Goal: Task Accomplishment & Management: Complete application form

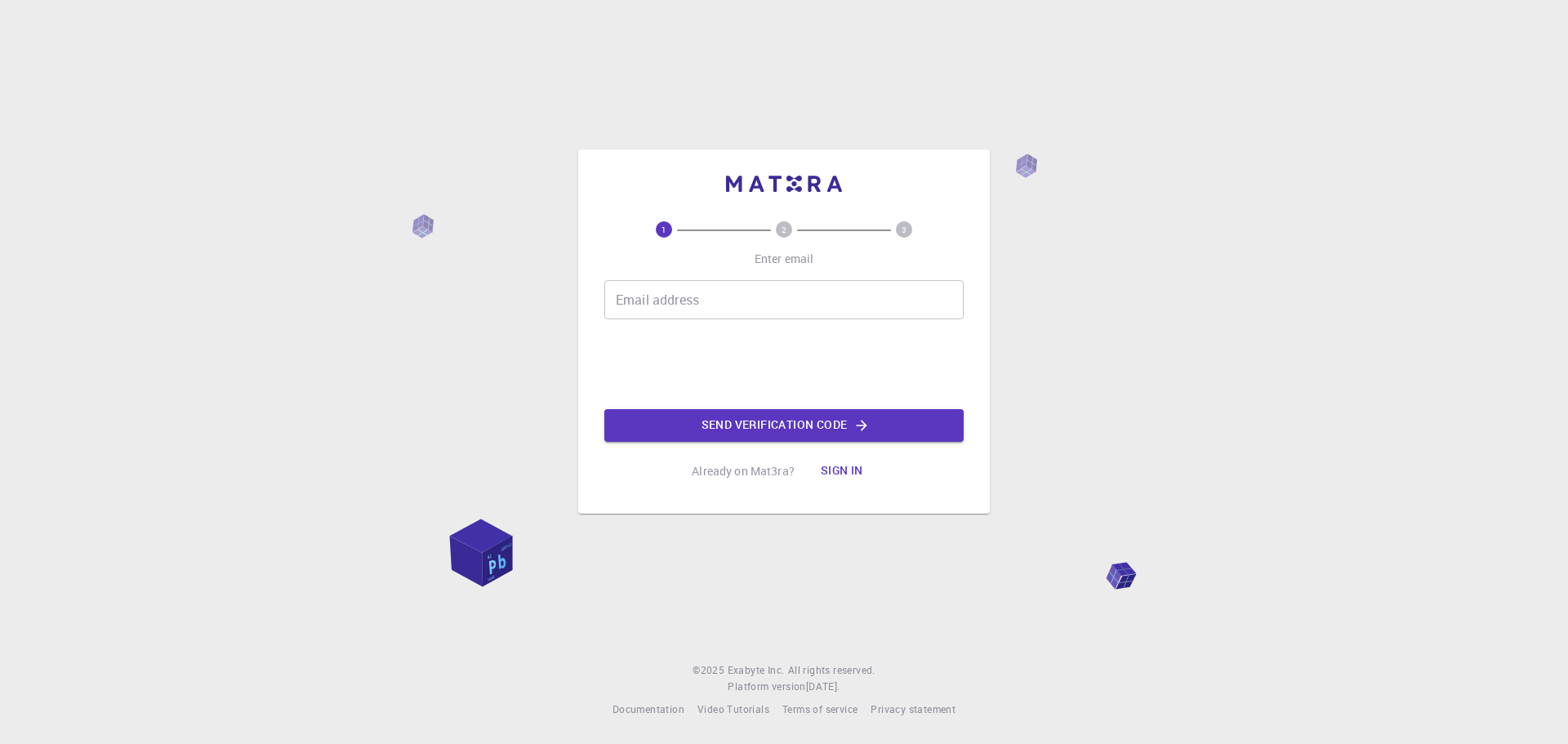
click at [692, 303] on input "Email address" at bounding box center [784, 300] width 359 height 40
type input "[EMAIL_ADDRESS][DOMAIN_NAME]"
click at [799, 421] on button "Send verification code" at bounding box center [784, 425] width 359 height 33
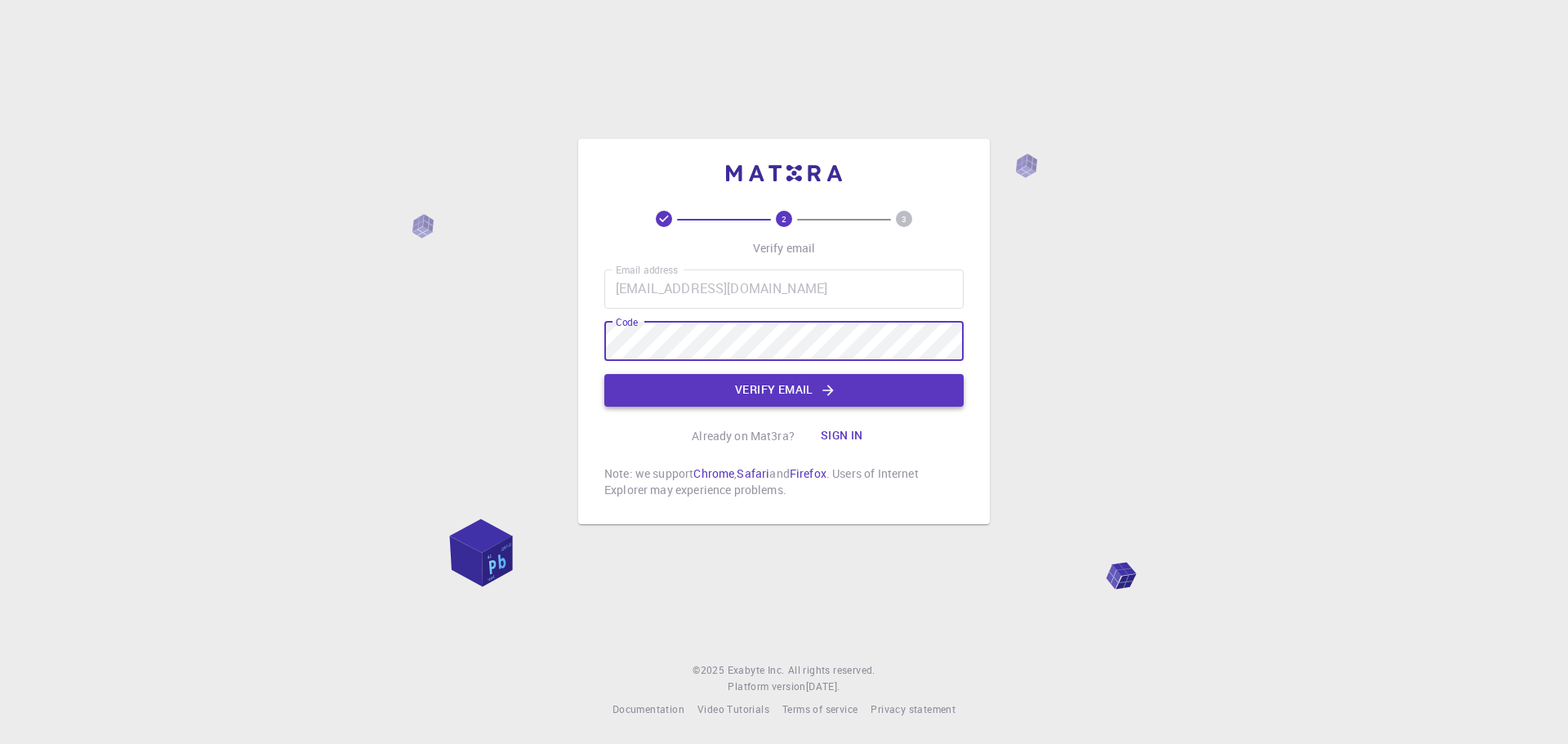
click at [784, 385] on button "Verify email" at bounding box center [784, 390] width 359 height 33
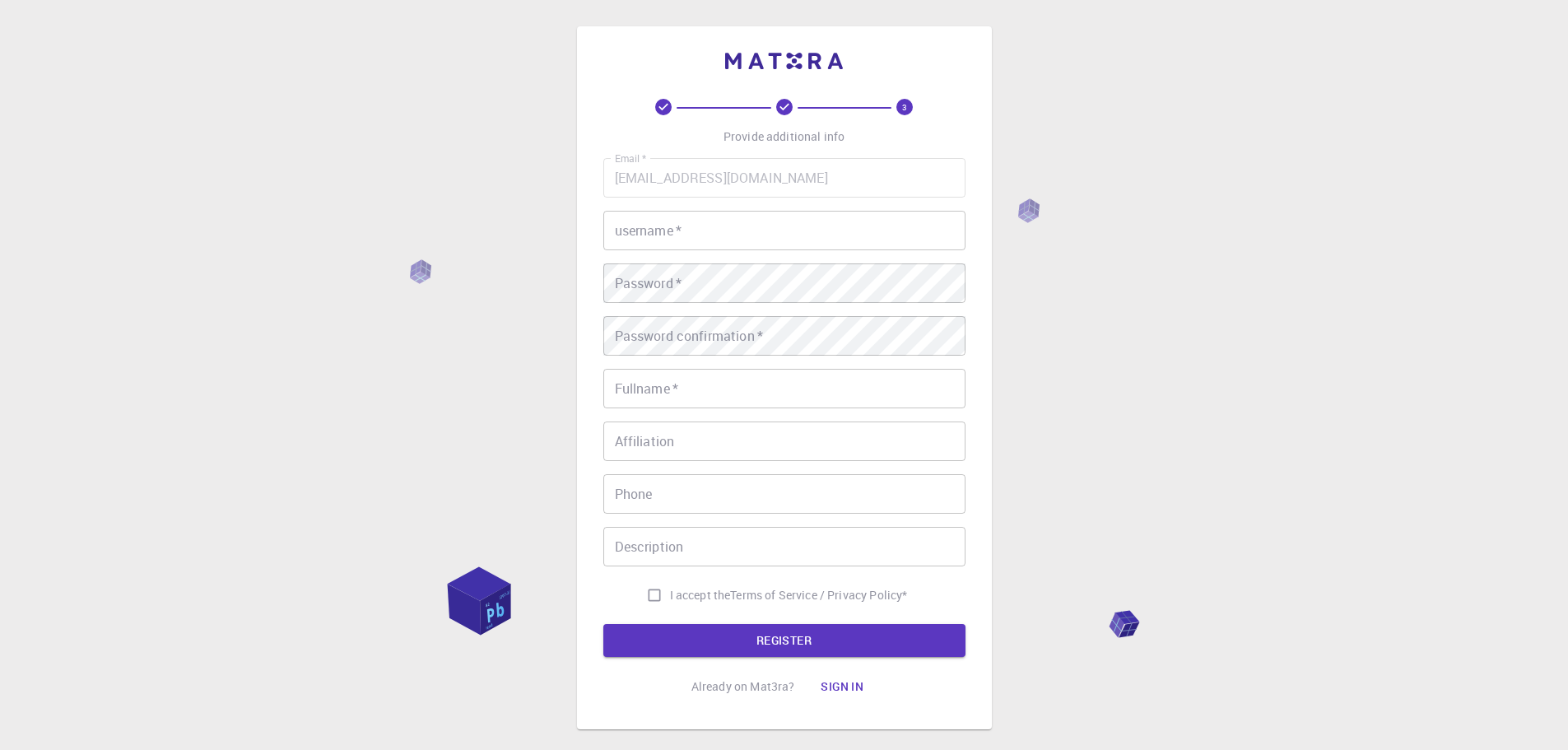
click at [725, 219] on input "username   *" at bounding box center [784, 230] width 362 height 40
type input "T"
type input "PHANTHANG"
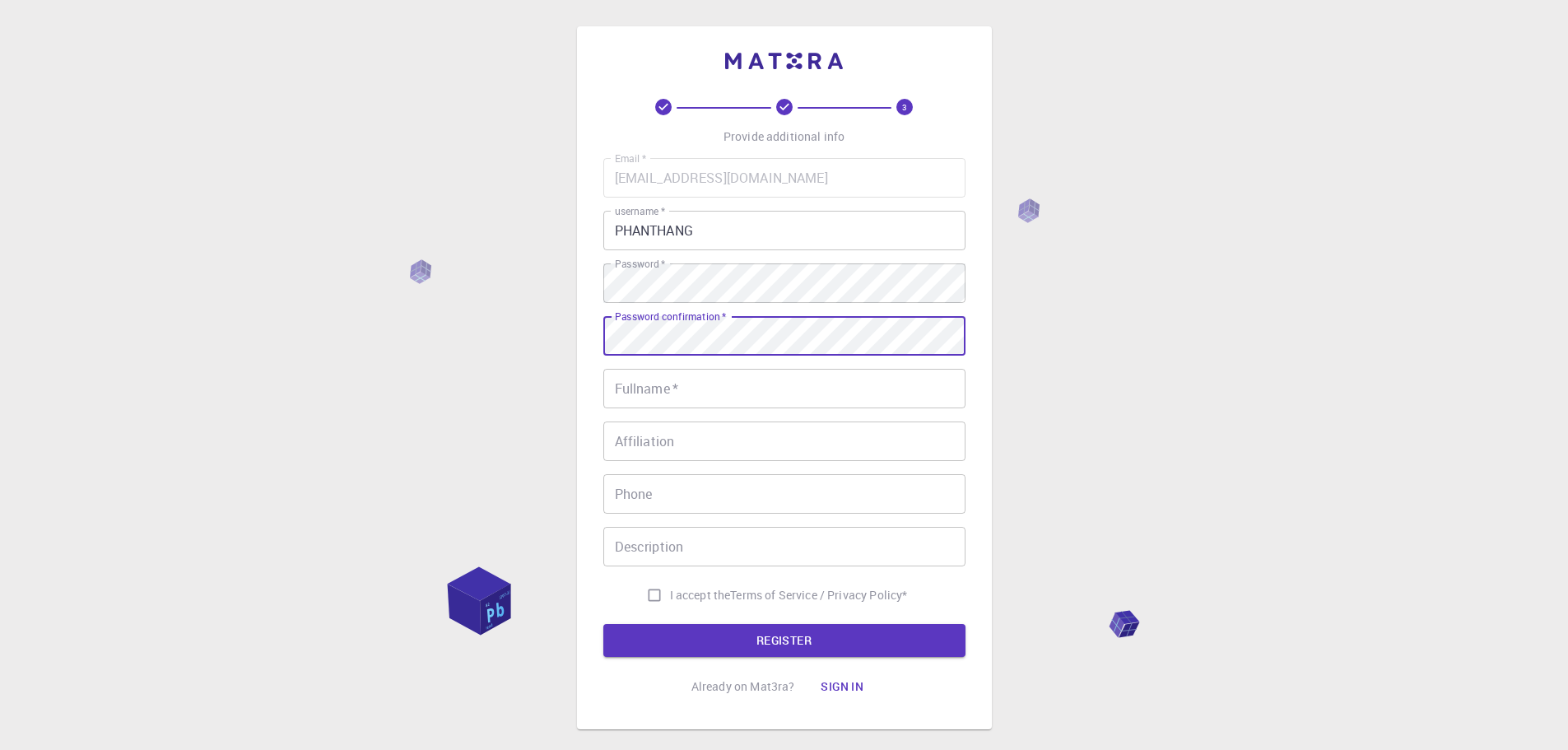
click at [723, 327] on div "Password confirmation   * Password confirmation   *" at bounding box center [784, 336] width 362 height 40
click at [708, 394] on input "Fullname   *" at bounding box center [784, 389] width 362 height 40
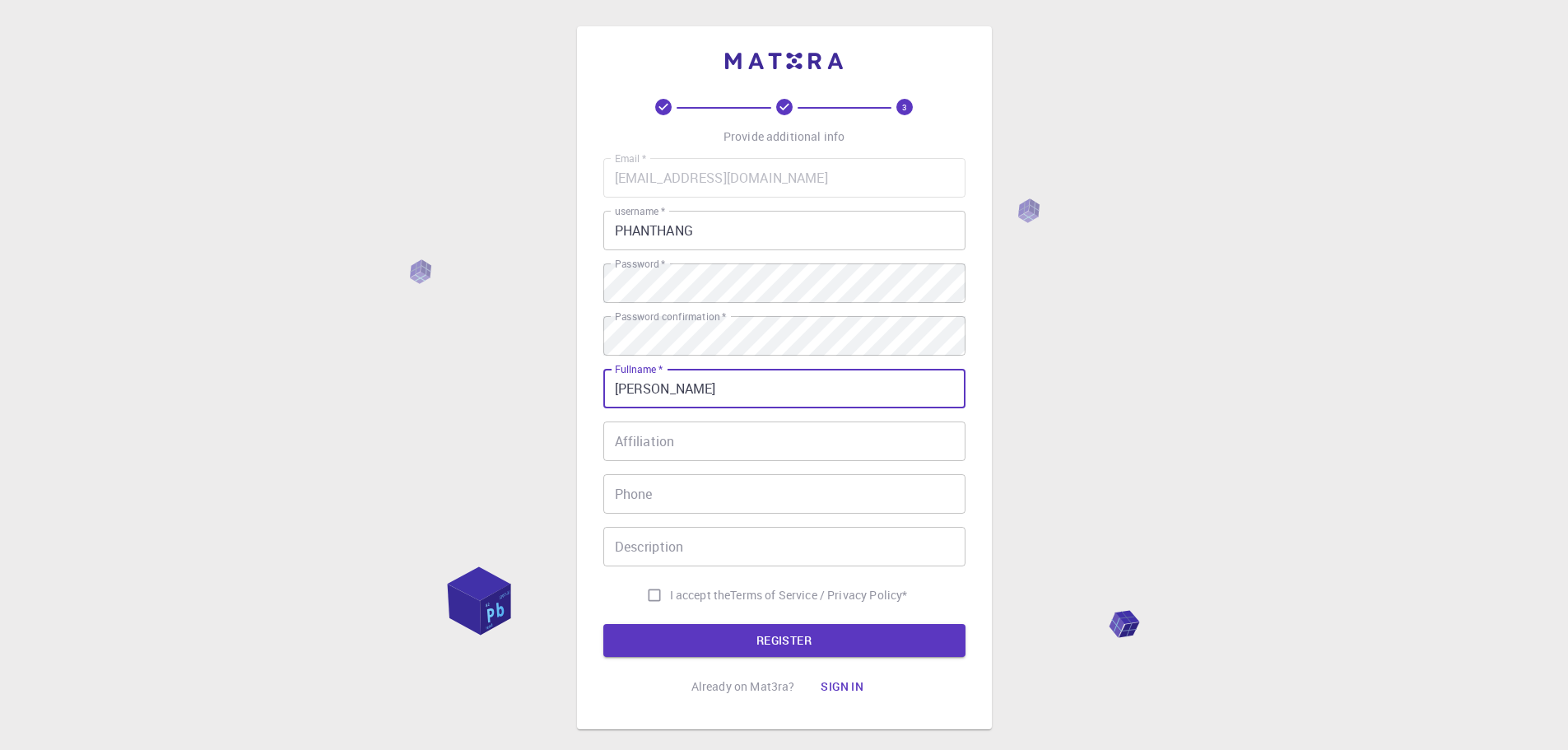
type input "[PERSON_NAME]"
click at [539, 402] on div "3 Provide additional info Email   * [EMAIL_ADDRESS][DOMAIN_NAME] Email   * user…" at bounding box center [784, 419] width 1568 height 839
click at [654, 596] on input "I accept the Terms of Service / Privacy Policy *" at bounding box center [654, 594] width 31 height 31
checkbox input "true"
click at [782, 640] on button "REGISTER" at bounding box center [784, 640] width 362 height 33
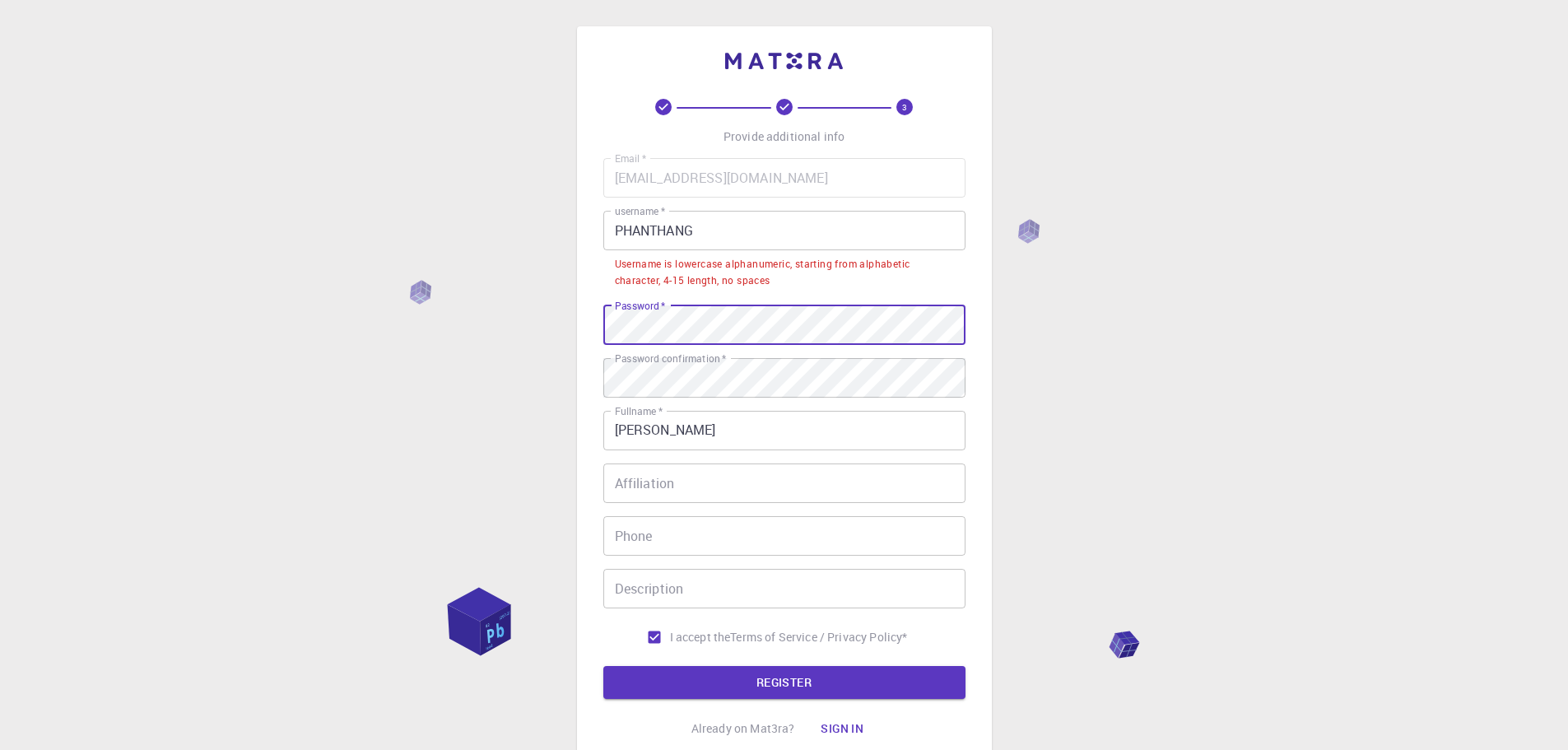
click at [536, 306] on div "3 Provide additional info Email   * [EMAIL_ADDRESS][DOMAIN_NAME] Email   * user…" at bounding box center [784, 440] width 1568 height 881
click at [418, 339] on div "3 Provide additional info Email   * [EMAIL_ADDRESS][DOMAIN_NAME] Email   * user…" at bounding box center [784, 440] width 1568 height 881
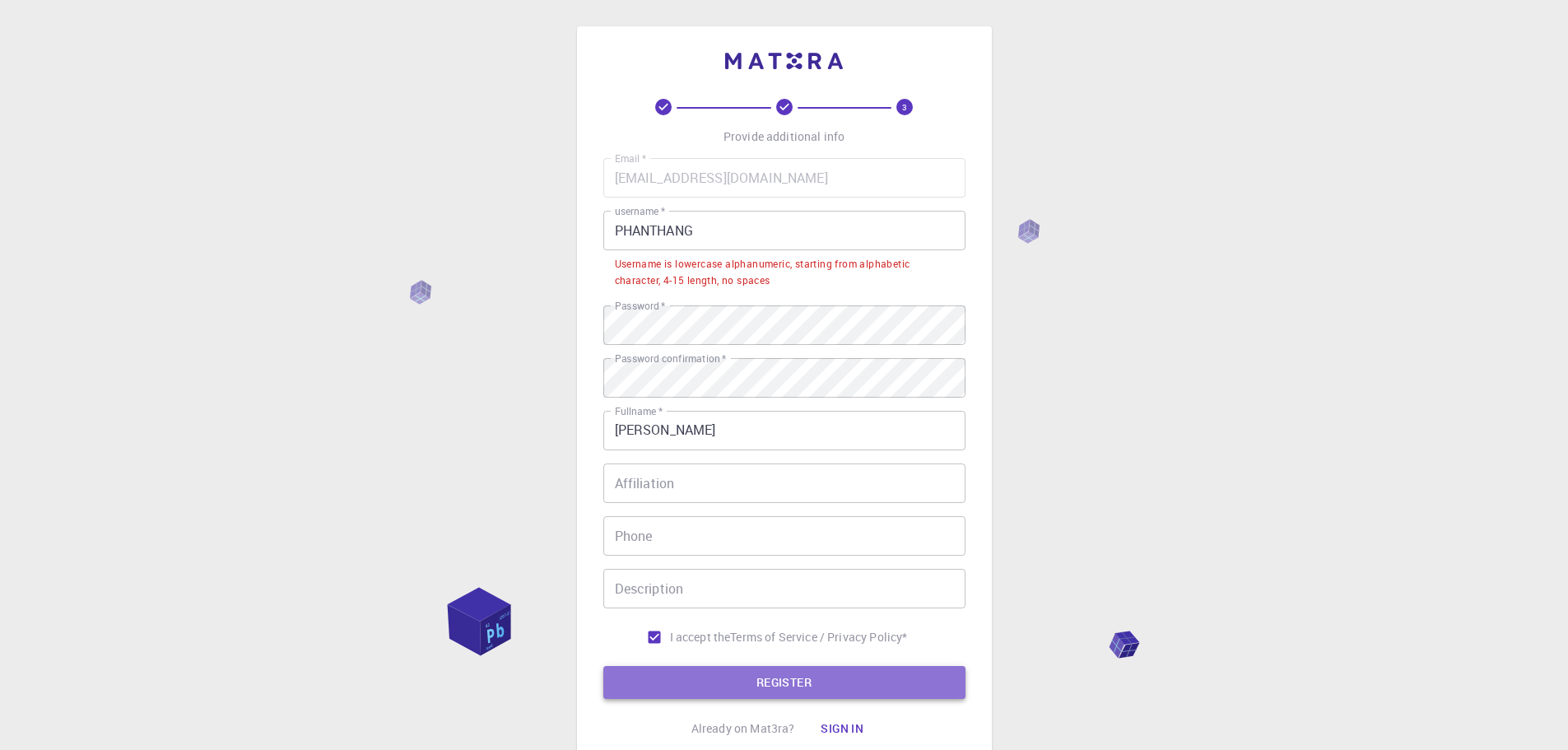
click at [711, 678] on button "REGISTER" at bounding box center [784, 682] width 362 height 33
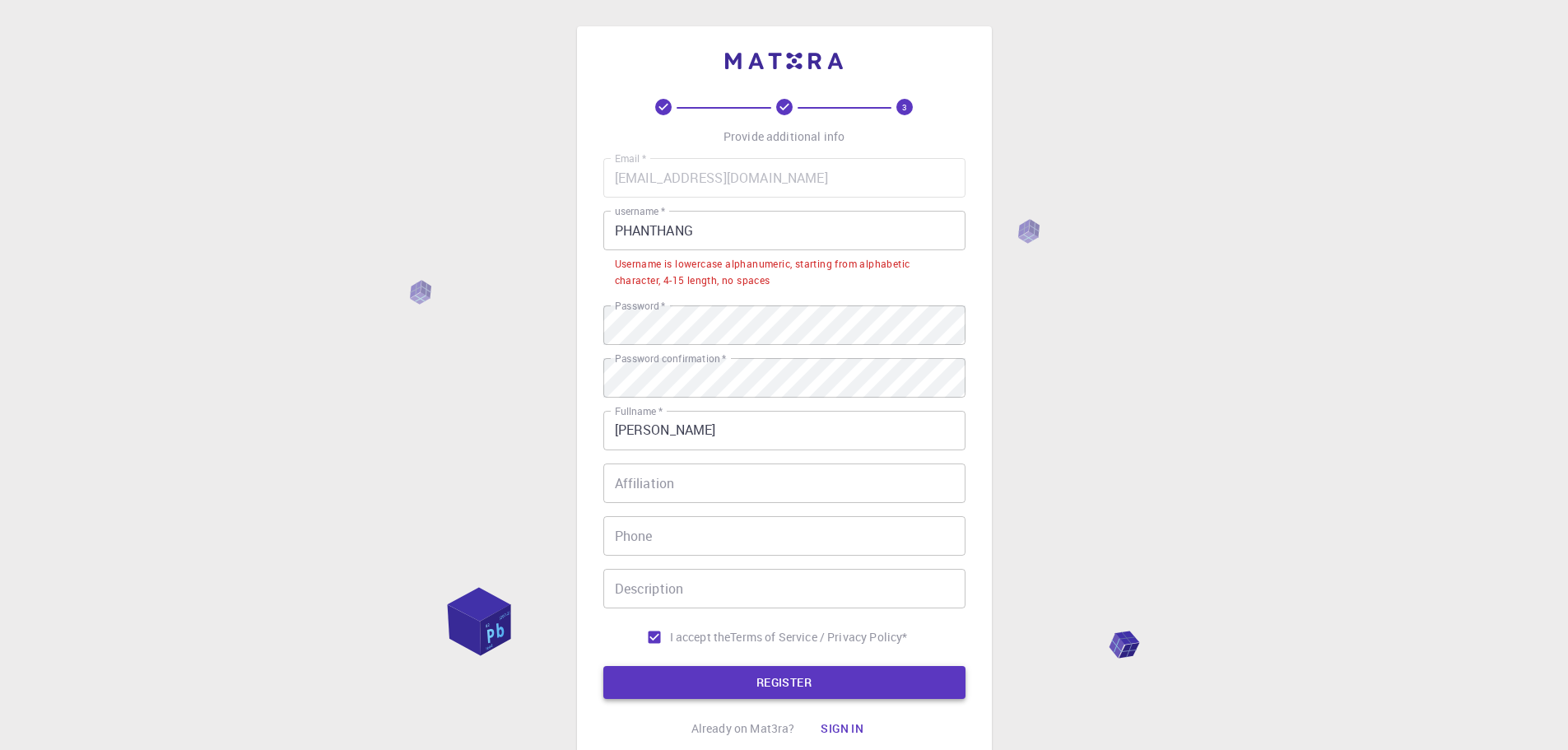
click at [779, 683] on button "REGISTER" at bounding box center [784, 682] width 362 height 33
click at [547, 315] on div "3 Provide additional info Email   * [EMAIL_ADDRESS][DOMAIN_NAME] Email   * user…" at bounding box center [784, 440] width 1568 height 881
click at [593, 378] on div "3 Provide additional info Email   * [EMAIL_ADDRESS][DOMAIN_NAME] Email   * user…" at bounding box center [784, 398] width 415 height 745
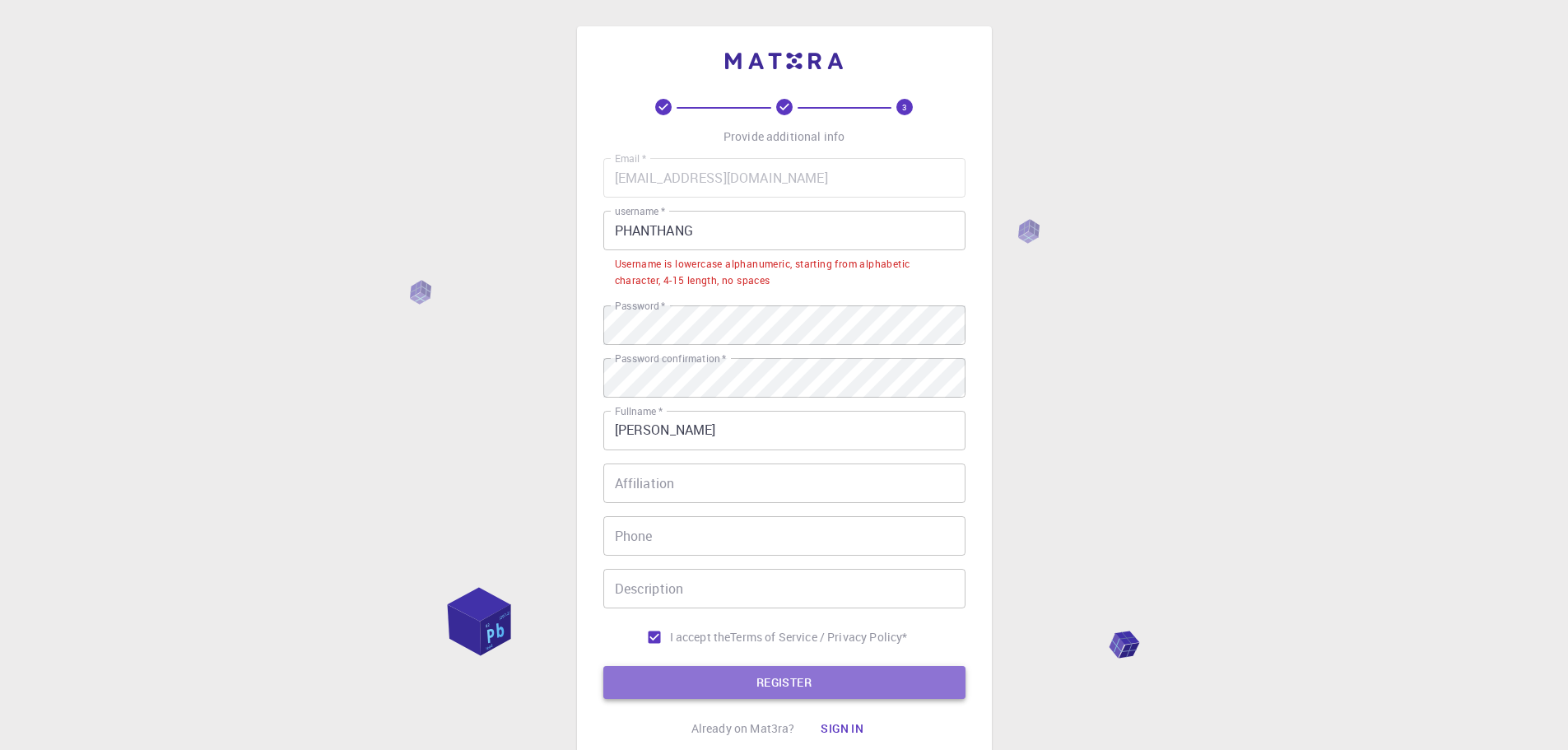
click at [759, 672] on button "REGISTER" at bounding box center [784, 682] width 362 height 33
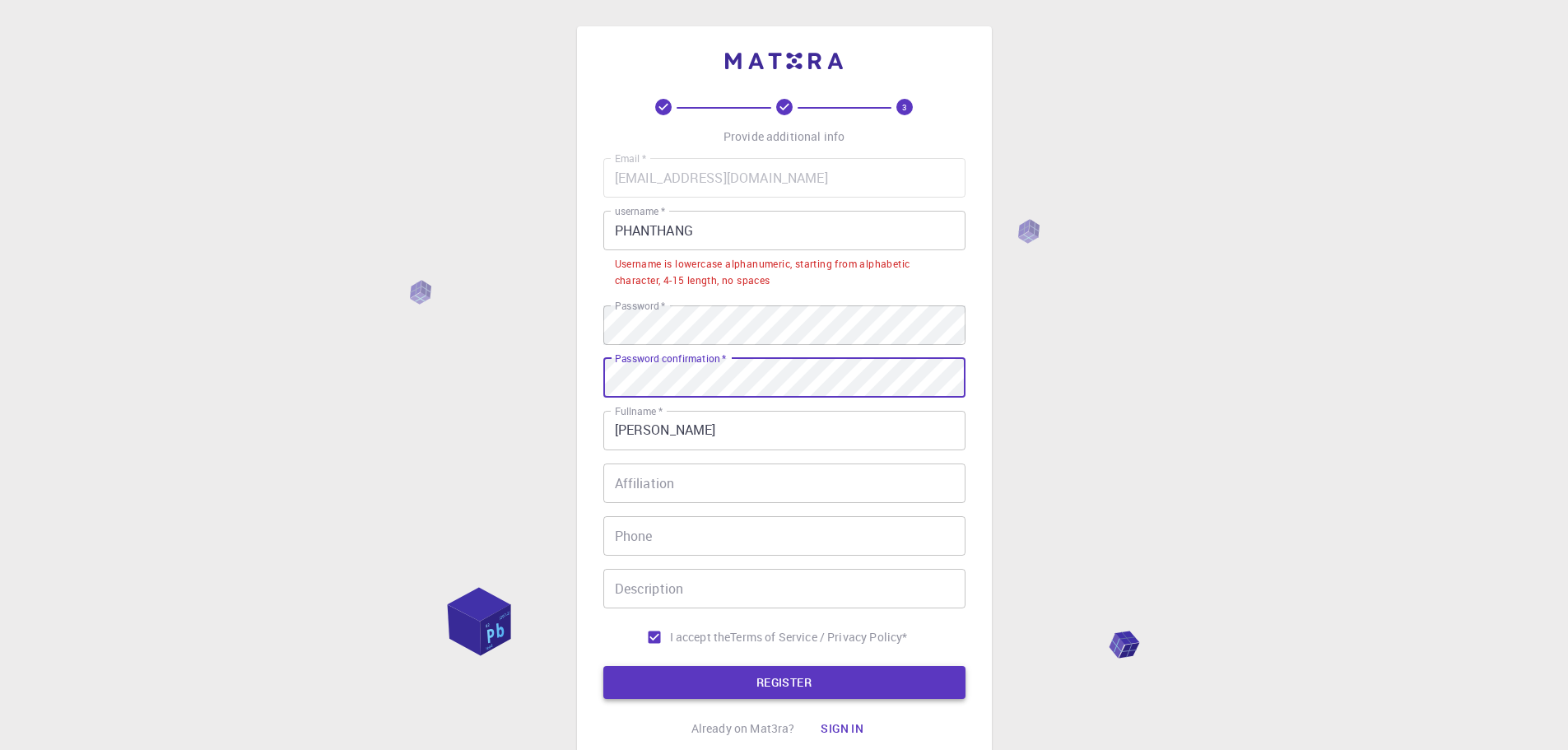
click at [735, 687] on button "REGISTER" at bounding box center [784, 682] width 362 height 33
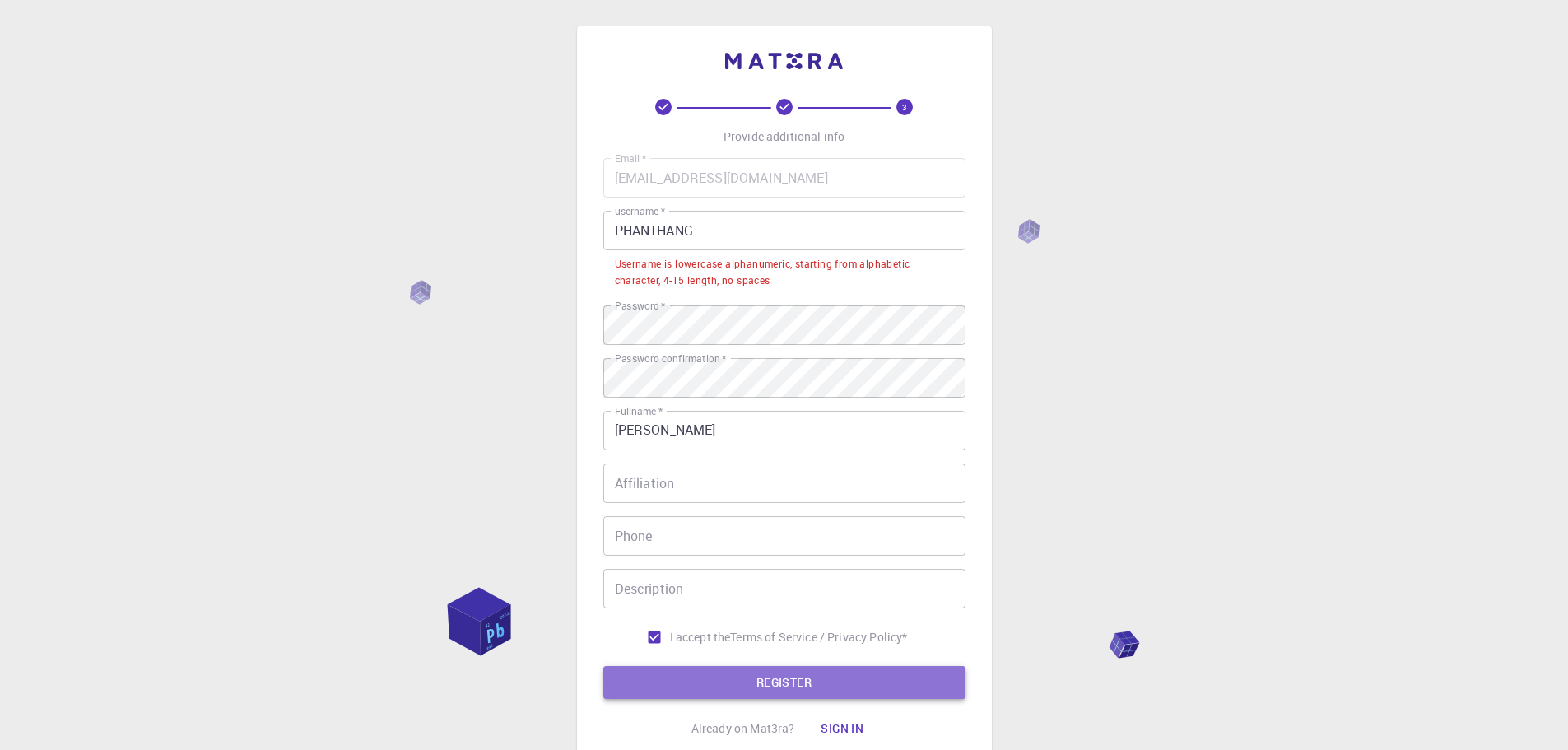
click at [756, 678] on button "REGISTER" at bounding box center [784, 682] width 362 height 33
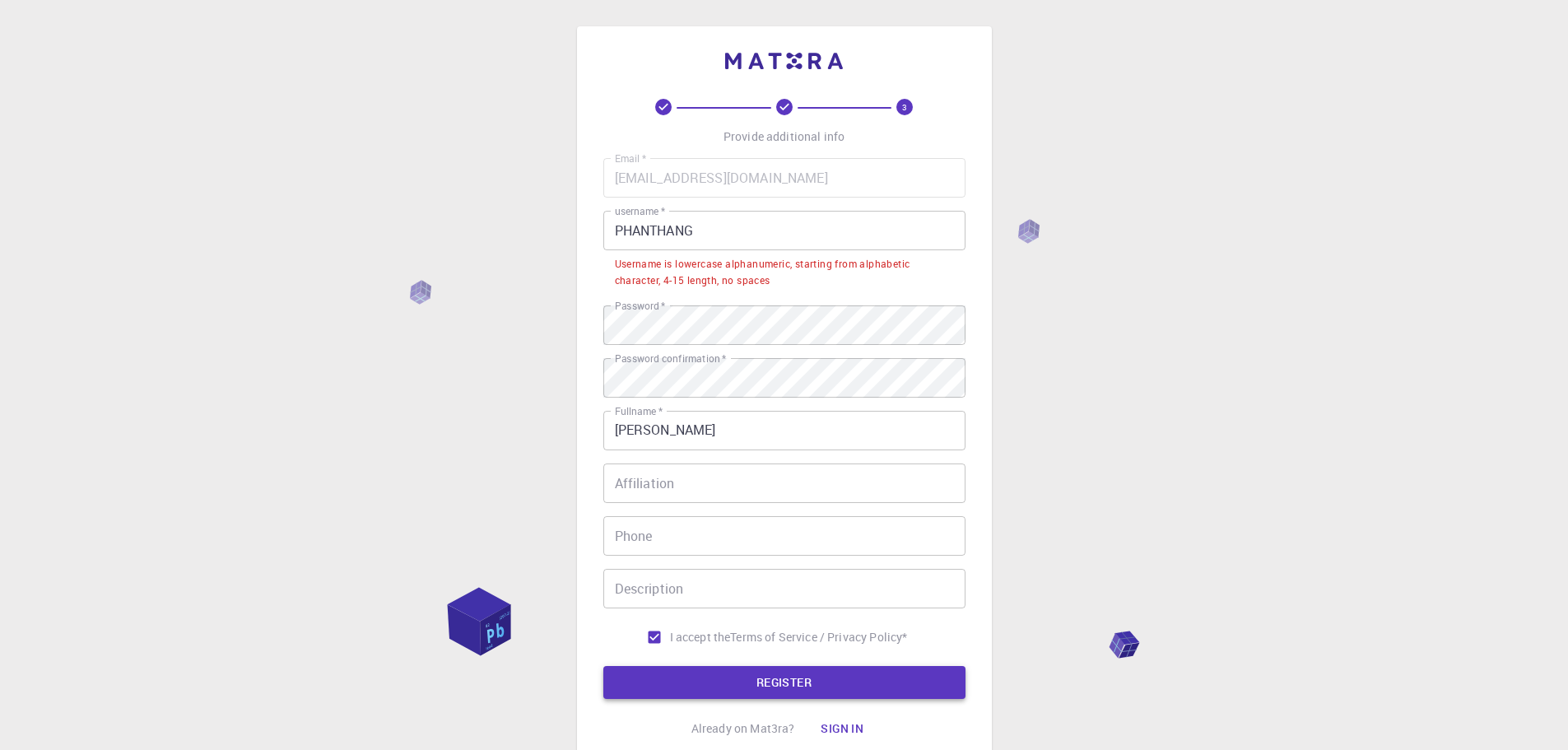
click at [756, 678] on button "REGISTER" at bounding box center [784, 682] width 362 height 33
drag, startPoint x: 612, startPoint y: 265, endPoint x: 658, endPoint y: 277, distance: 47.5
click at [658, 277] on li "Username is lowercase alphanumeric, starting from alphabetic character, 4-15 le…" at bounding box center [784, 271] width 362 height 42
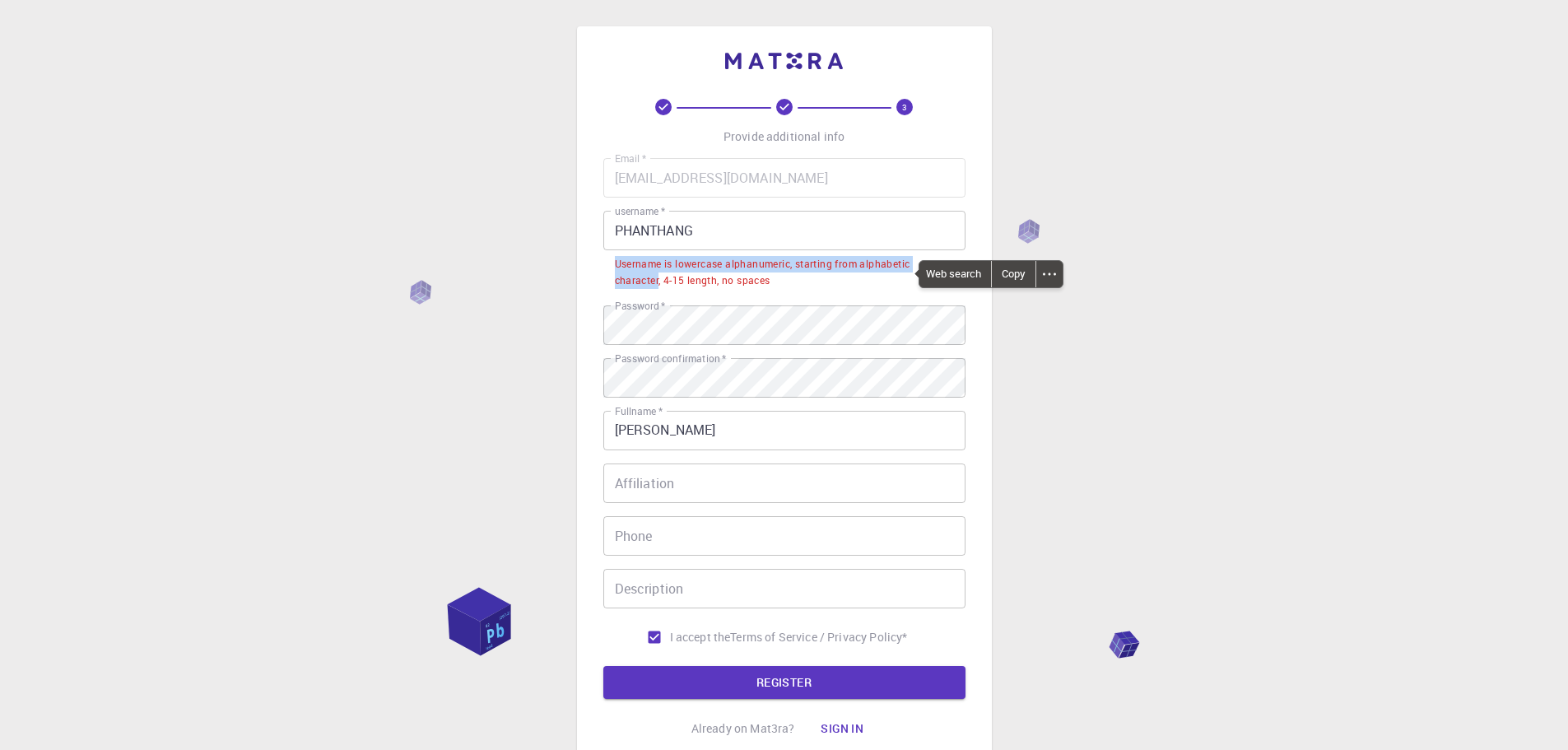
click at [695, 226] on input "PHANTHANG" at bounding box center [784, 230] width 362 height 40
drag, startPoint x: 794, startPoint y: 267, endPoint x: 658, endPoint y: 272, distance: 136.1
click at [658, 272] on div "Username is lowercase alphanumeric, starting from alphabetic character, 4-15 le…" at bounding box center [784, 272] width 339 height 33
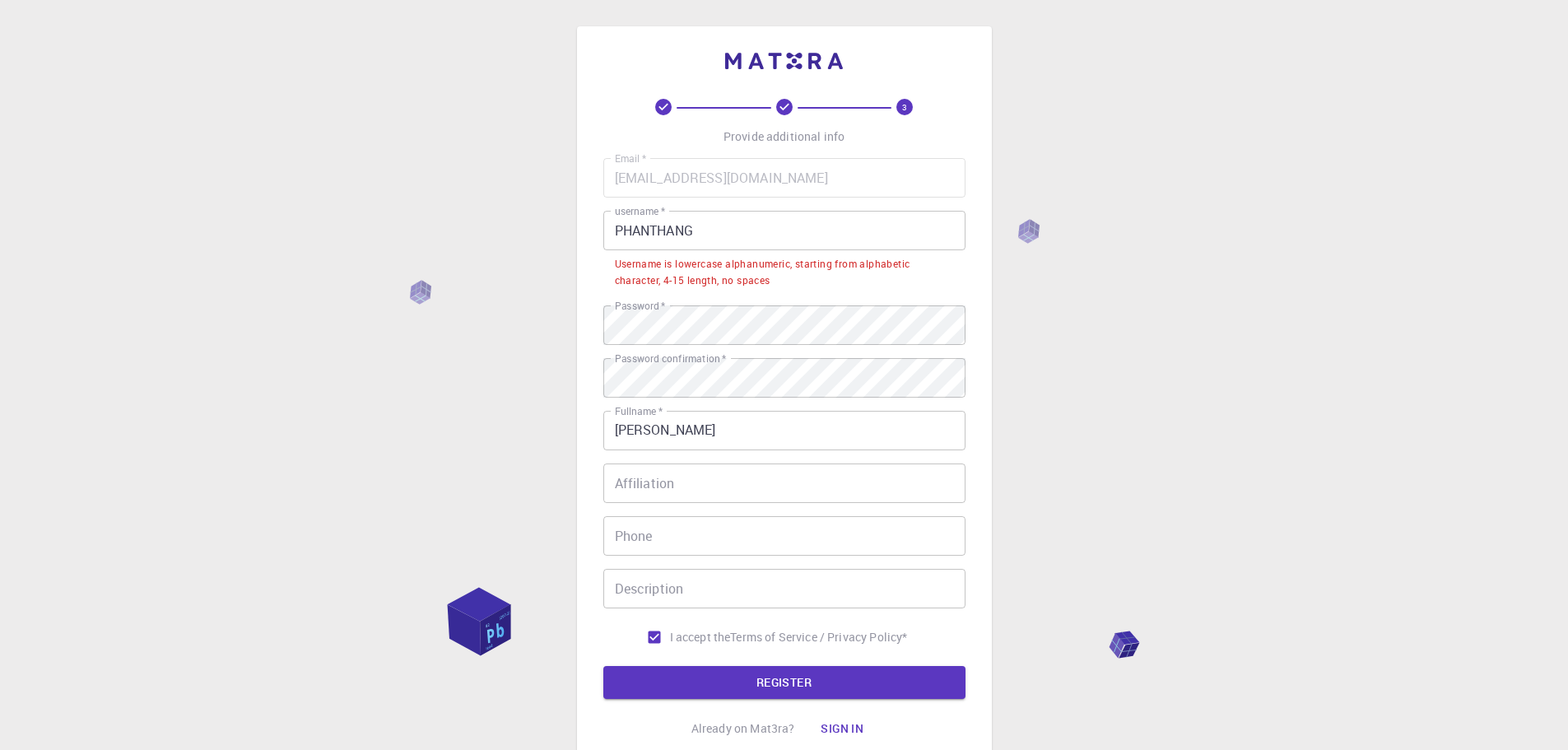
click at [1061, 296] on div "3 Provide additional info Email   * [EMAIL_ADDRESS][DOMAIN_NAME] Email   * user…" at bounding box center [784, 440] width 1568 height 881
drag, startPoint x: 724, startPoint y: 228, endPoint x: 566, endPoint y: 228, distance: 158.0
click at [566, 228] on div "3 Provide additional info Email   * [EMAIL_ADDRESS][DOMAIN_NAME] Email   * user…" at bounding box center [784, 440] width 1568 height 881
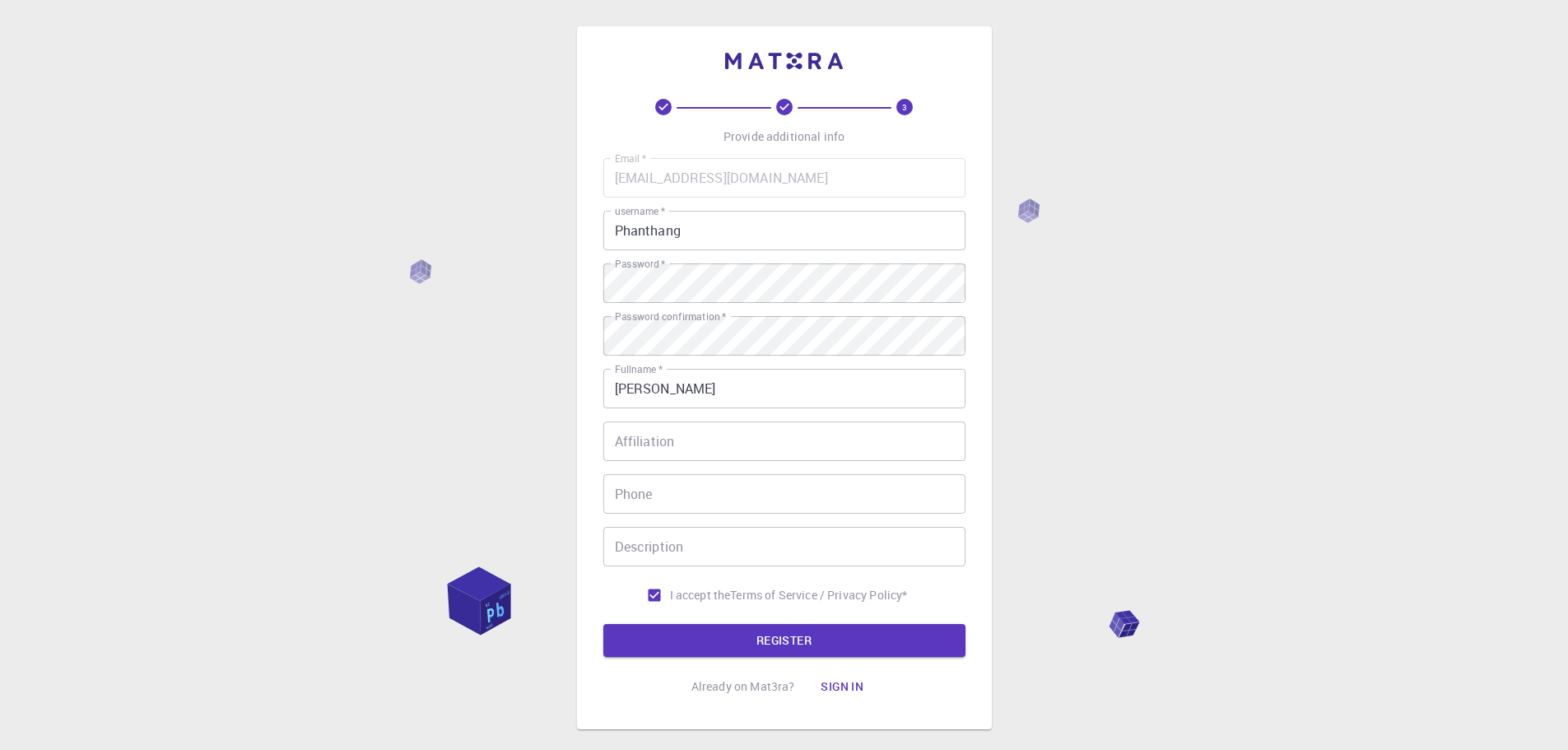
click at [1182, 337] on div "3 Provide additional info Email   * [EMAIL_ADDRESS][DOMAIN_NAME] Email   * user…" at bounding box center [784, 419] width 1568 height 839
click at [748, 647] on button "REGISTER" at bounding box center [784, 640] width 362 height 33
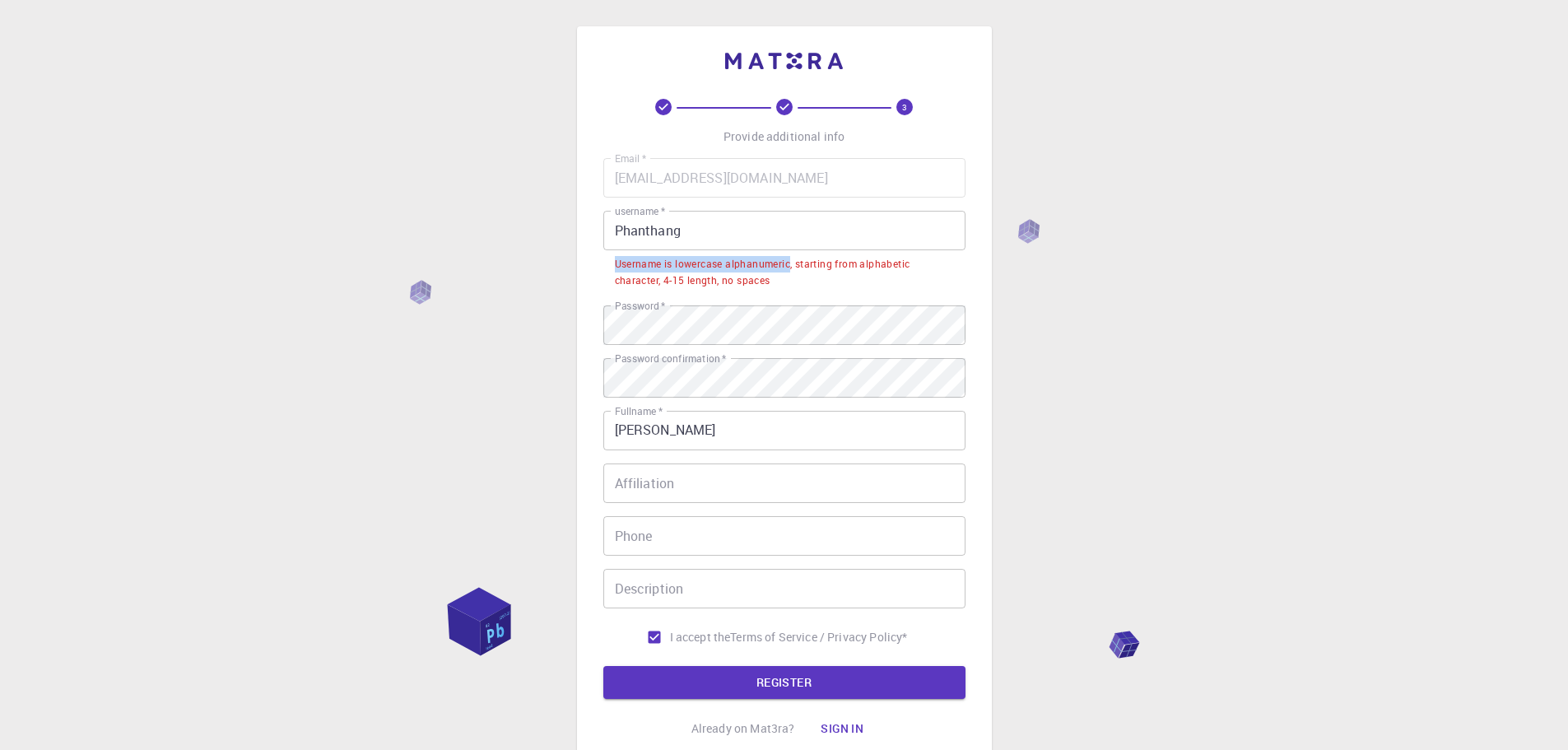
drag, startPoint x: 790, startPoint y: 267, endPoint x: 617, endPoint y: 264, distance: 173.0
click at [617, 264] on div "Username is lowercase alphanumeric, starting from alphabetic character, 4-15 le…" at bounding box center [784, 272] width 339 height 33
click at [1044, 322] on div "3 Provide additional info Email   * [EMAIL_ADDRESS][DOMAIN_NAME] Email   * user…" at bounding box center [784, 440] width 1568 height 881
drag, startPoint x: 622, startPoint y: 229, endPoint x: 607, endPoint y: 231, distance: 15.1
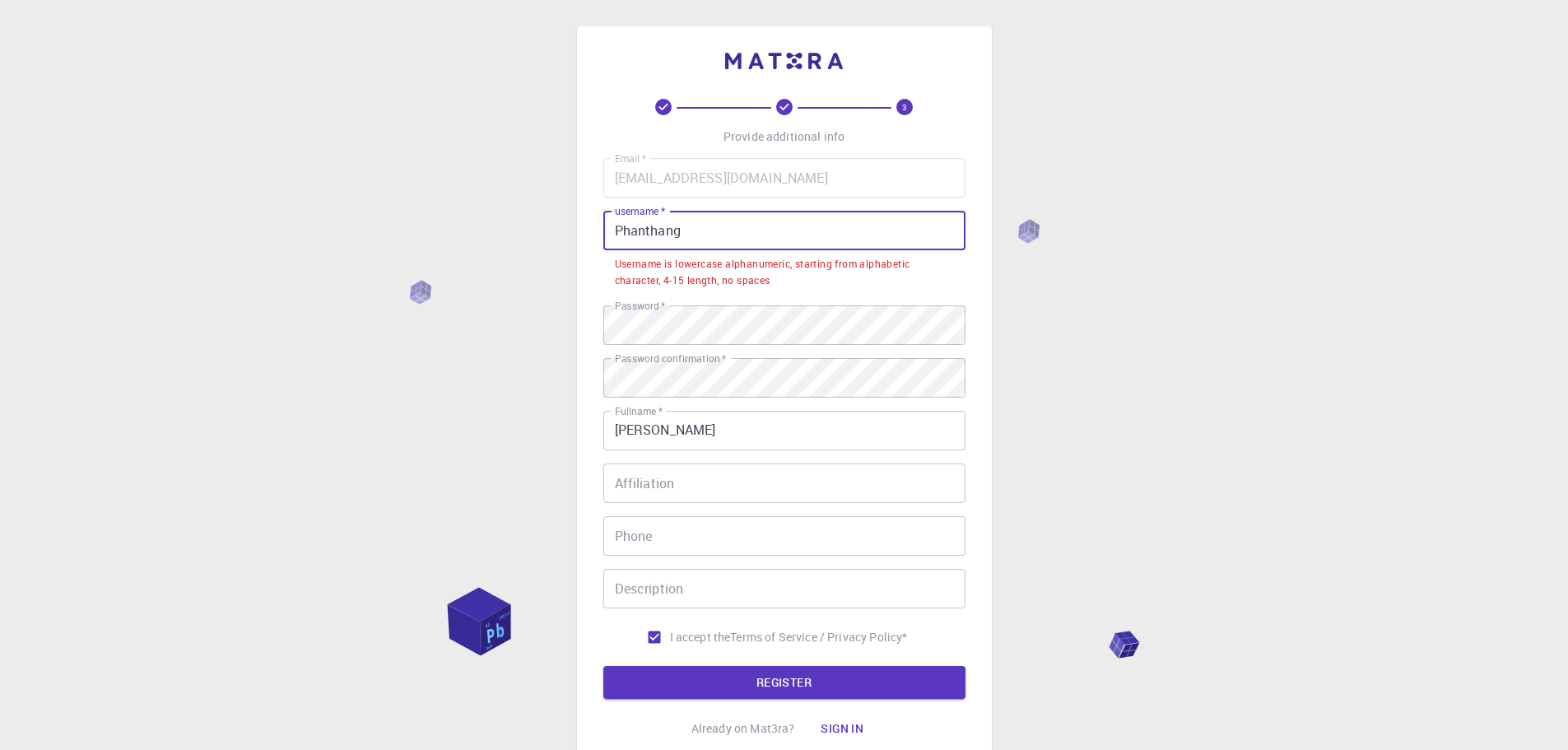
click at [607, 231] on input "Phanthang" at bounding box center [784, 230] width 362 height 40
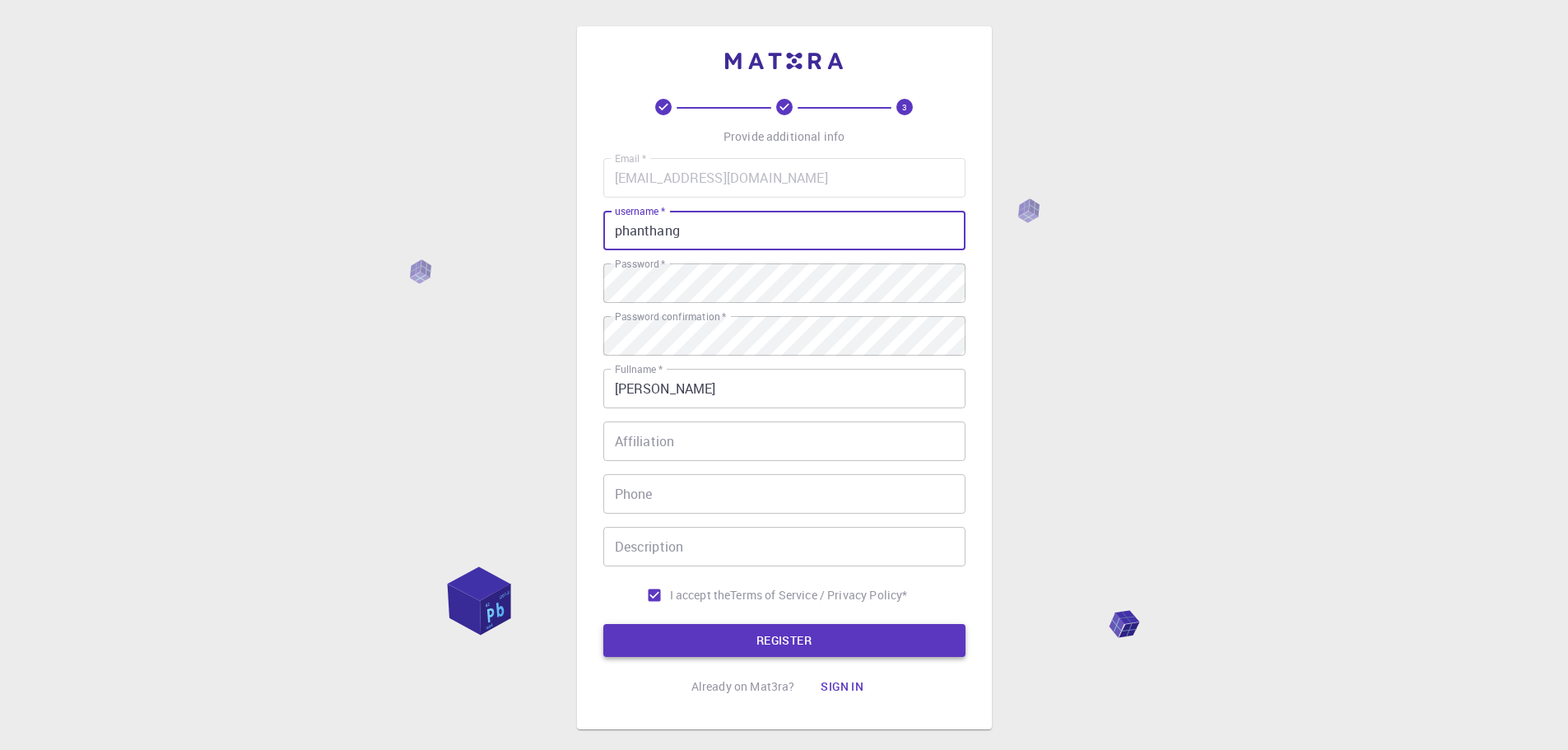
type input "phanthang"
click at [747, 630] on button "REGISTER" at bounding box center [784, 640] width 362 height 33
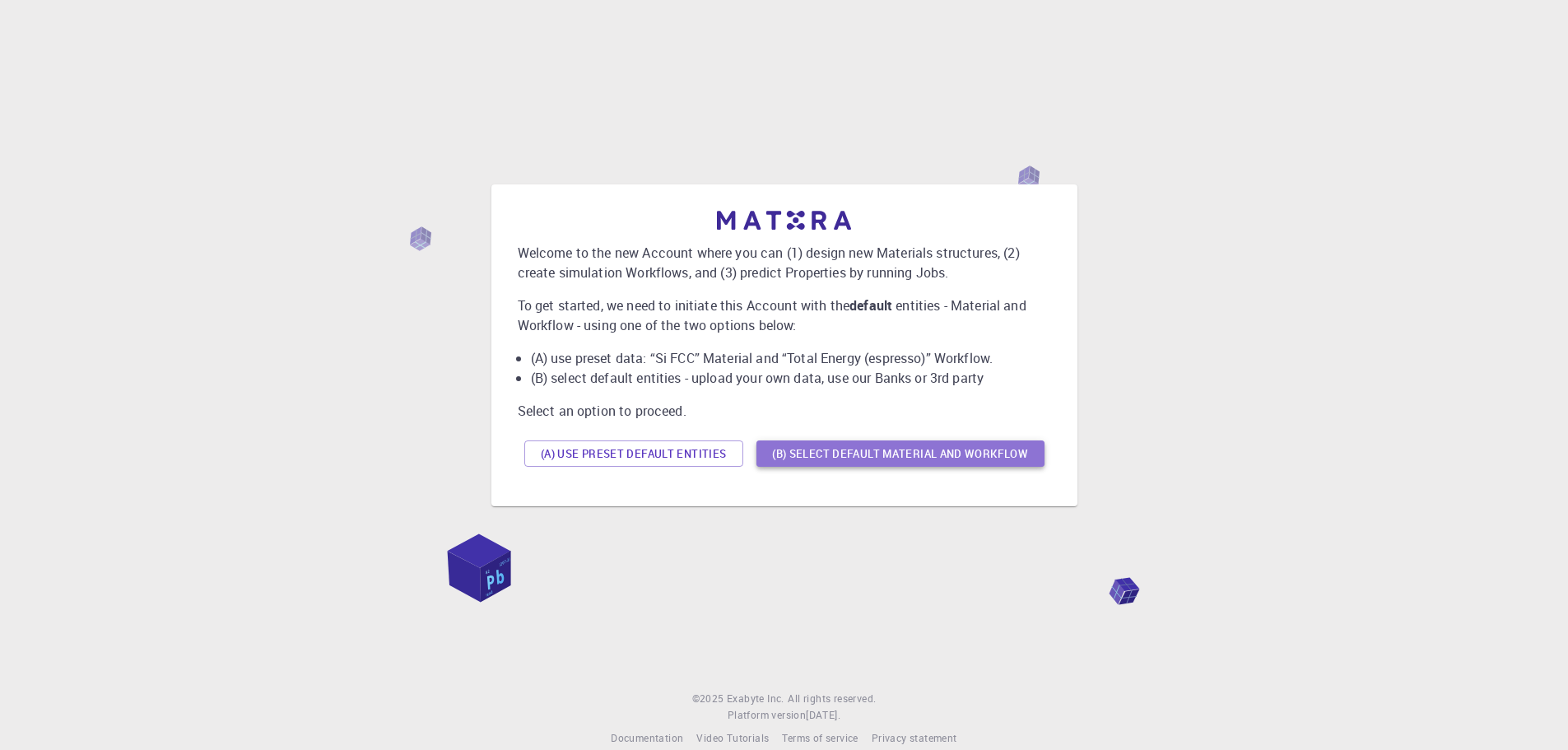
click at [928, 451] on button "(B) Select default material and workflow" at bounding box center [900, 454] width 288 height 26
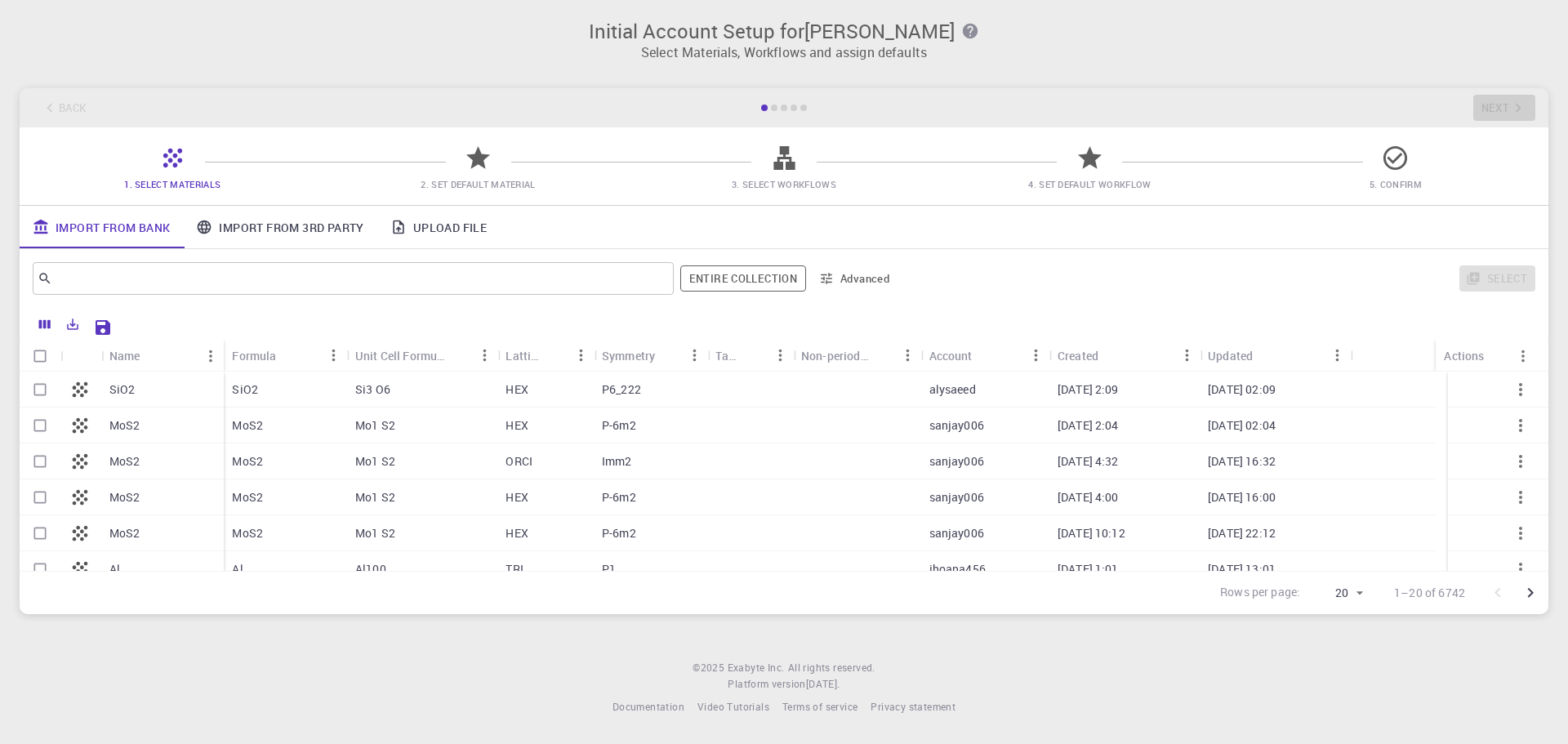
click at [36, 389] on input "Select row" at bounding box center [40, 389] width 31 height 31
checkbox input "true"
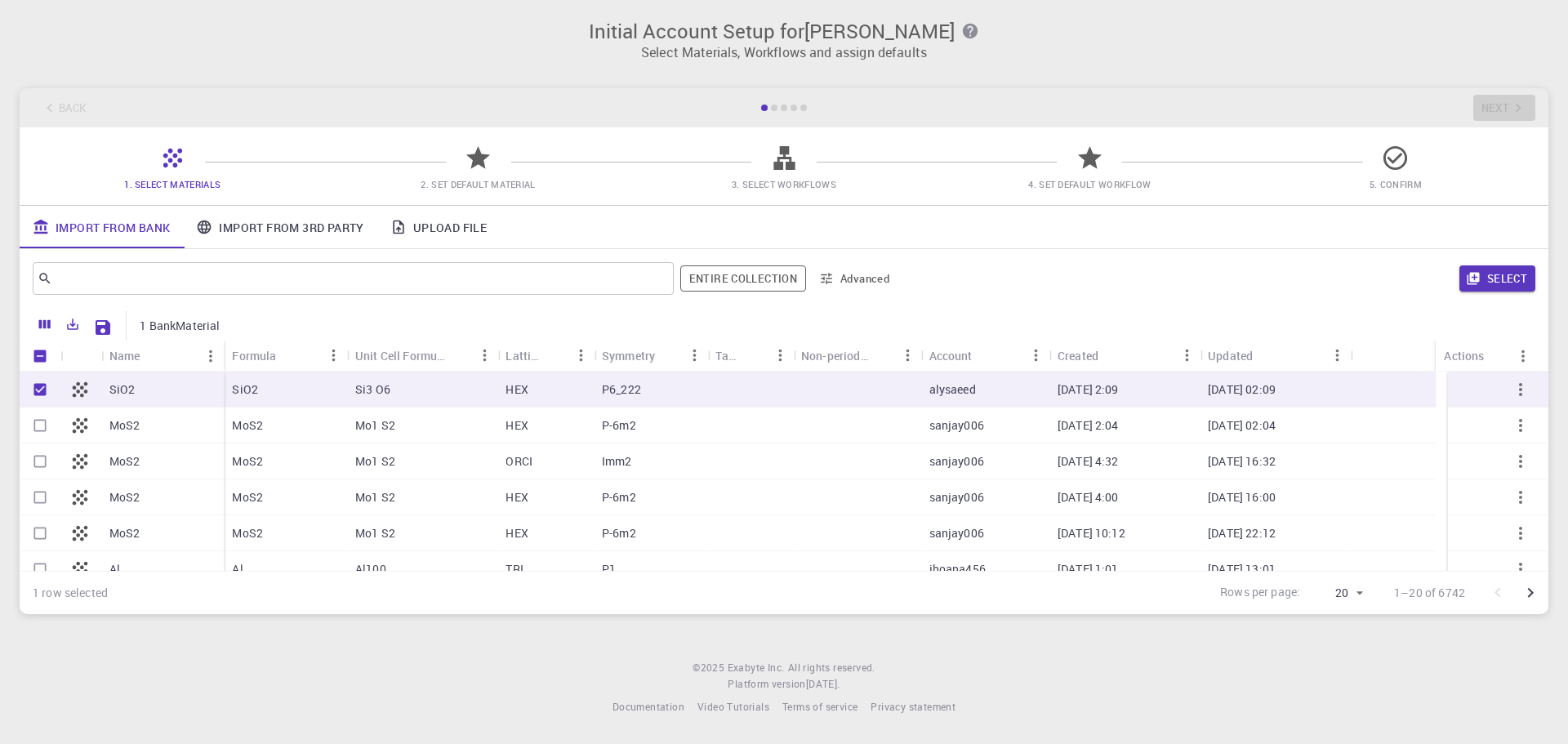
drag, startPoint x: 45, startPoint y: 418, endPoint x: 46, endPoint y: 444, distance: 26.0
click at [44, 419] on input "Select row" at bounding box center [40, 424] width 31 height 31
checkbox input "true"
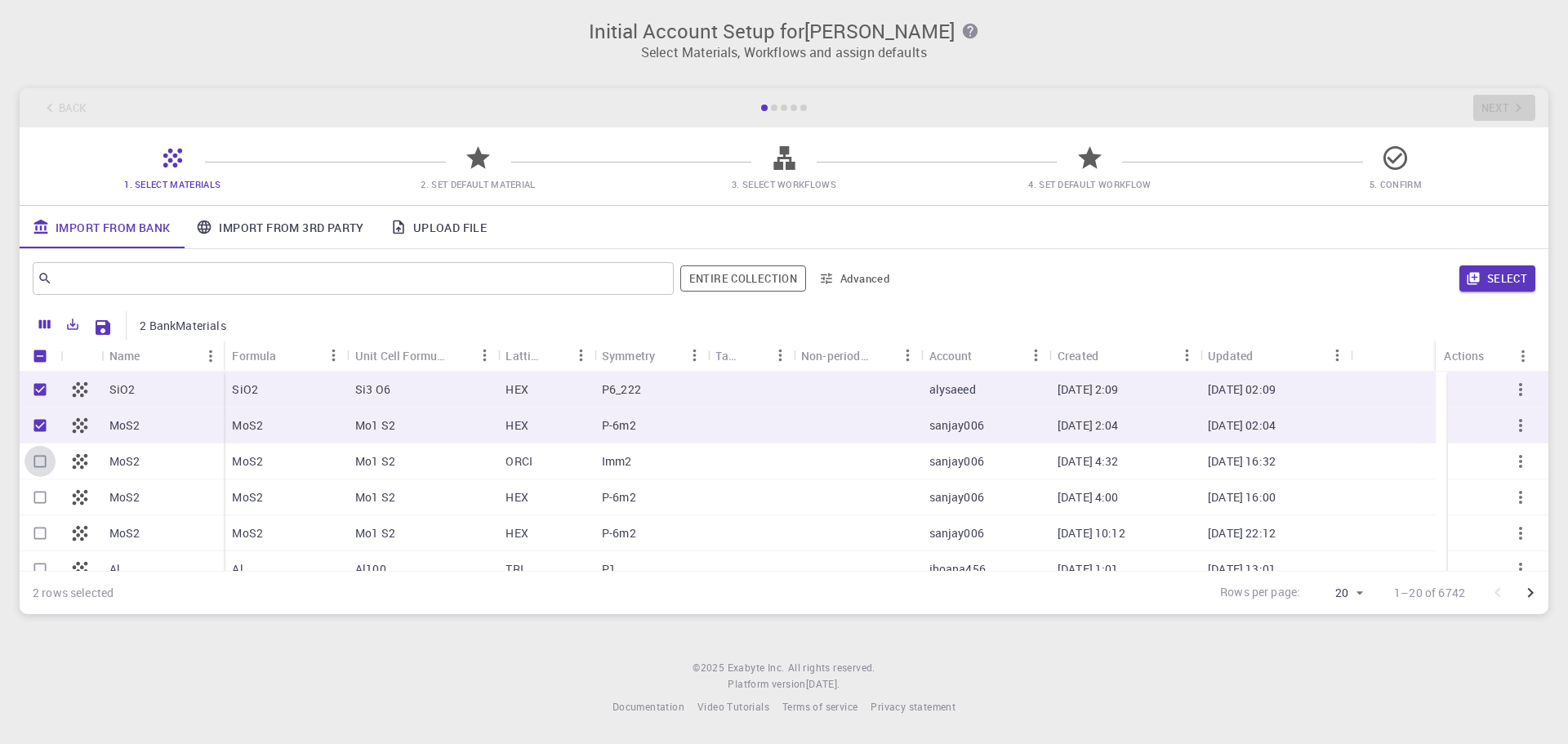
drag, startPoint x: 41, startPoint y: 457, endPoint x: 40, endPoint y: 483, distance: 26.0
click at [40, 457] on input "Select row" at bounding box center [40, 461] width 31 height 31
checkbox input "true"
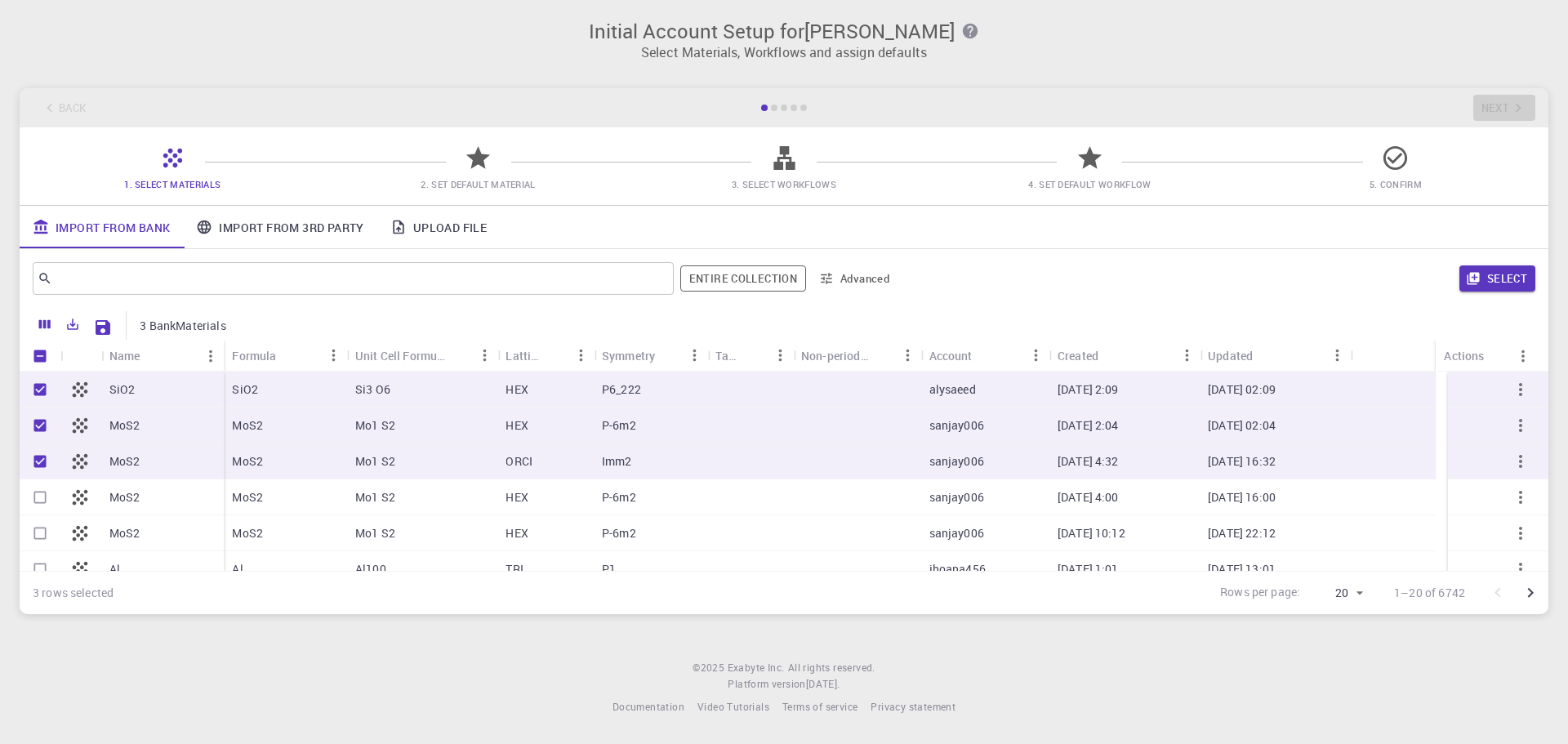
click at [38, 500] on input "Select row" at bounding box center [40, 497] width 31 height 31
checkbox input "true"
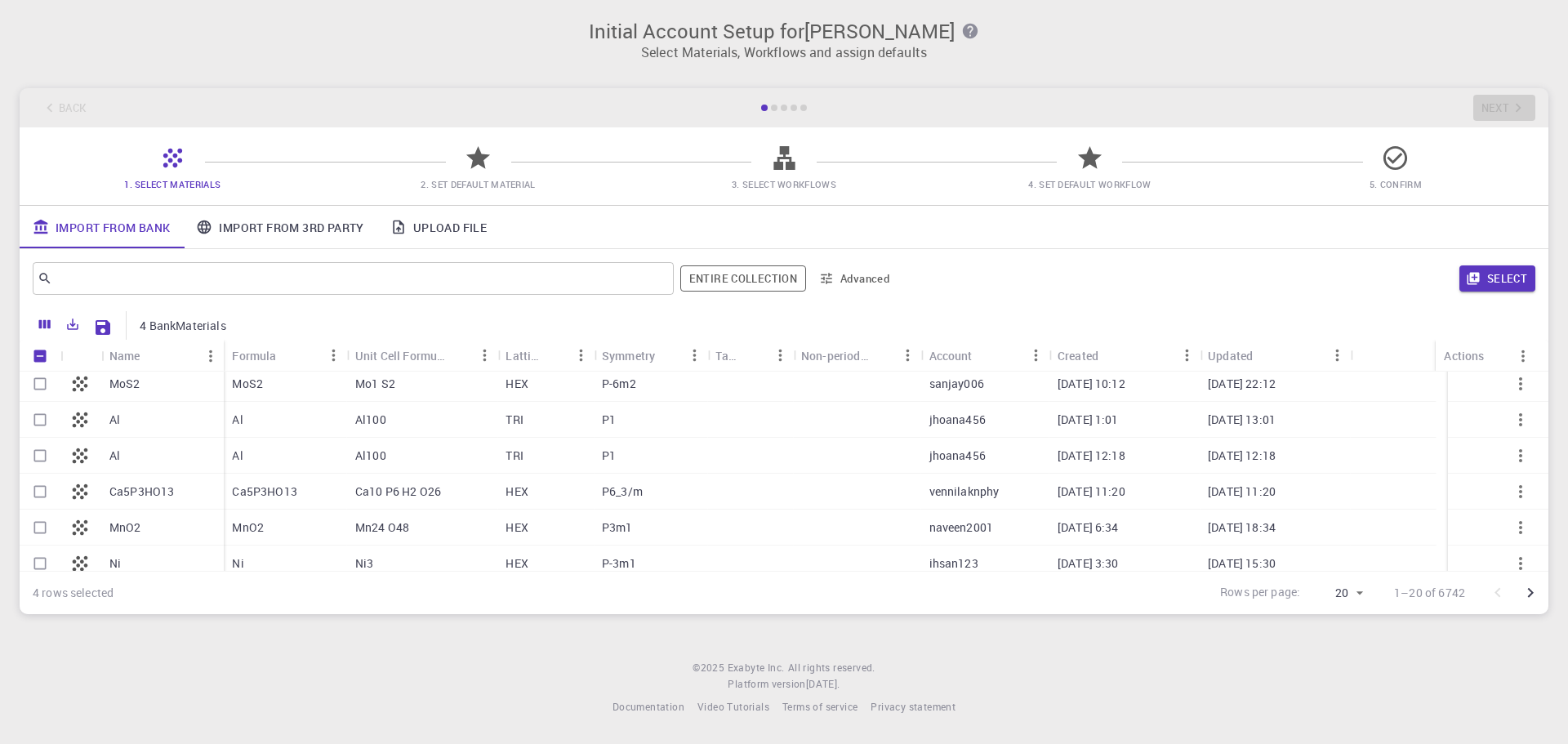
scroll to position [163, 0]
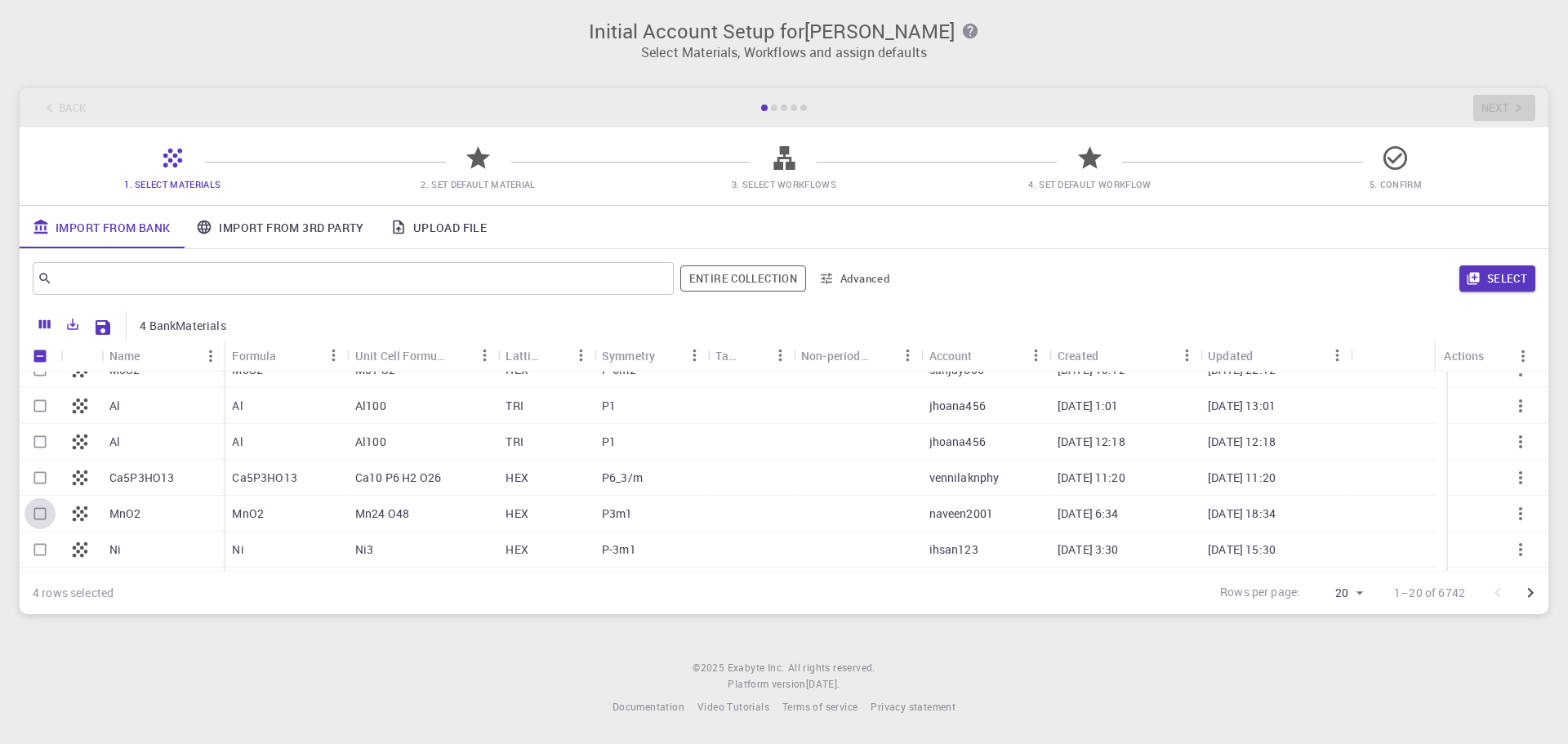
click at [42, 516] on input "Select row" at bounding box center [40, 513] width 31 height 31
checkbox input "true"
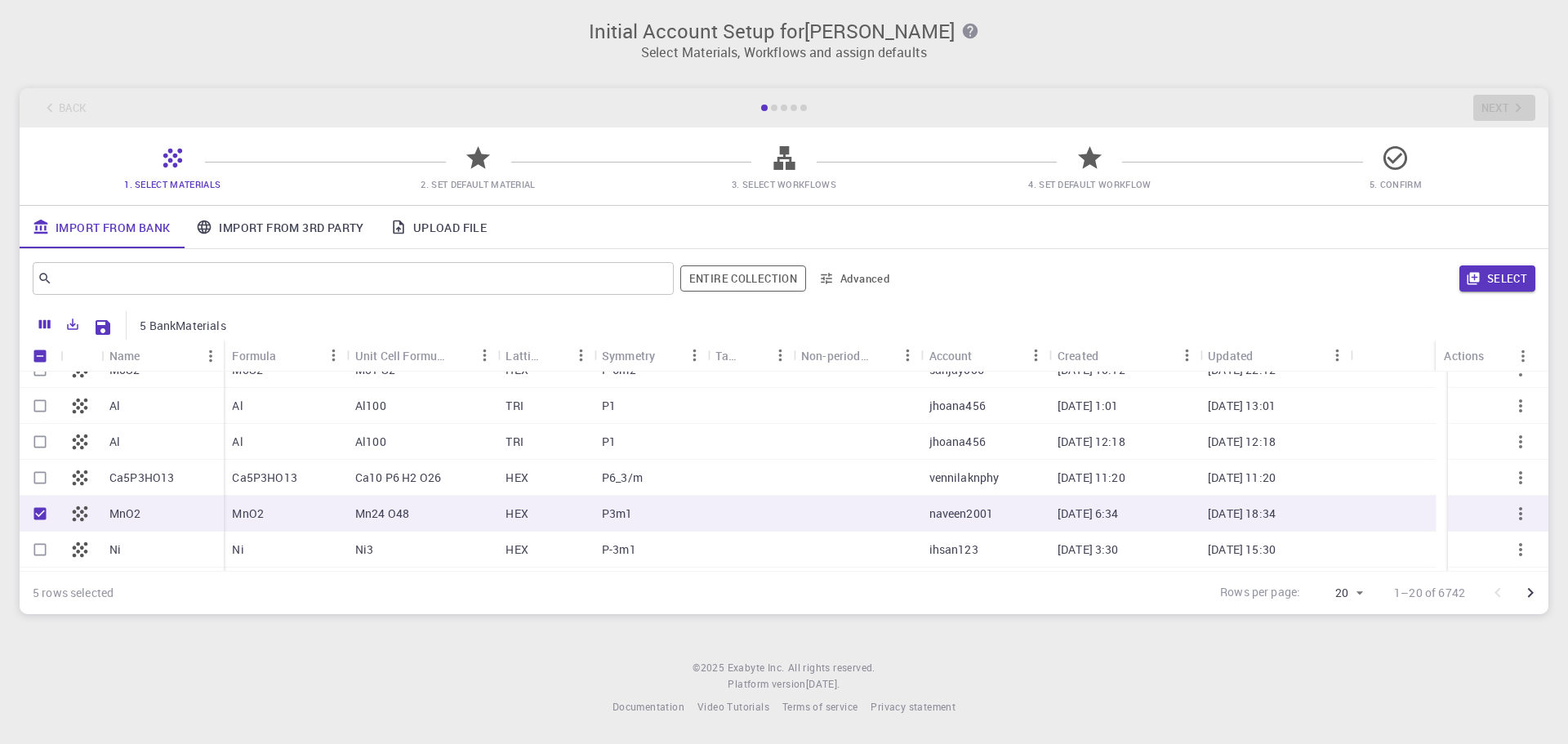
click at [46, 554] on input "Select row" at bounding box center [40, 549] width 31 height 31
checkbox input "true"
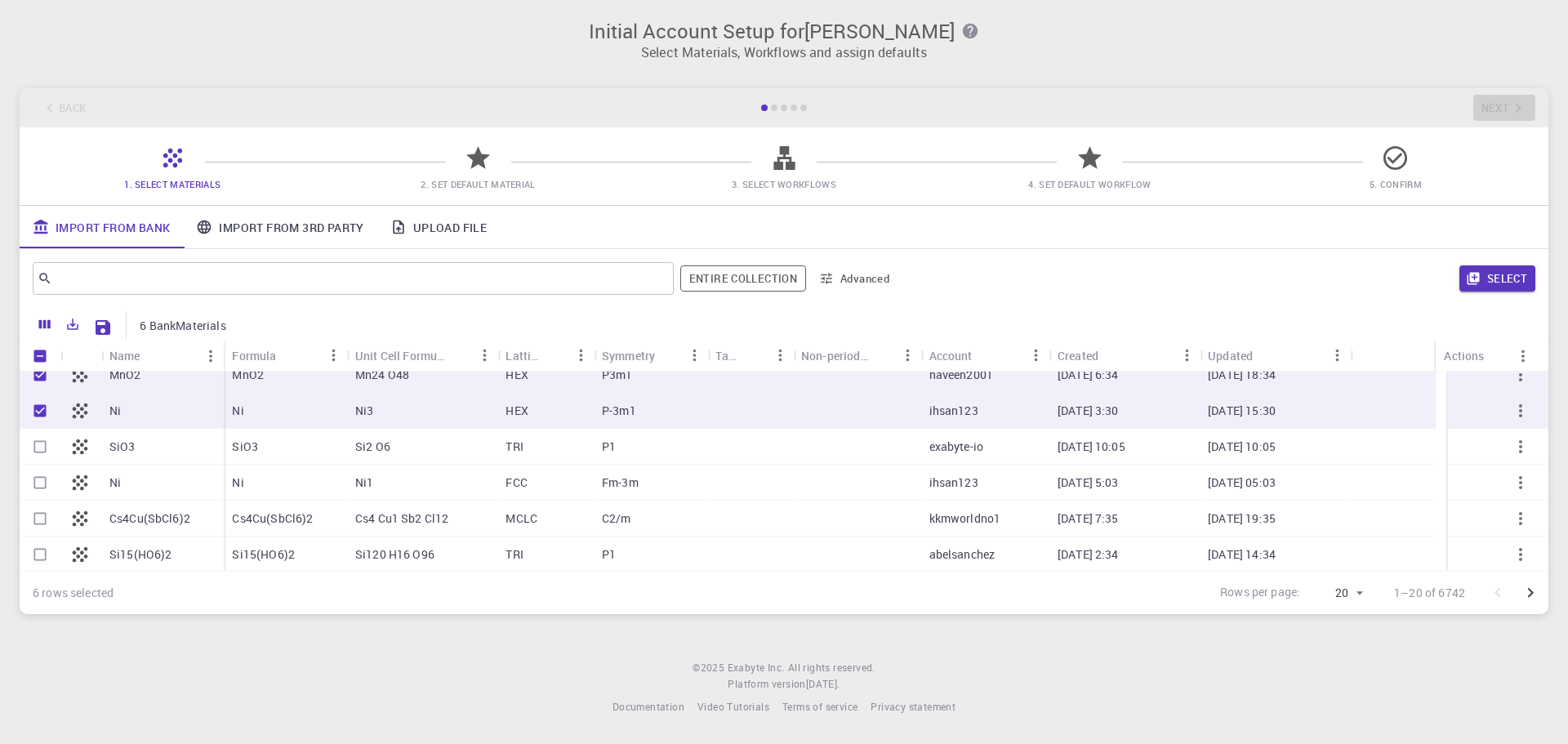
scroll to position [326, 0]
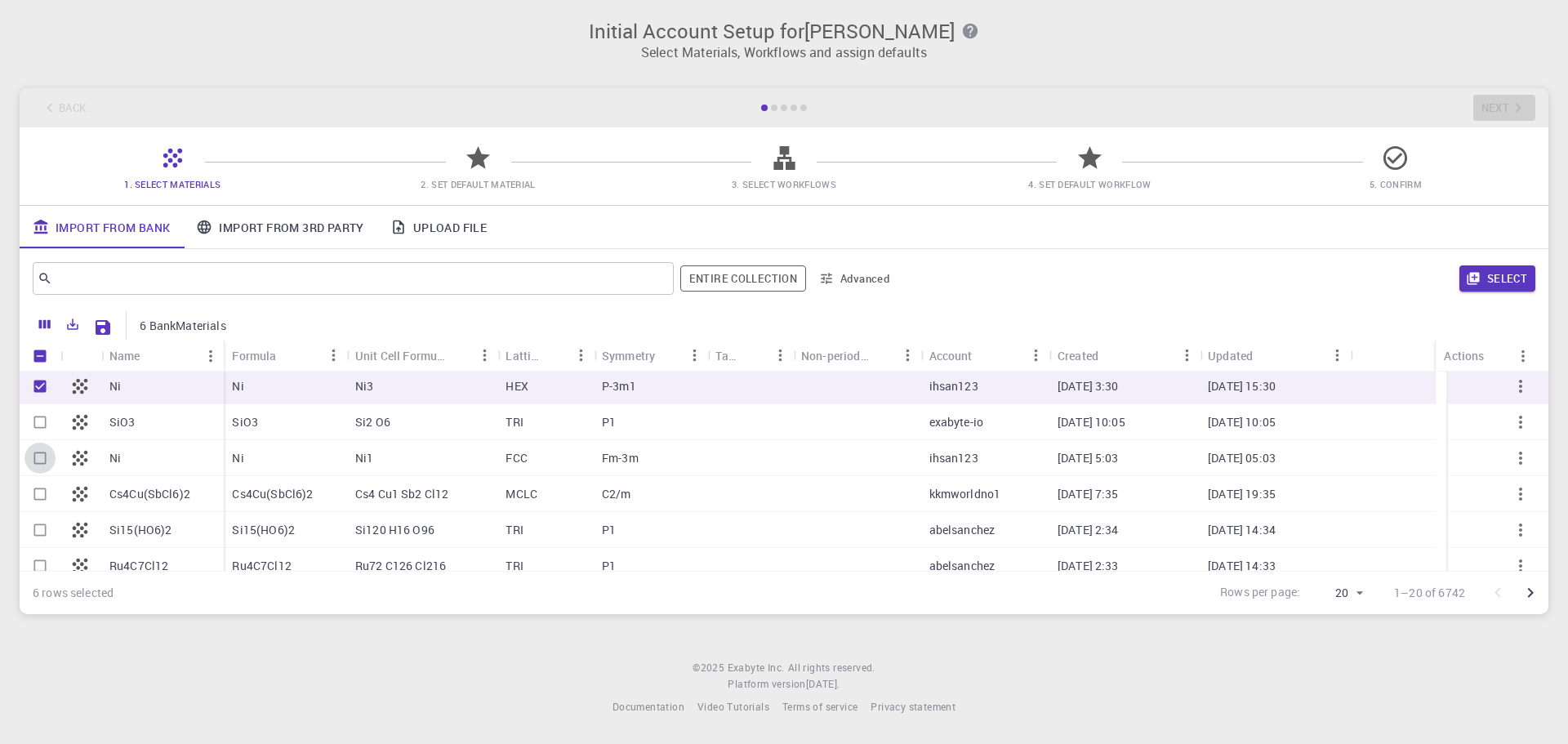
click at [35, 460] on input "Select row" at bounding box center [40, 458] width 31 height 31
checkbox input "true"
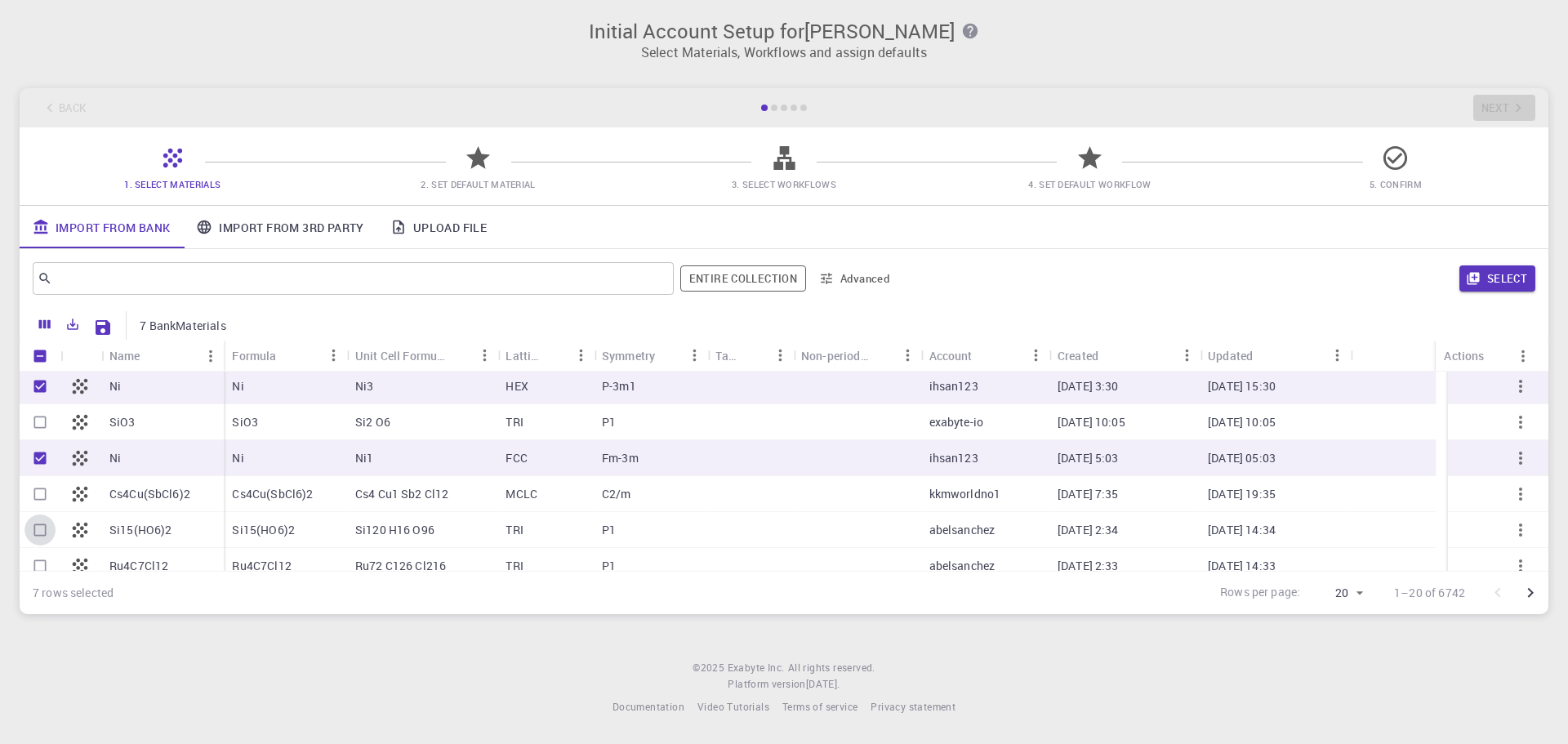
click at [42, 523] on input "Select row" at bounding box center [40, 529] width 31 height 31
checkbox input "true"
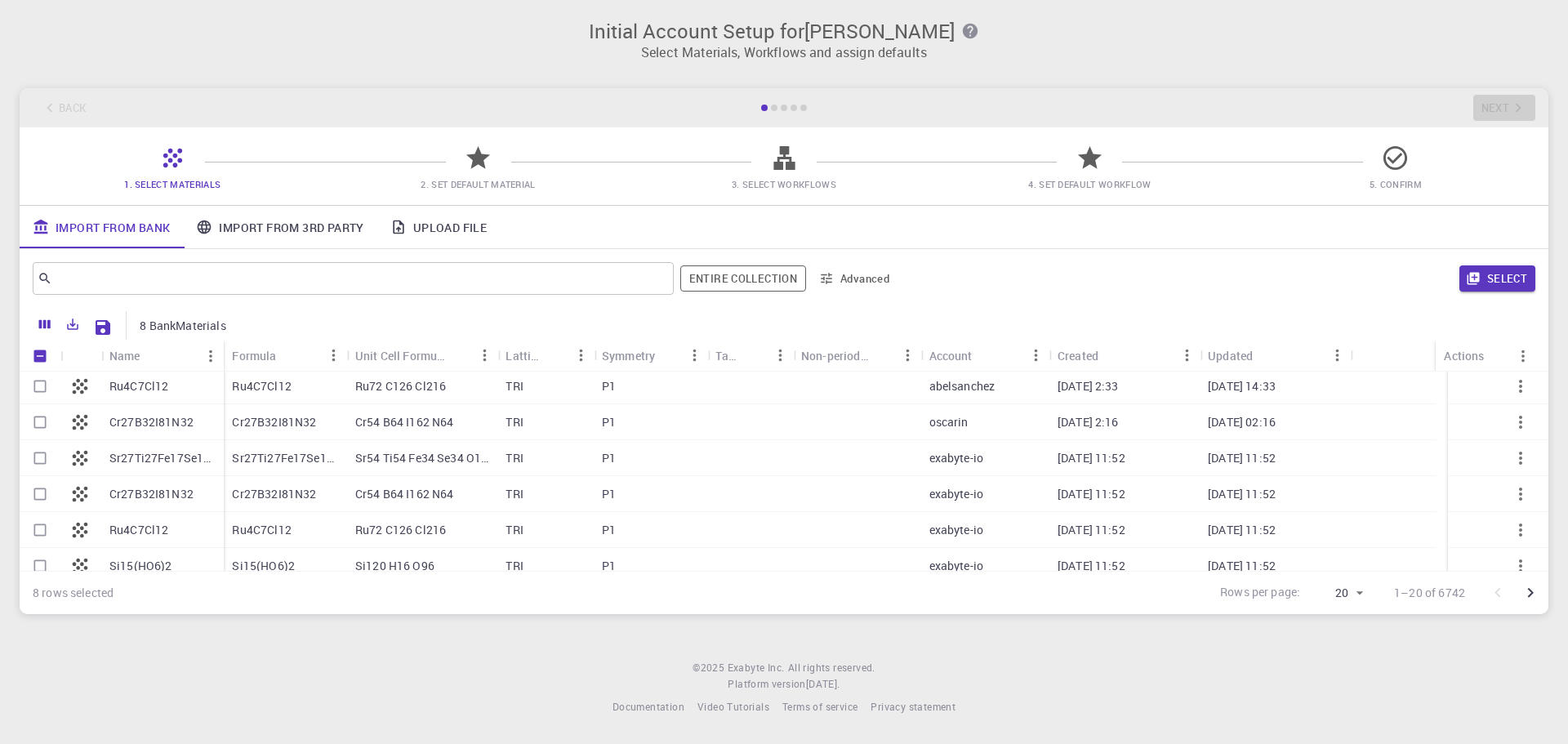
scroll to position [519, 0]
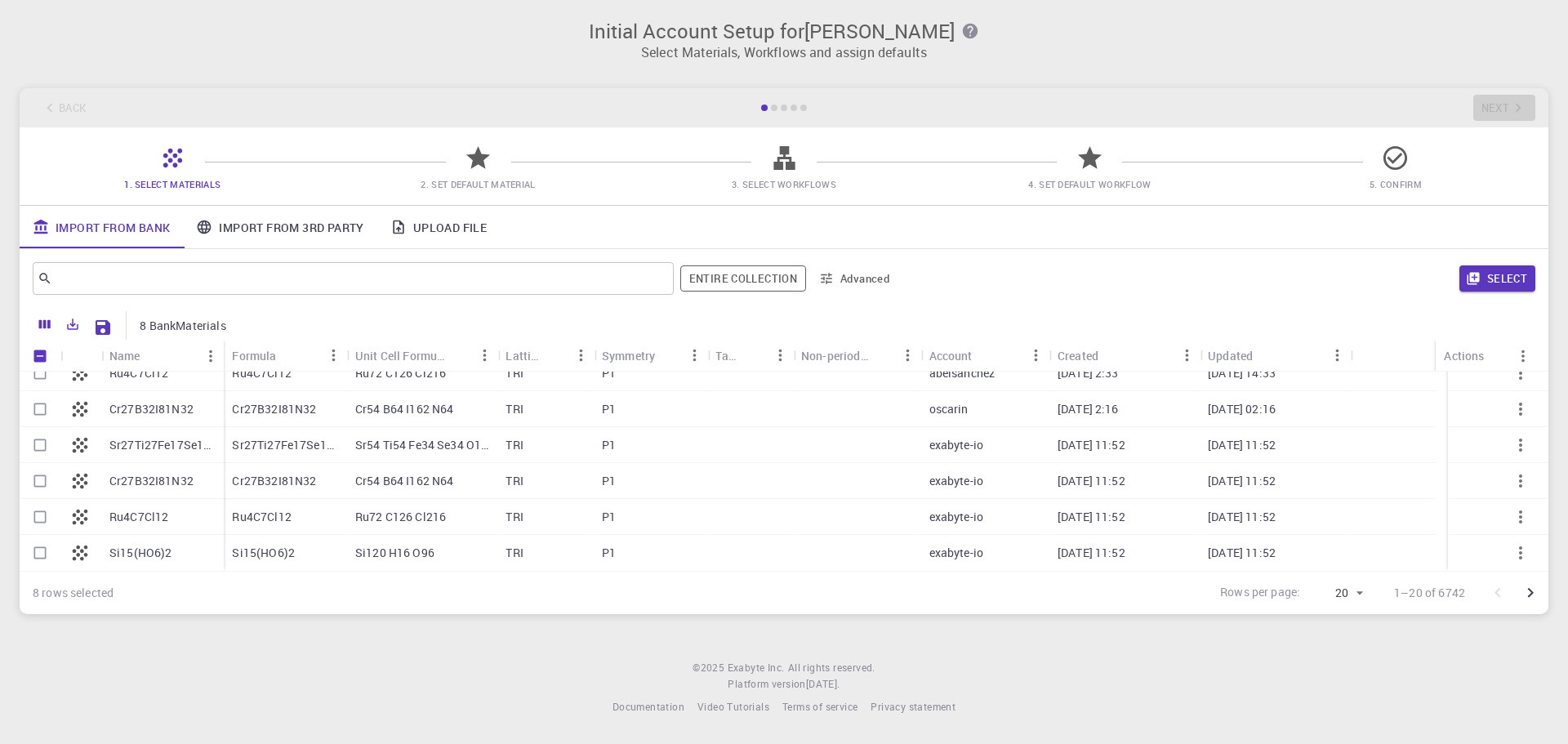
click at [31, 546] on input "Select row" at bounding box center [40, 552] width 31 height 31
checkbox input "true"
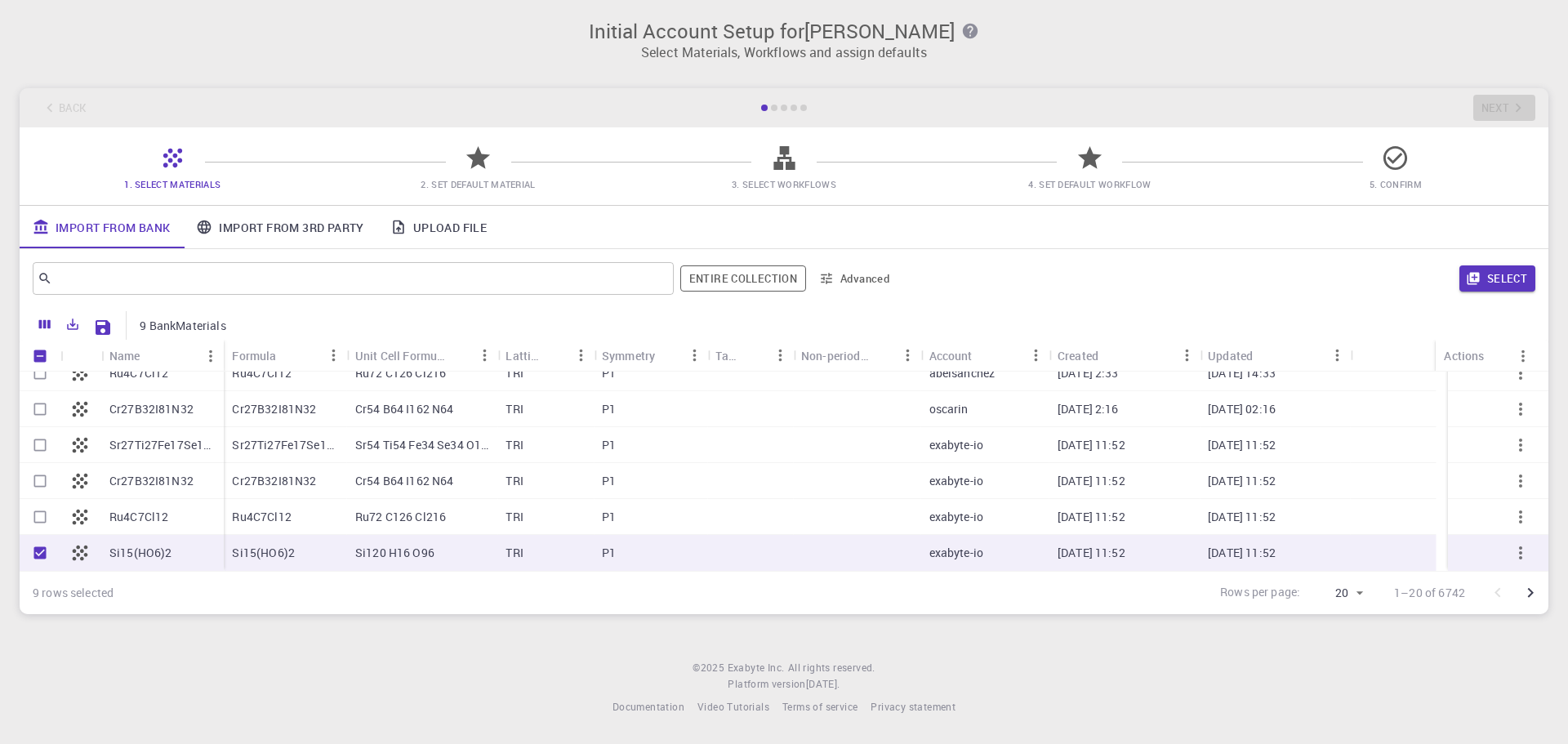
click at [44, 438] on input "Select row" at bounding box center [40, 444] width 31 height 31
checkbox input "true"
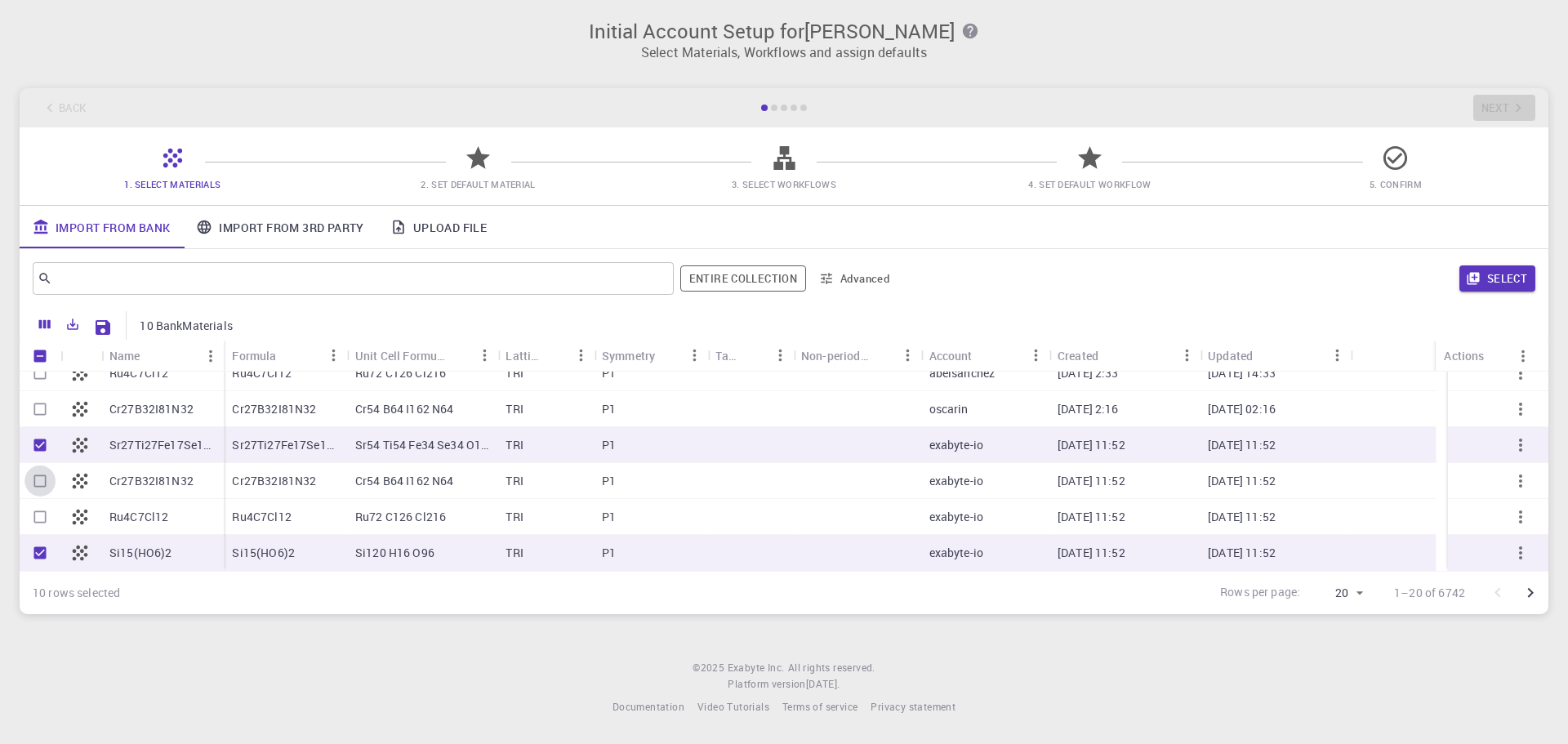
click at [38, 474] on input "Select row" at bounding box center [40, 481] width 31 height 31
checkbox input "true"
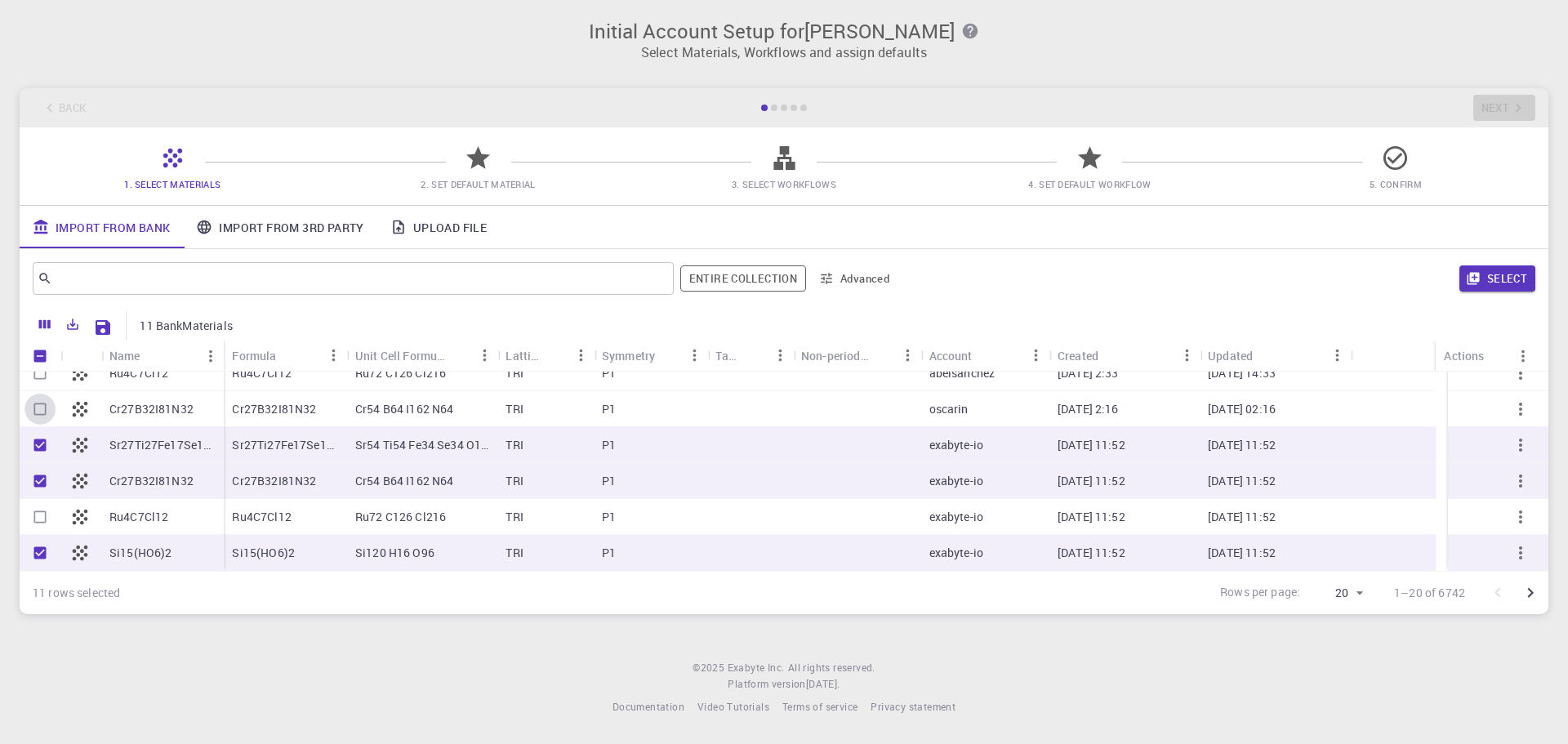
click at [37, 409] on input "Select row" at bounding box center [40, 409] width 31 height 31
checkbox input "true"
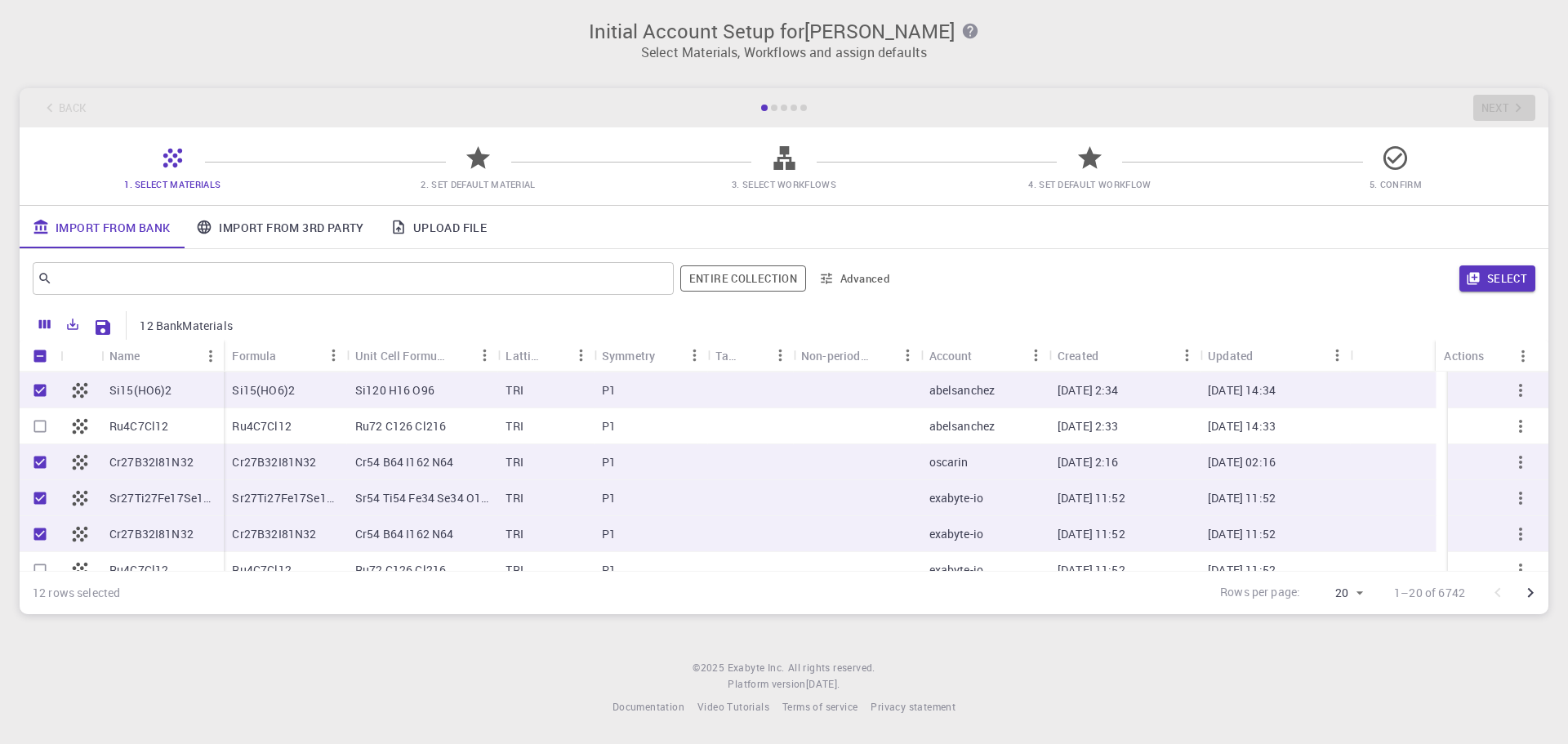
scroll to position [438, 0]
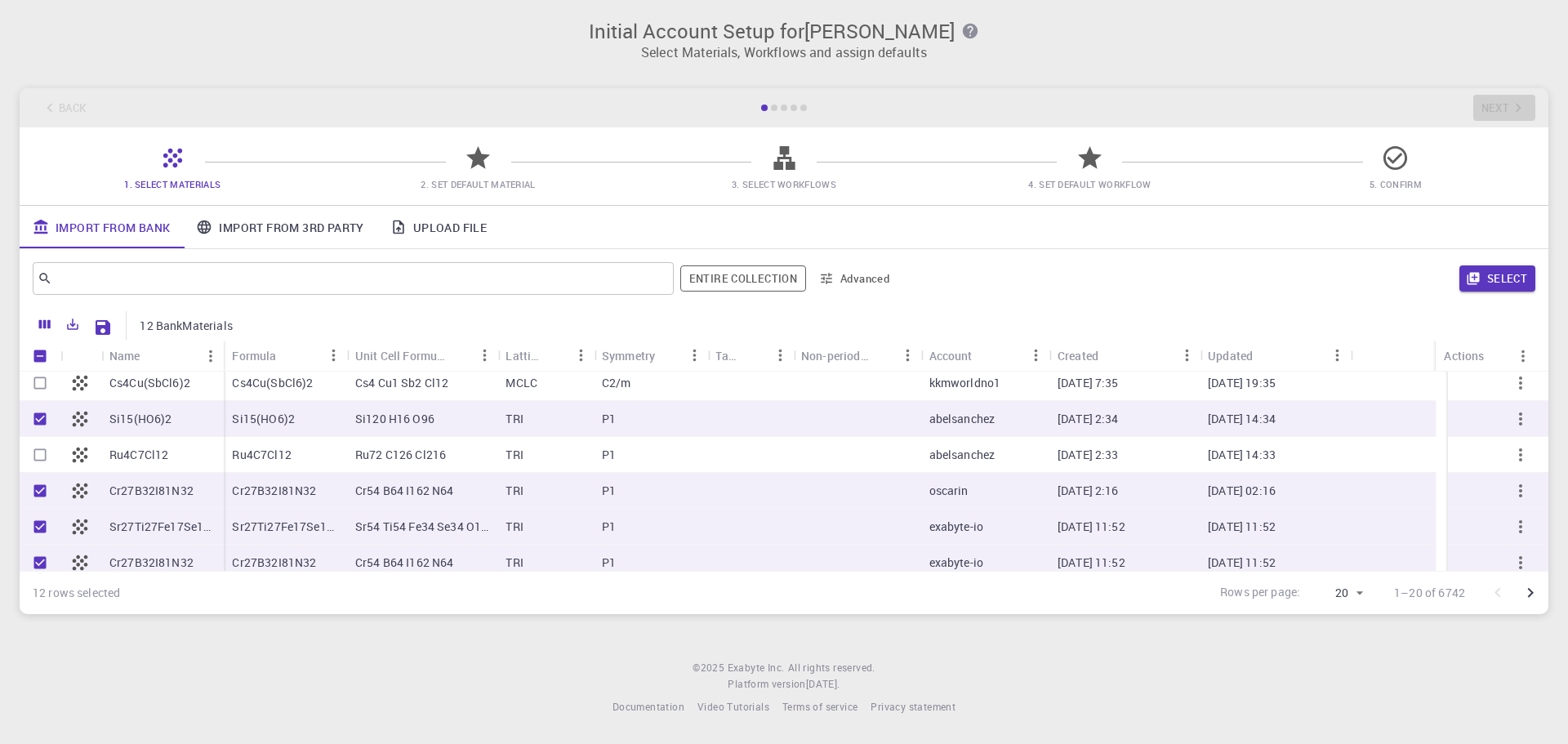
click at [41, 459] on input "Select row" at bounding box center [40, 454] width 31 height 31
checkbox input "true"
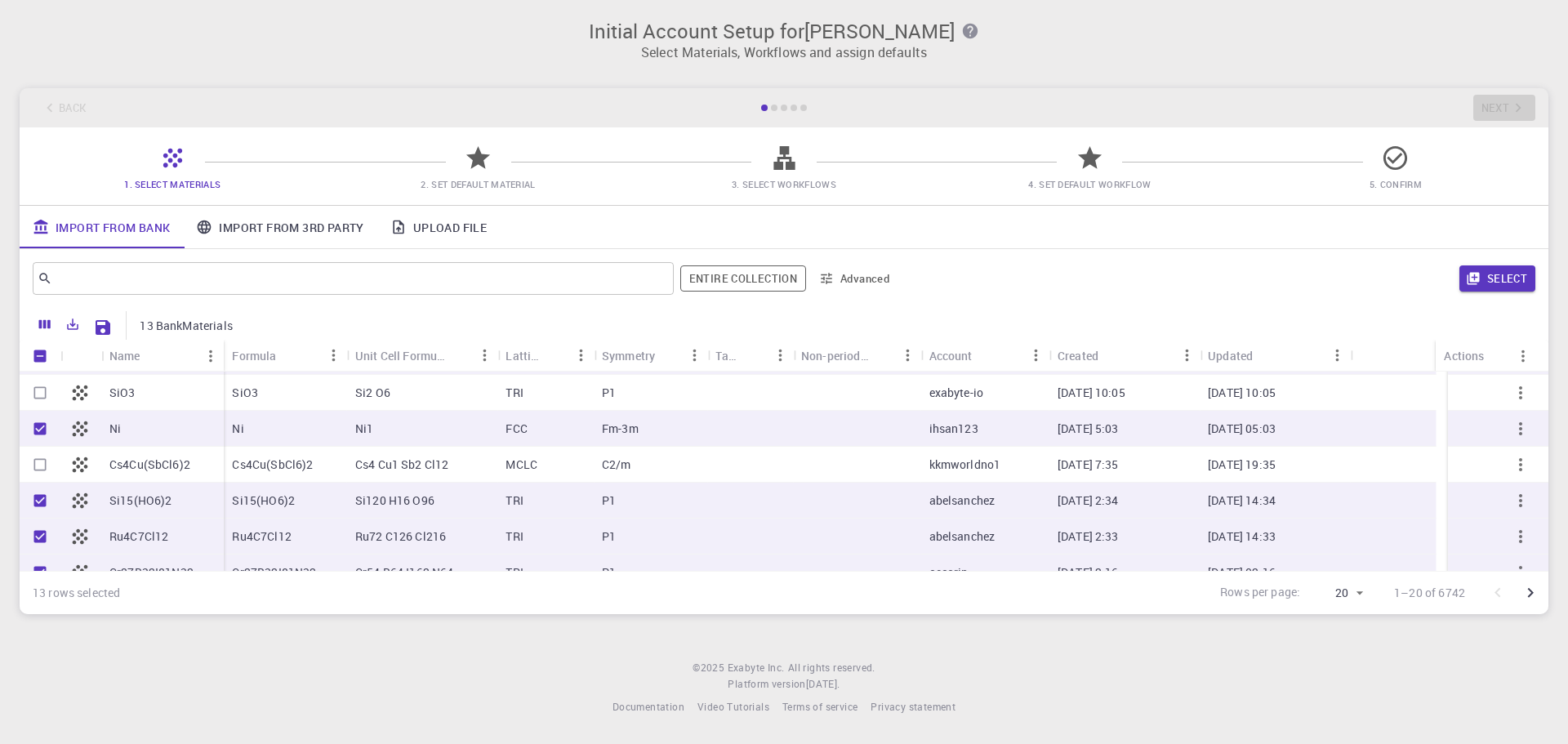
click at [40, 462] on input "Select row" at bounding box center [40, 464] width 31 height 31
checkbox input "true"
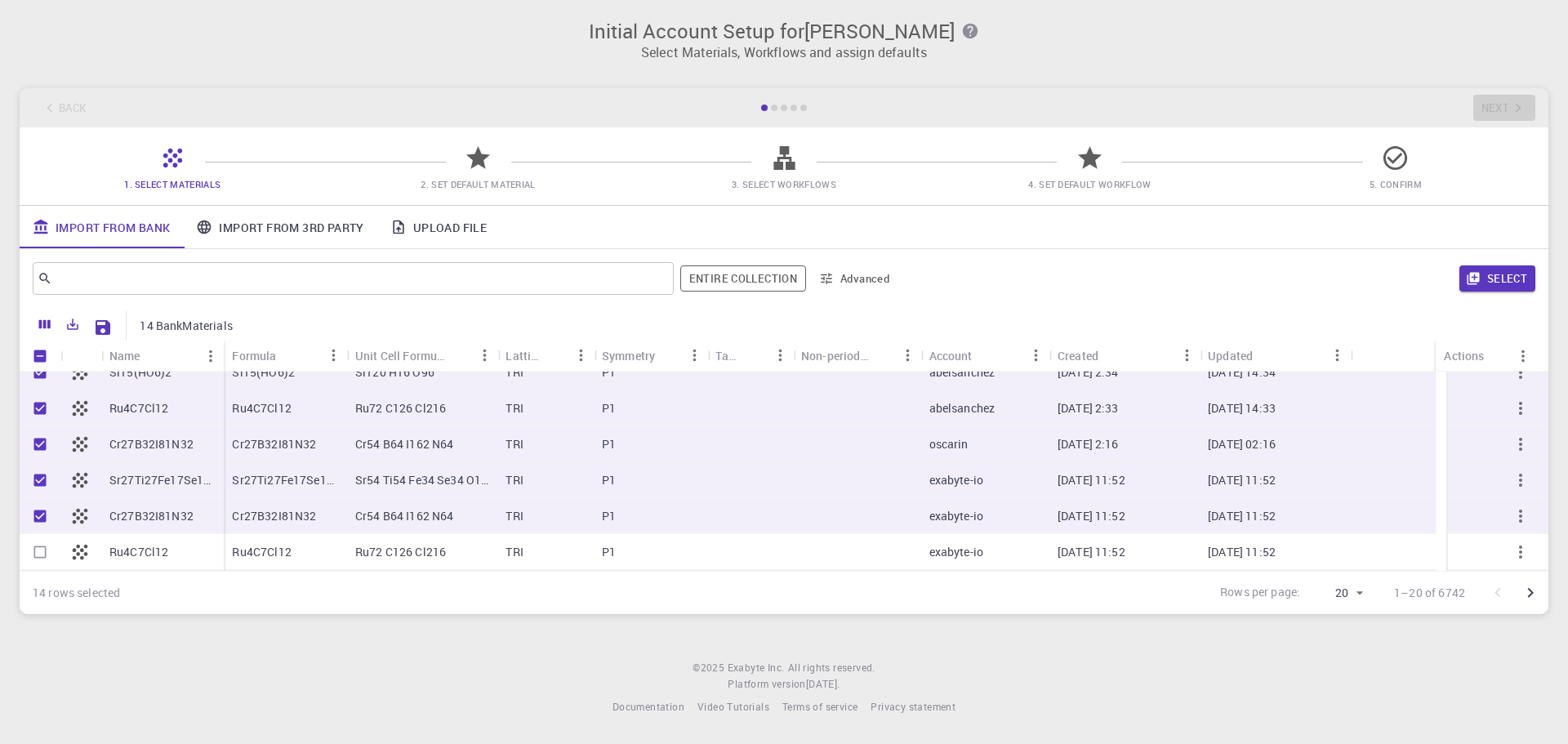
scroll to position [519, 0]
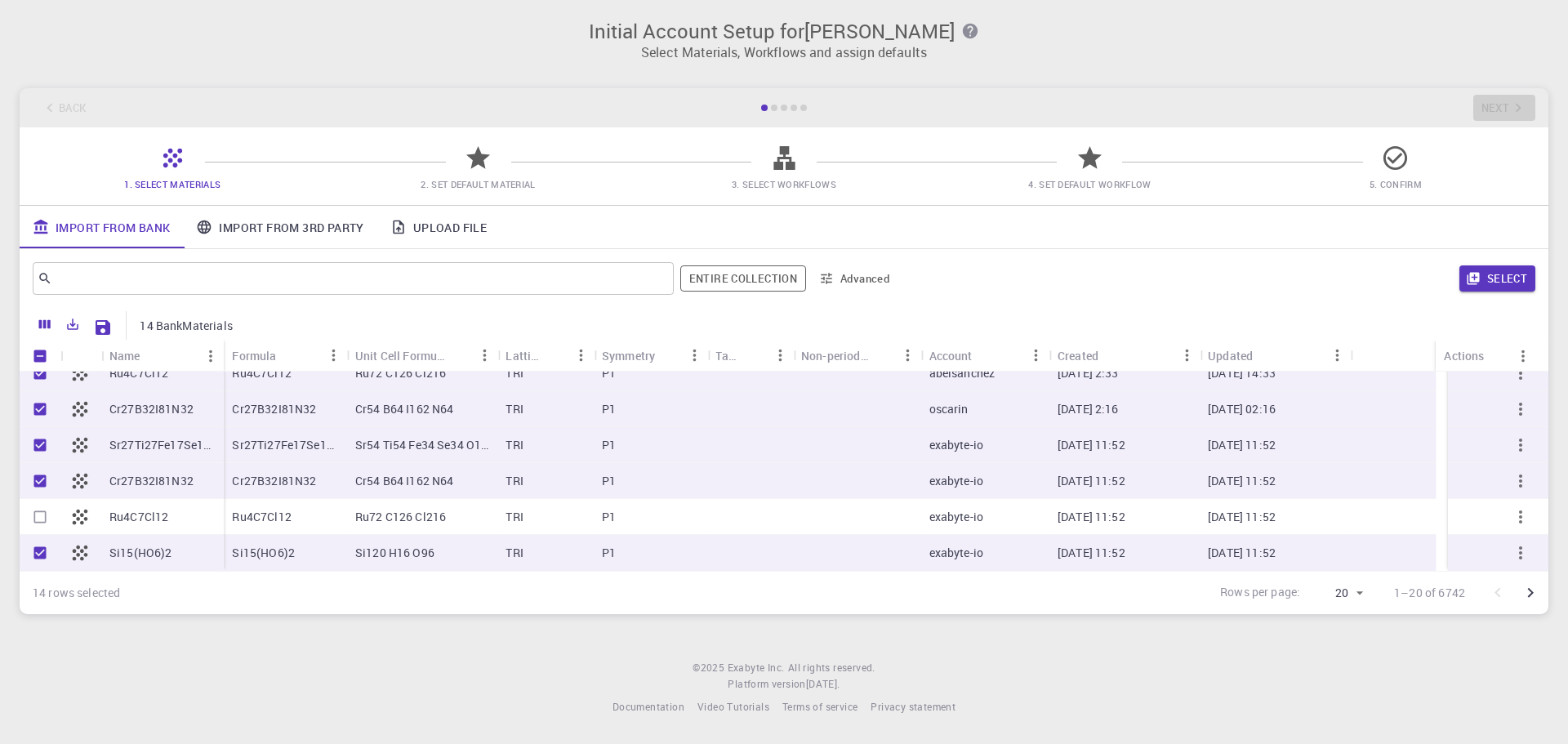
click at [36, 517] on input "Select row" at bounding box center [40, 516] width 31 height 31
checkbox input "true"
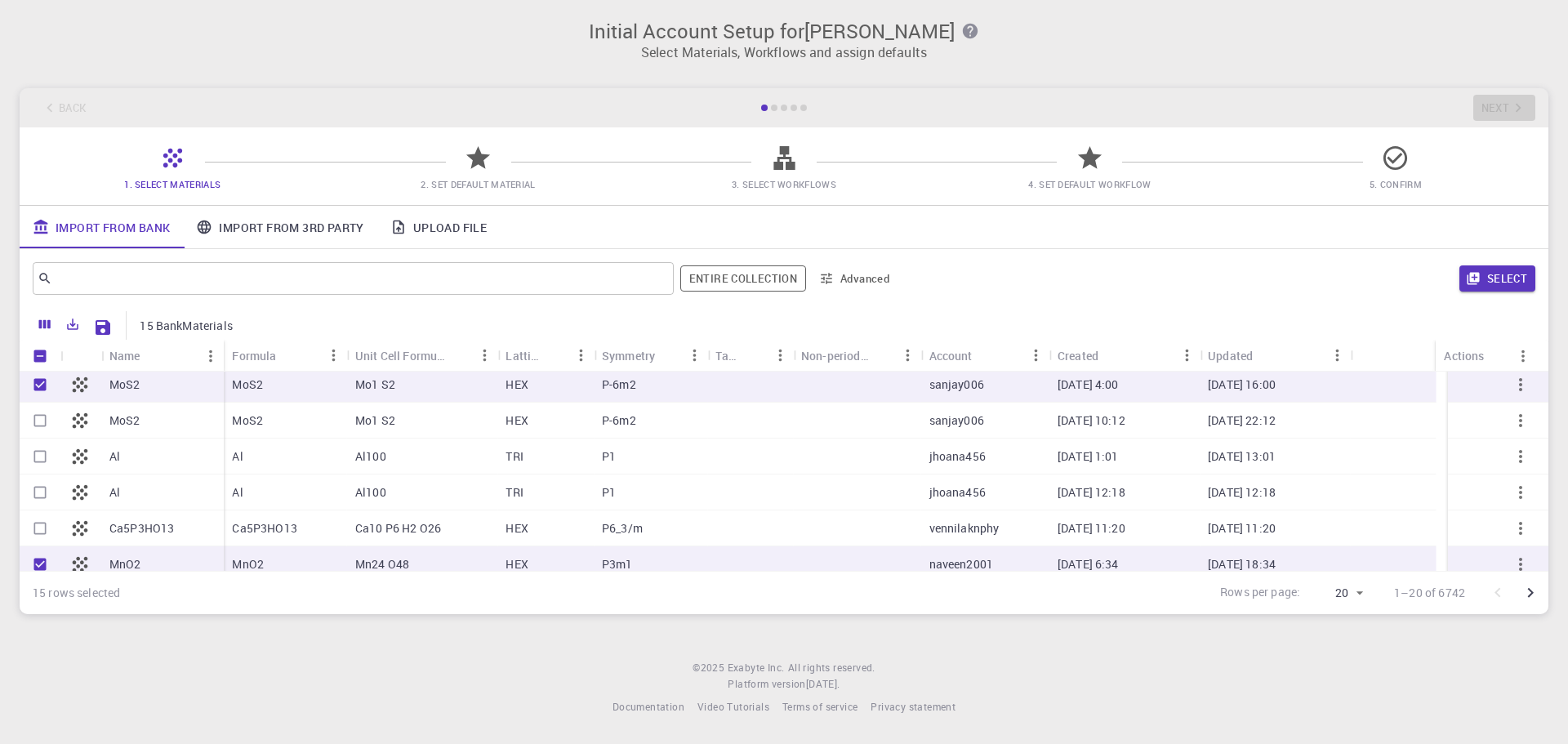
scroll to position [111, 0]
click at [37, 430] on input "Select row" at bounding box center [40, 421] width 31 height 31
checkbox input "true"
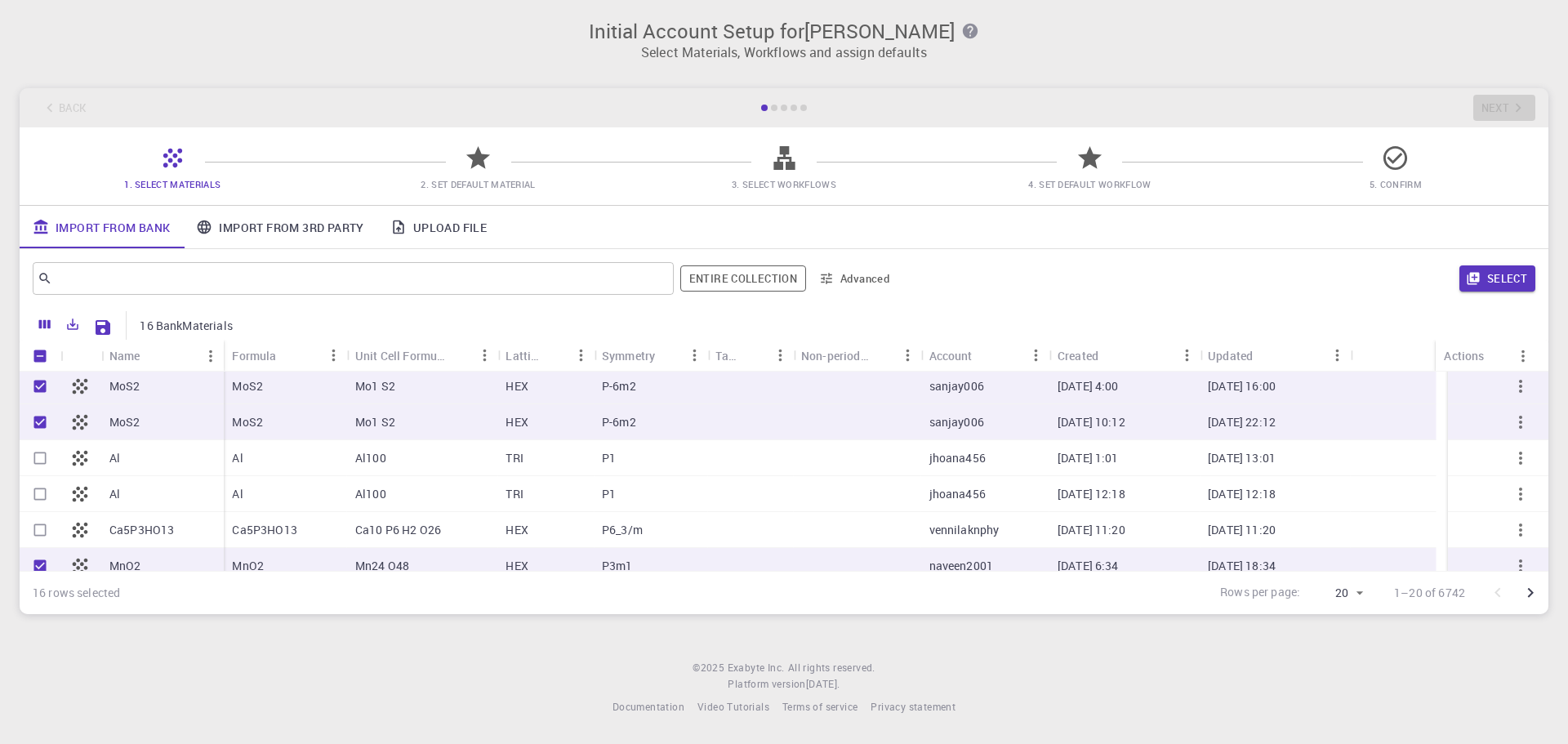
click at [40, 449] on input "Select row" at bounding box center [40, 458] width 31 height 31
checkbox input "true"
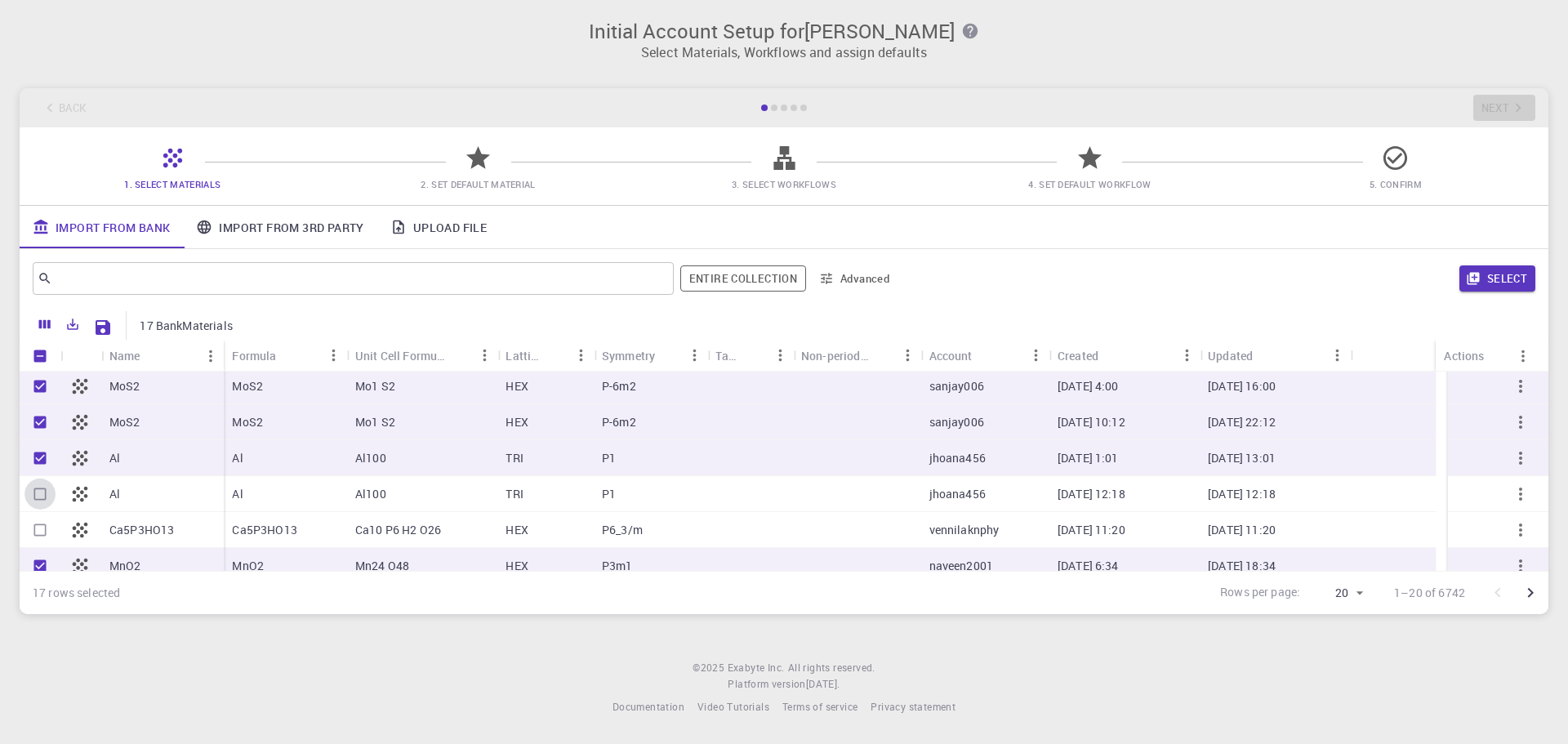
click at [49, 491] on input "Select row" at bounding box center [40, 494] width 31 height 31
checkbox input "true"
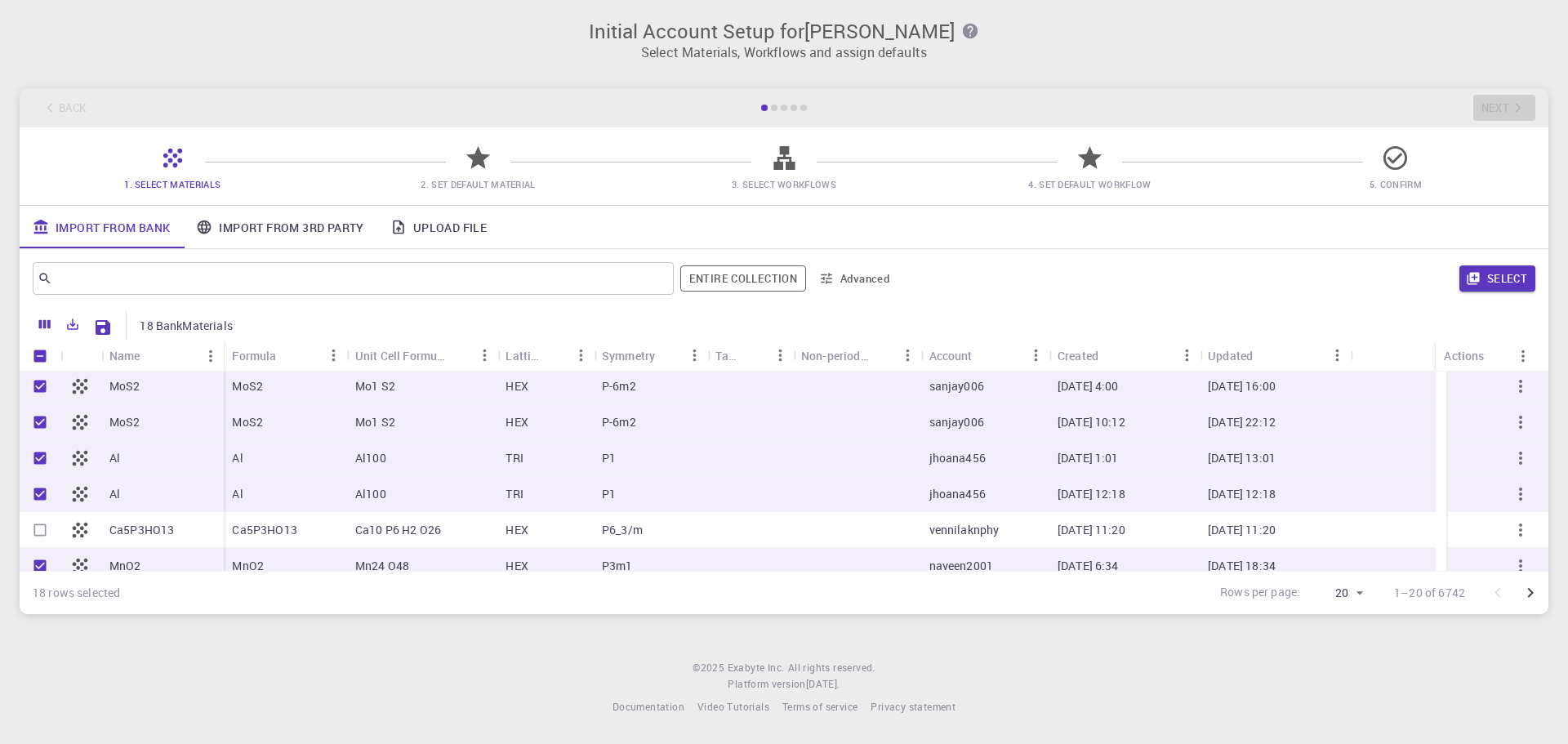
click at [46, 532] on input "Select row" at bounding box center [40, 529] width 31 height 31
checkbox input "true"
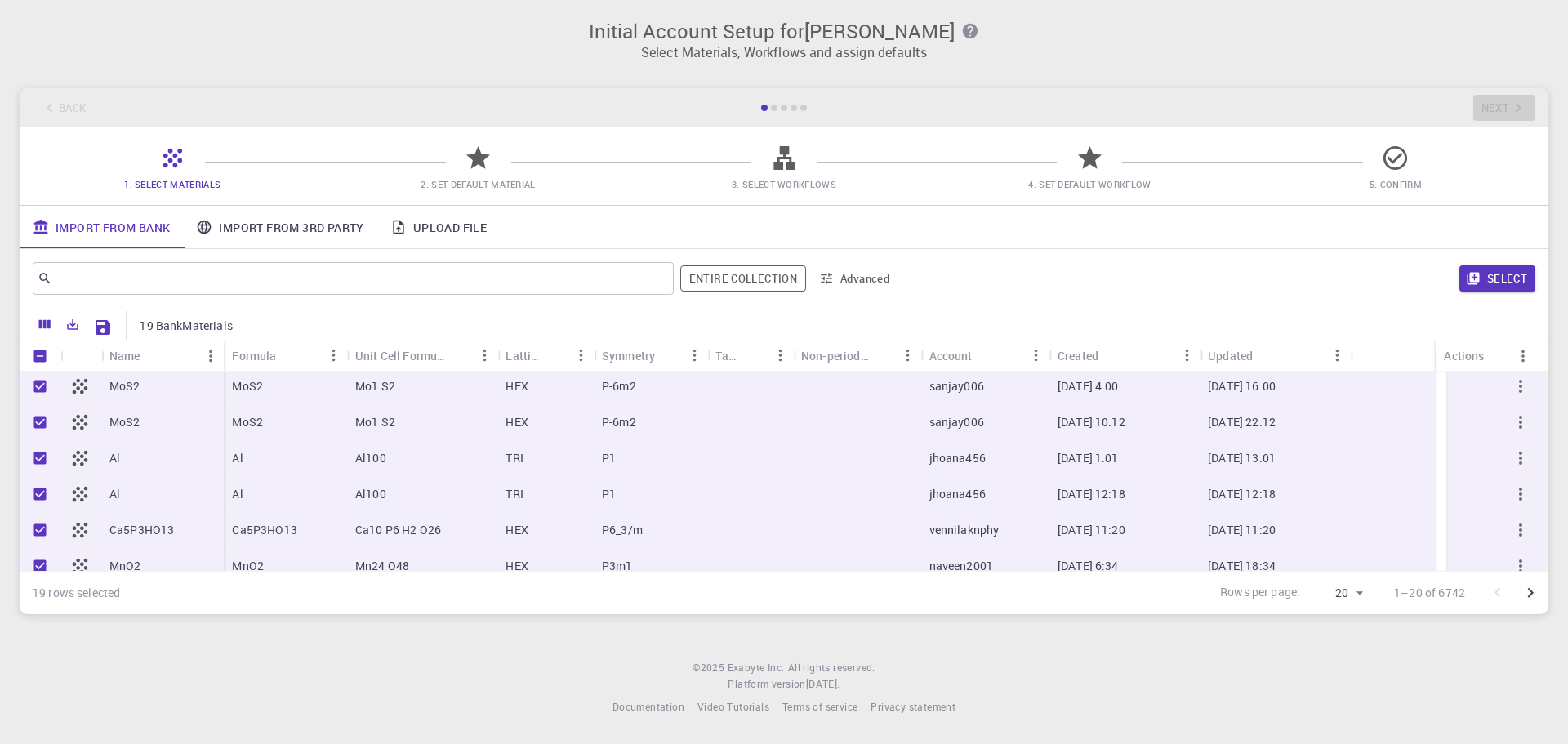
scroll to position [0, 0]
click at [1525, 273] on button "Select" at bounding box center [1498, 278] width 76 height 26
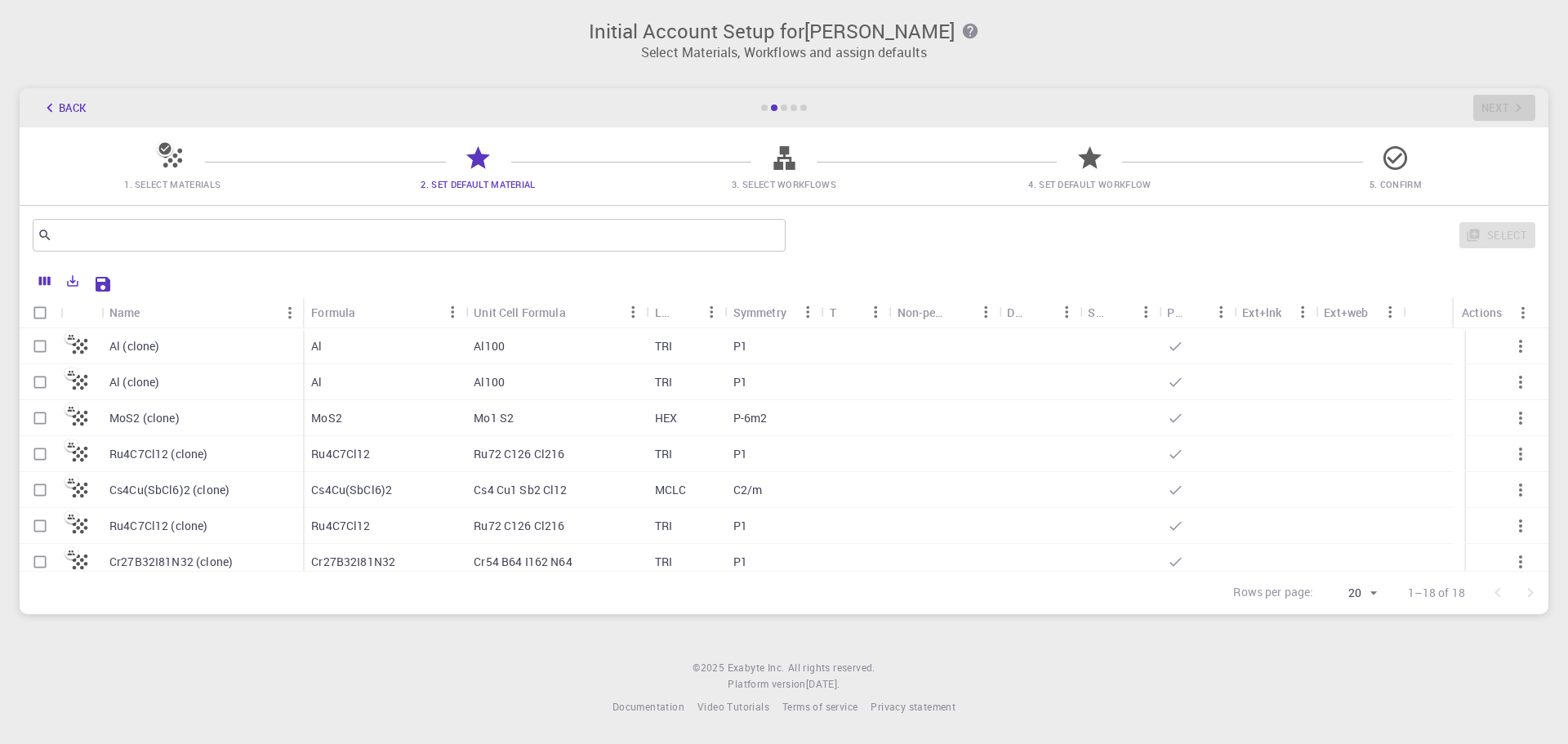
drag, startPoint x: 43, startPoint y: 423, endPoint x: 42, endPoint y: 358, distance: 65.0
click at [43, 422] on input "Select row" at bounding box center [40, 418] width 31 height 31
checkbox input "true"
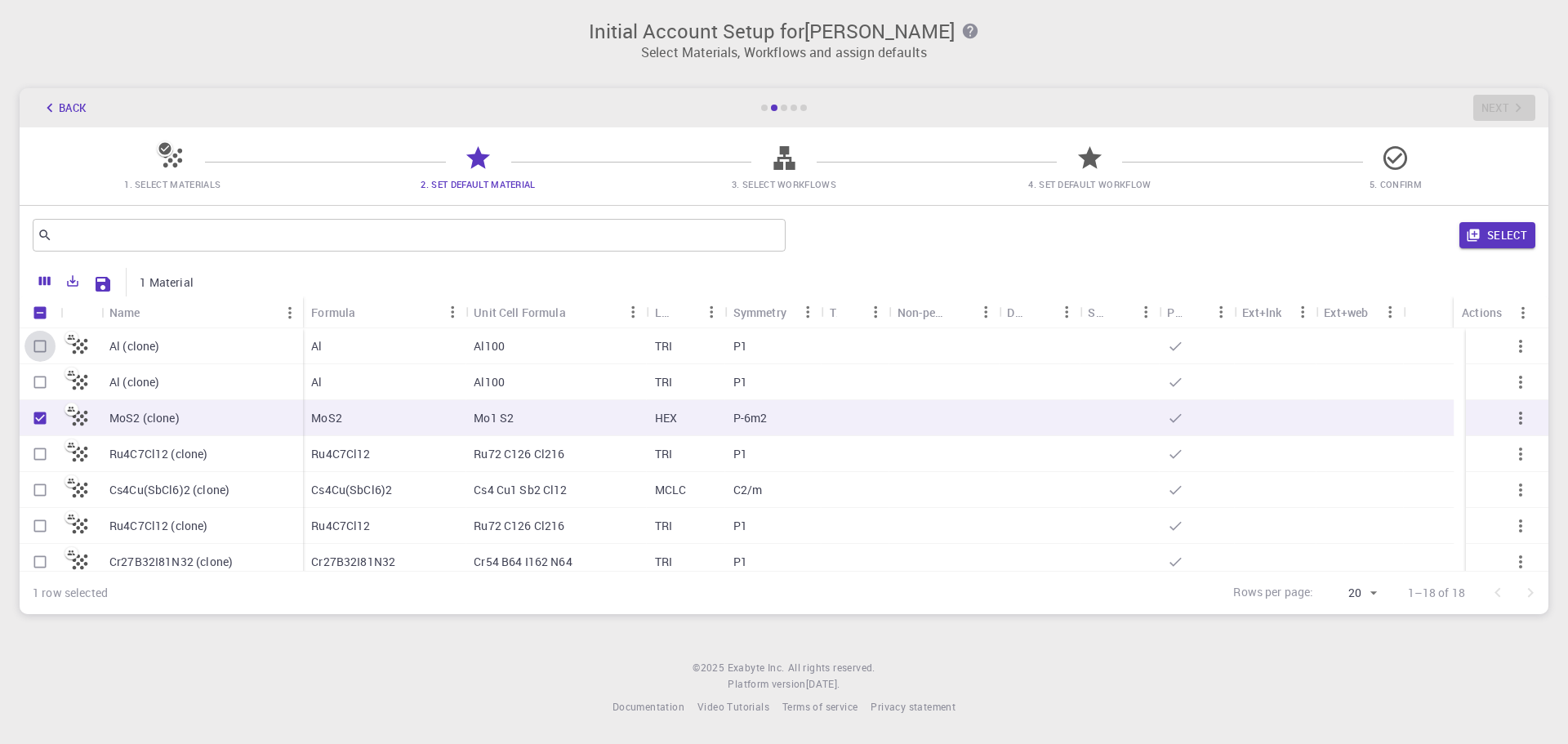
click at [44, 349] on input "Select row" at bounding box center [40, 345] width 31 height 31
checkbox input "true"
click at [33, 380] on input "Select row" at bounding box center [40, 382] width 31 height 31
checkbox input "true"
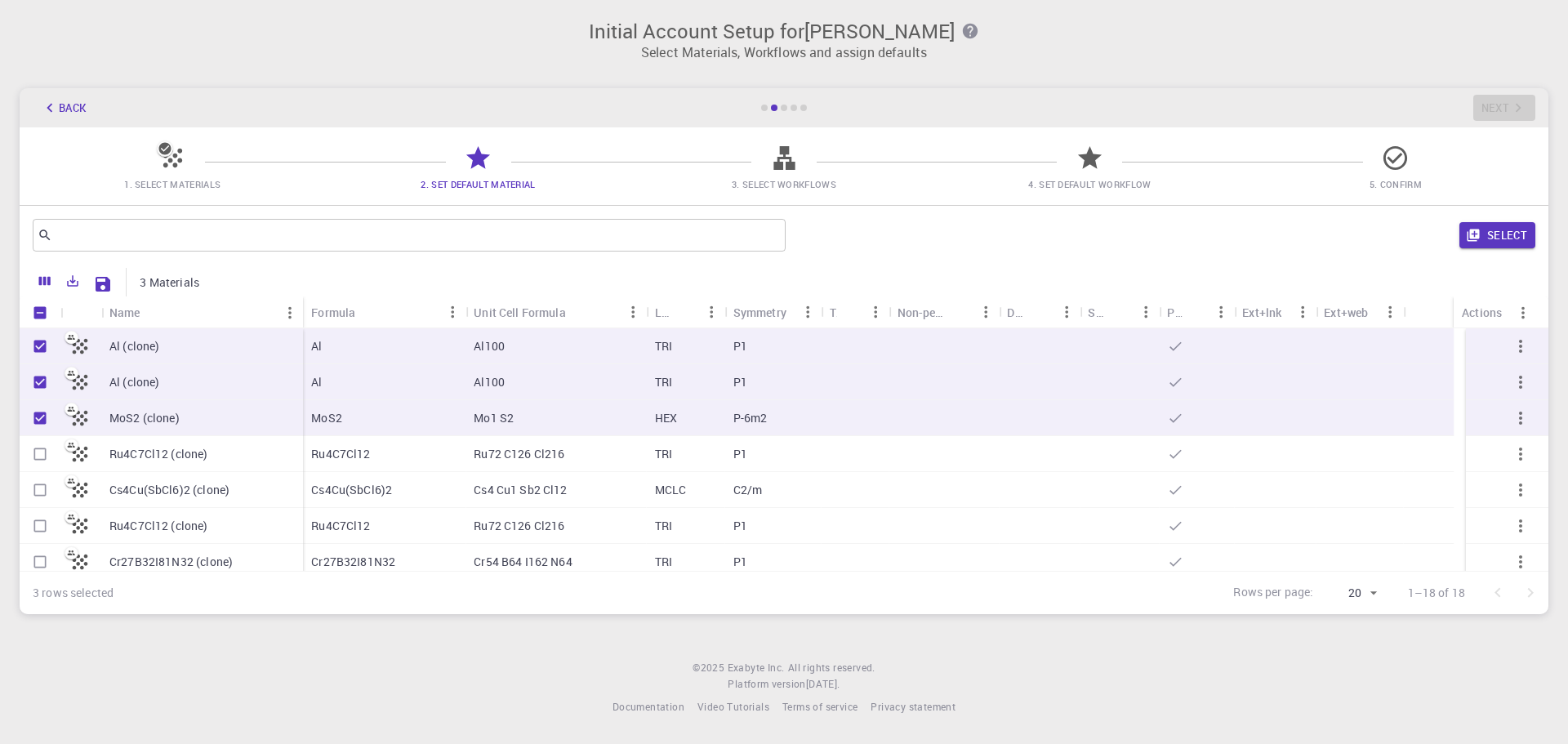
click at [36, 449] on input "Select row" at bounding box center [40, 453] width 31 height 31
checkbox input "true"
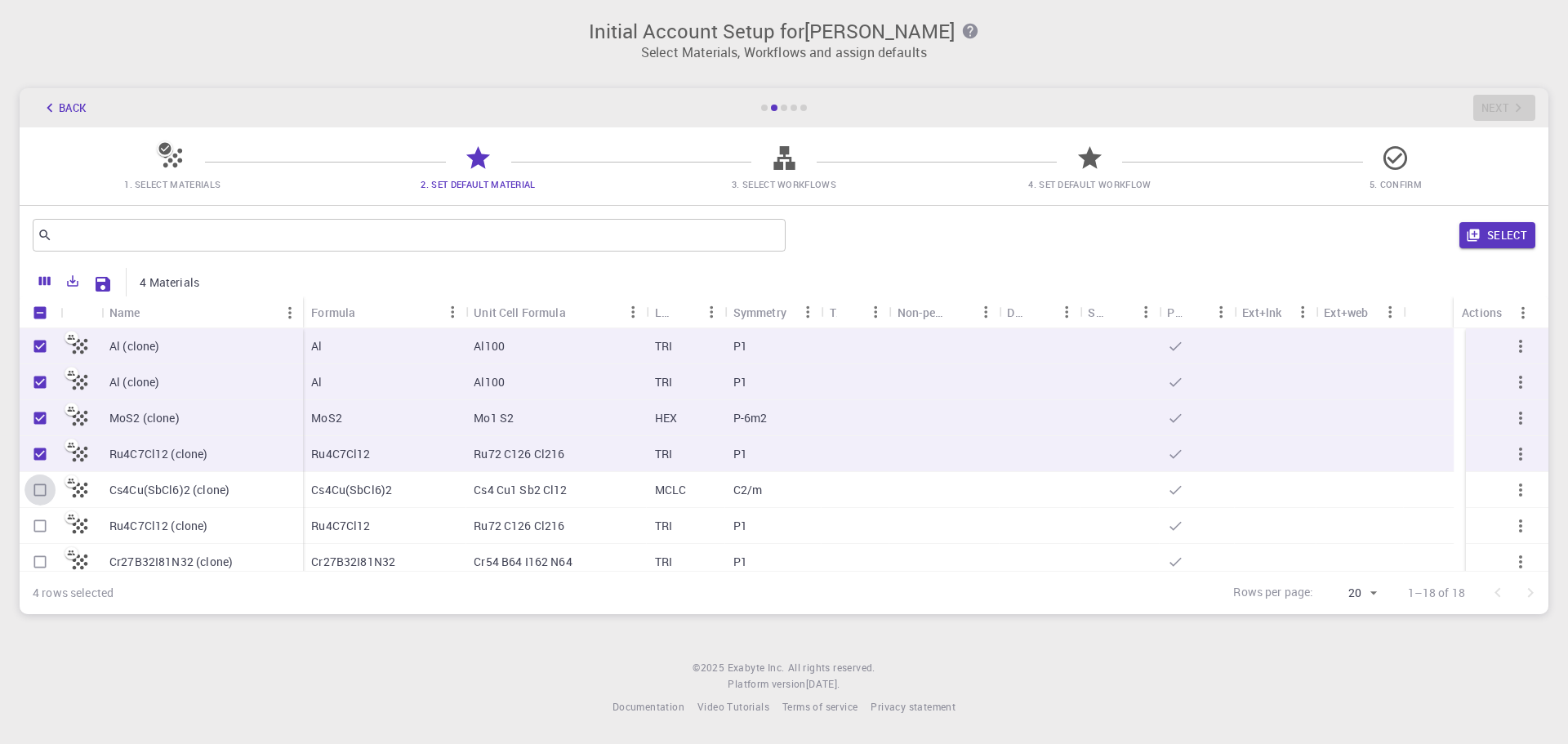
click at [40, 485] on input "Select row" at bounding box center [40, 490] width 31 height 31
checkbox input "true"
click at [38, 517] on input "Select row" at bounding box center [40, 525] width 31 height 31
checkbox input "true"
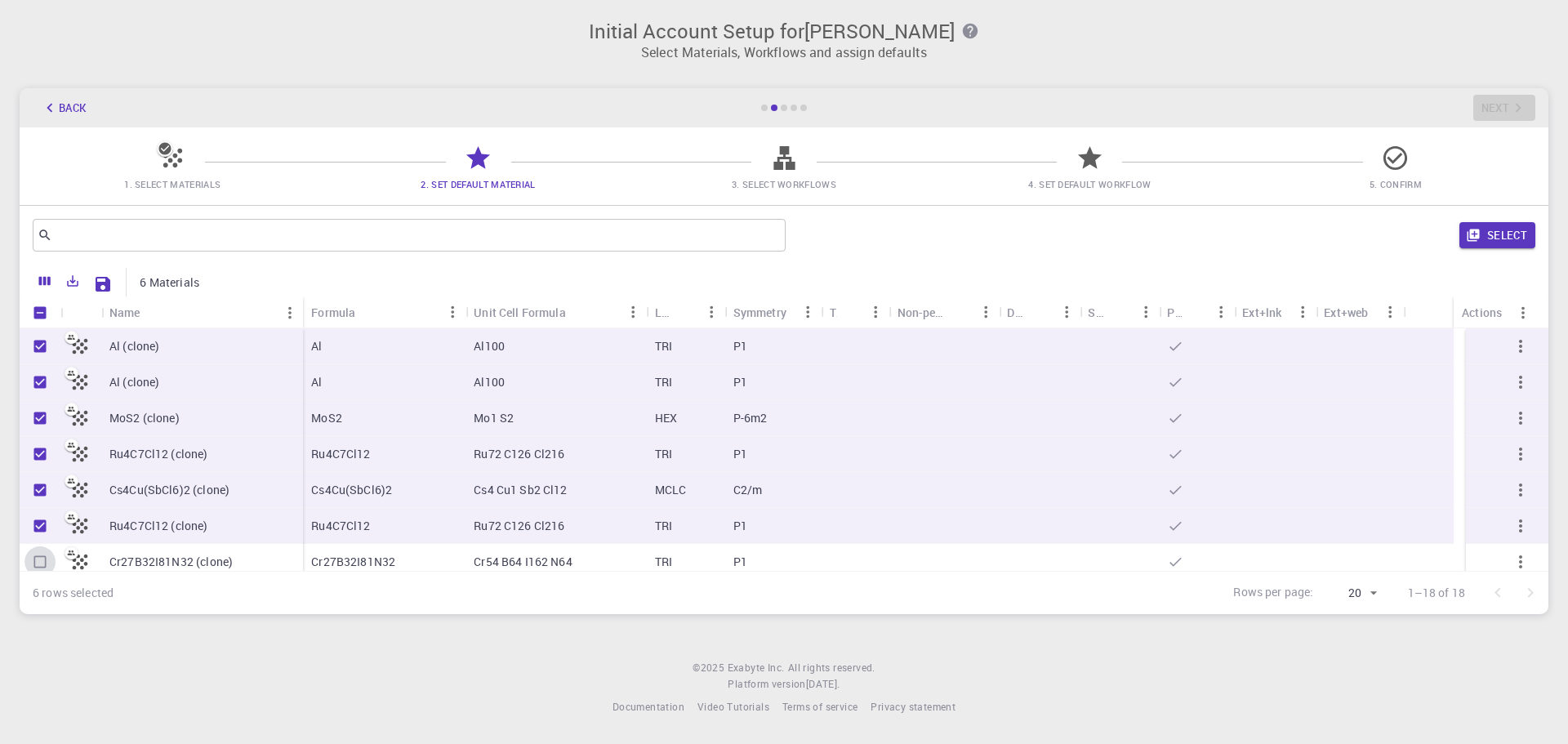
click at [29, 566] on input "Select row" at bounding box center [40, 561] width 31 height 31
checkbox input "true"
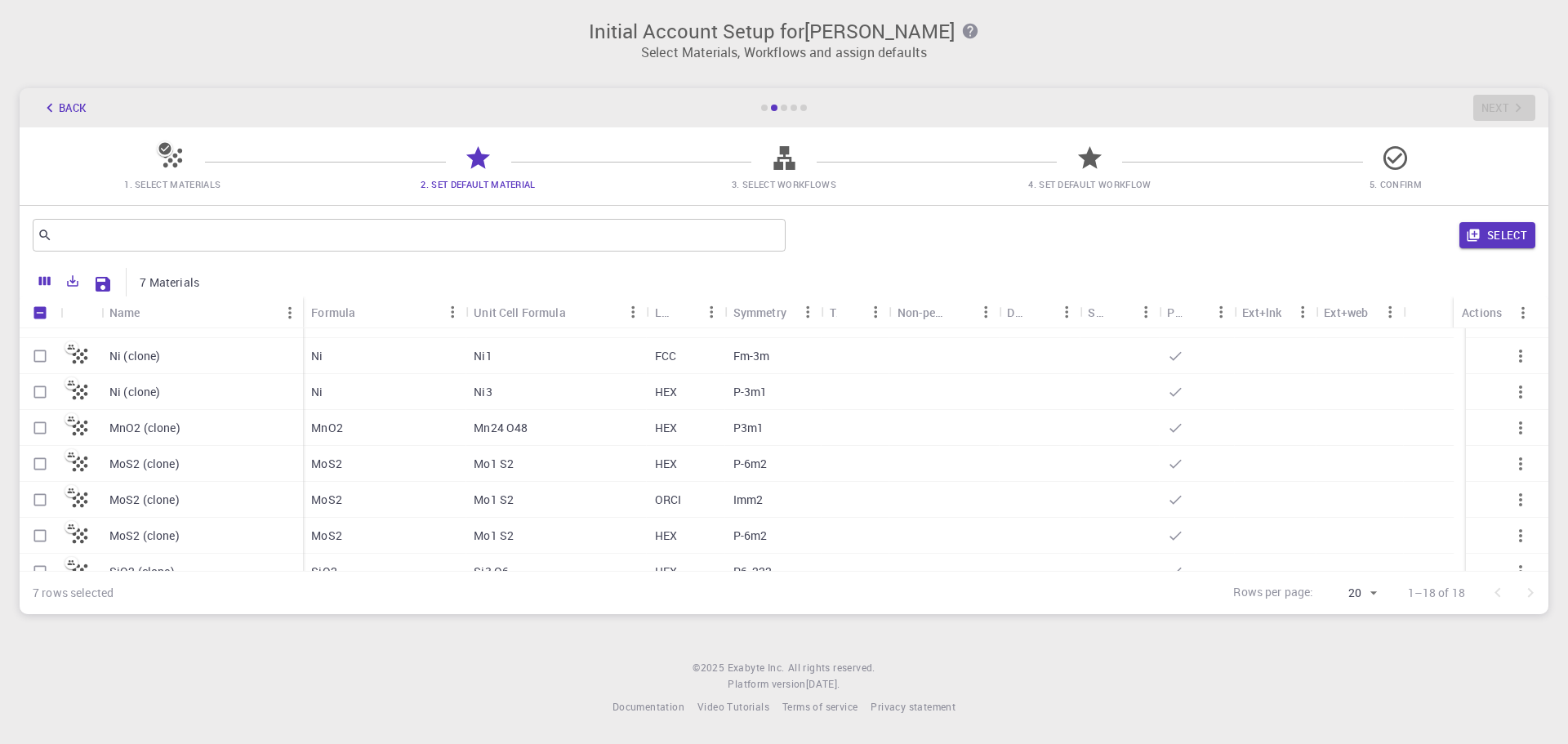
scroll to position [405, 0]
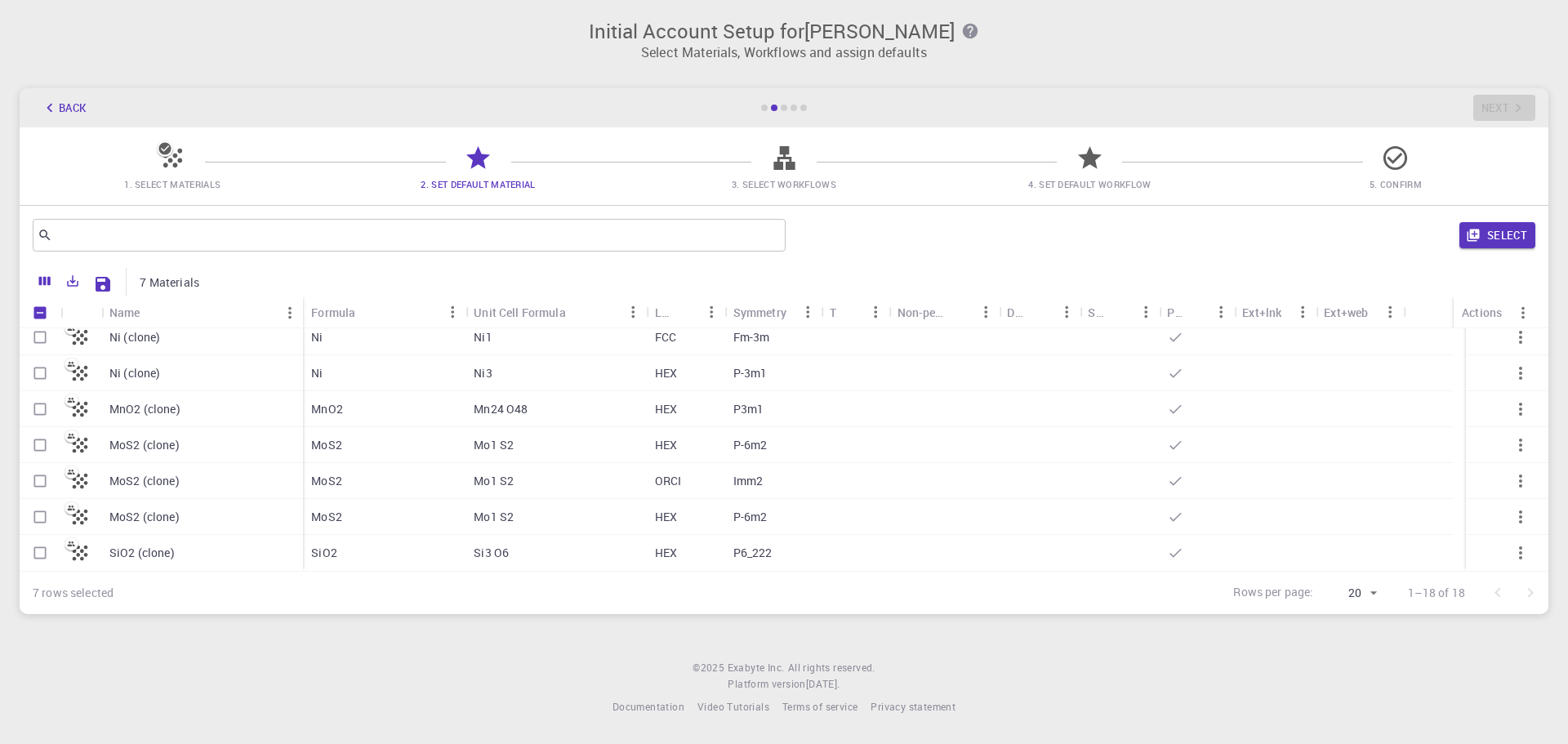
click at [41, 556] on input "Select row" at bounding box center [40, 552] width 31 height 31
checkbox input "true"
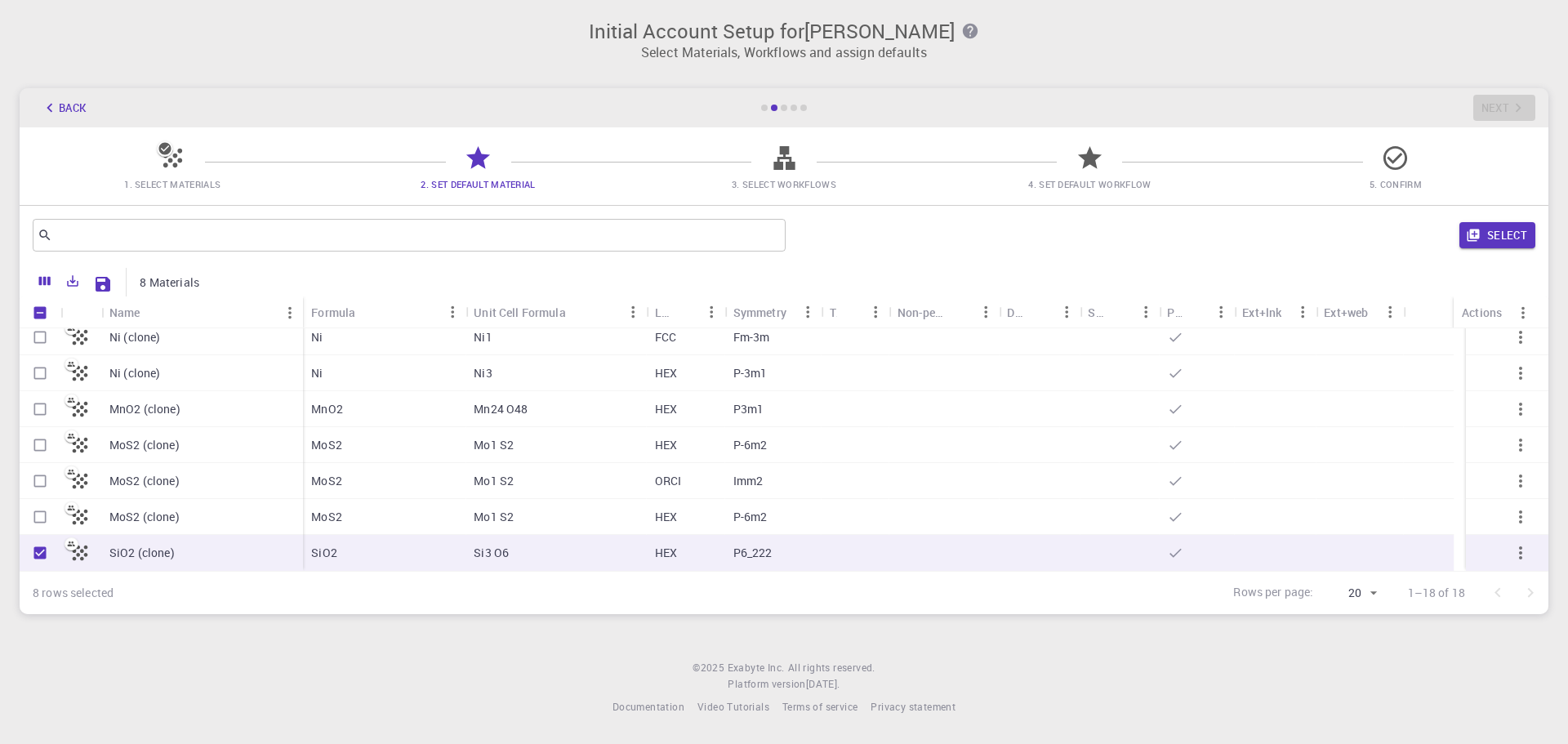
click at [38, 505] on input "Select row" at bounding box center [40, 516] width 31 height 31
checkbox input "true"
click at [38, 471] on input "Select row" at bounding box center [40, 481] width 31 height 31
checkbox input "true"
click at [39, 441] on input "Select row" at bounding box center [40, 444] width 31 height 31
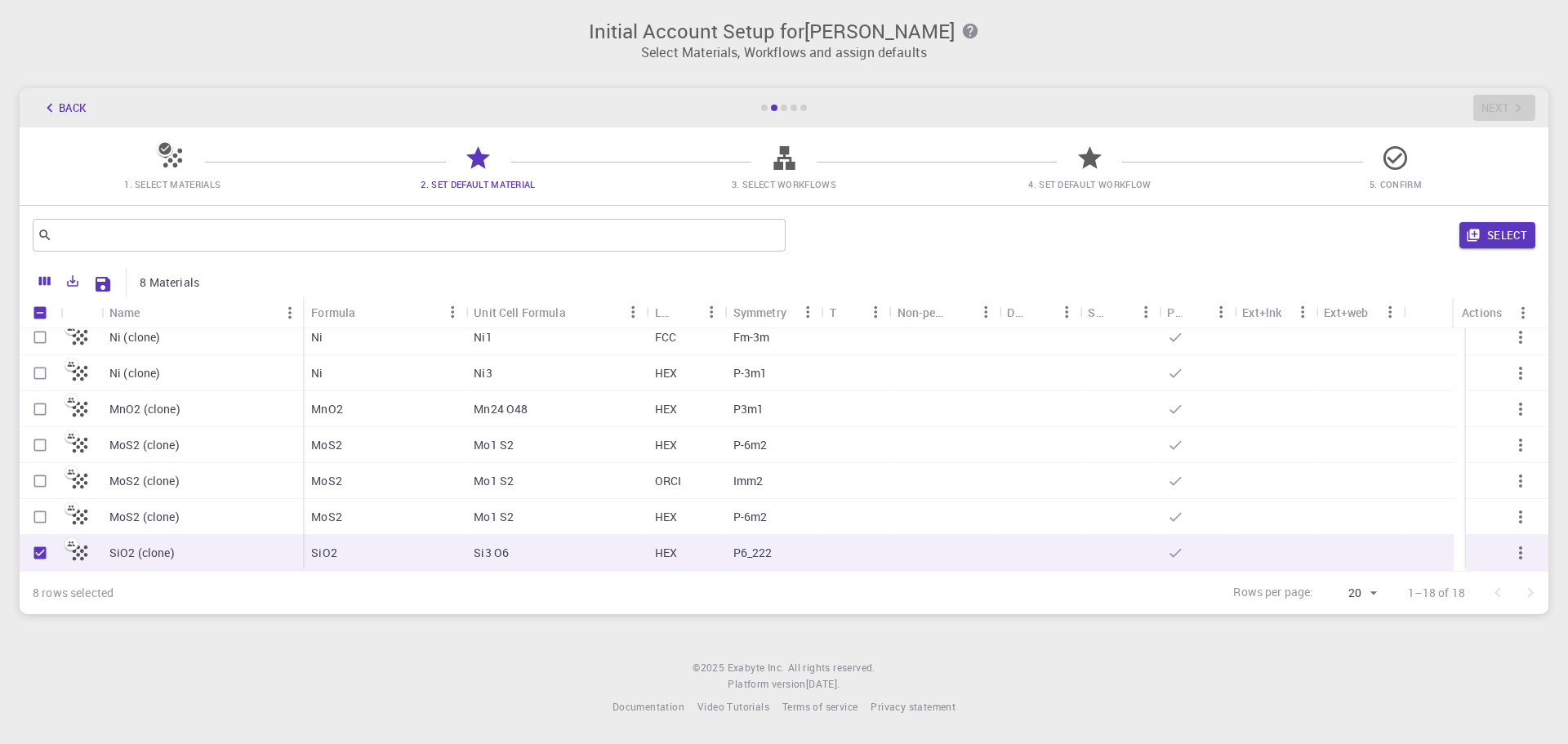
checkbox input "true"
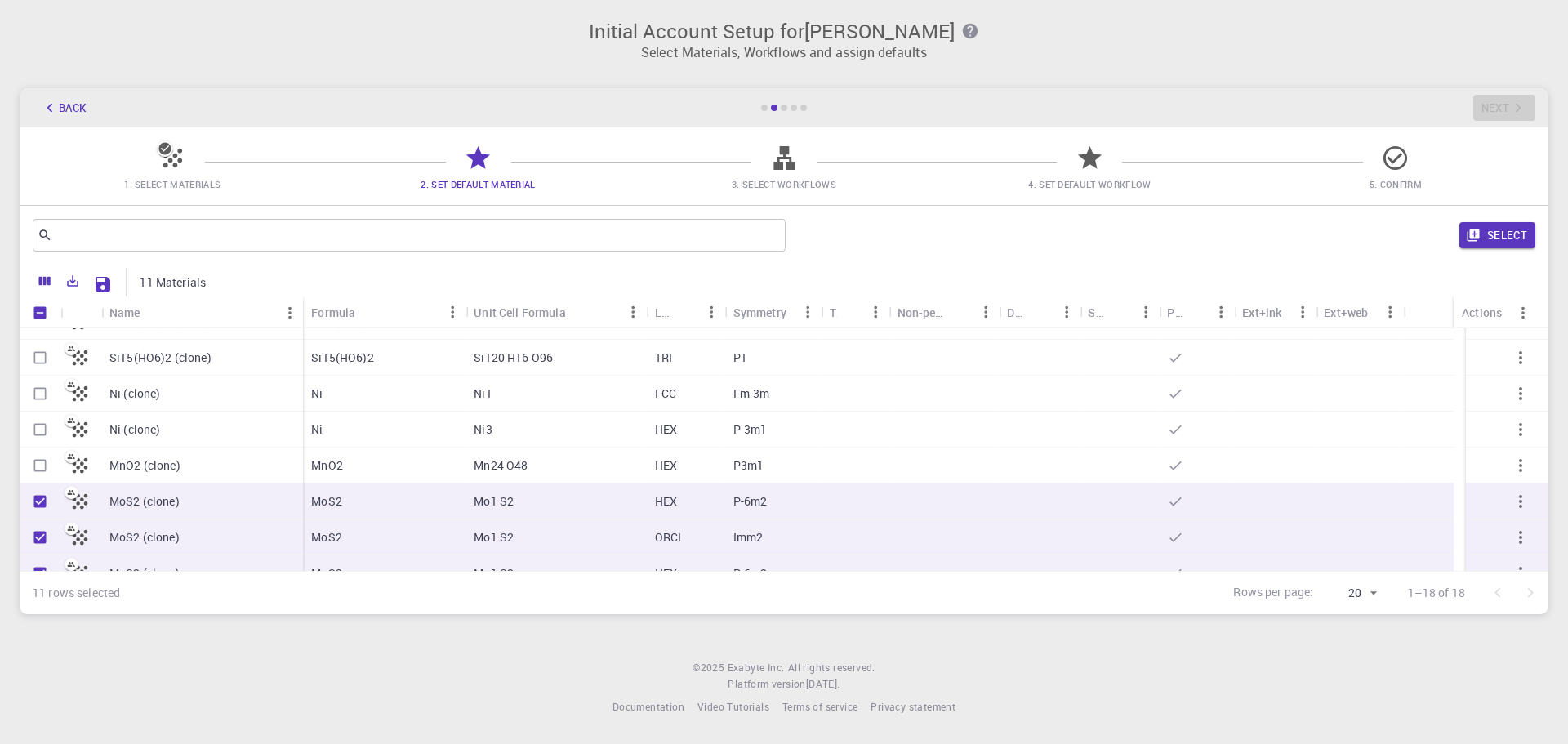
scroll to position [323, 0]
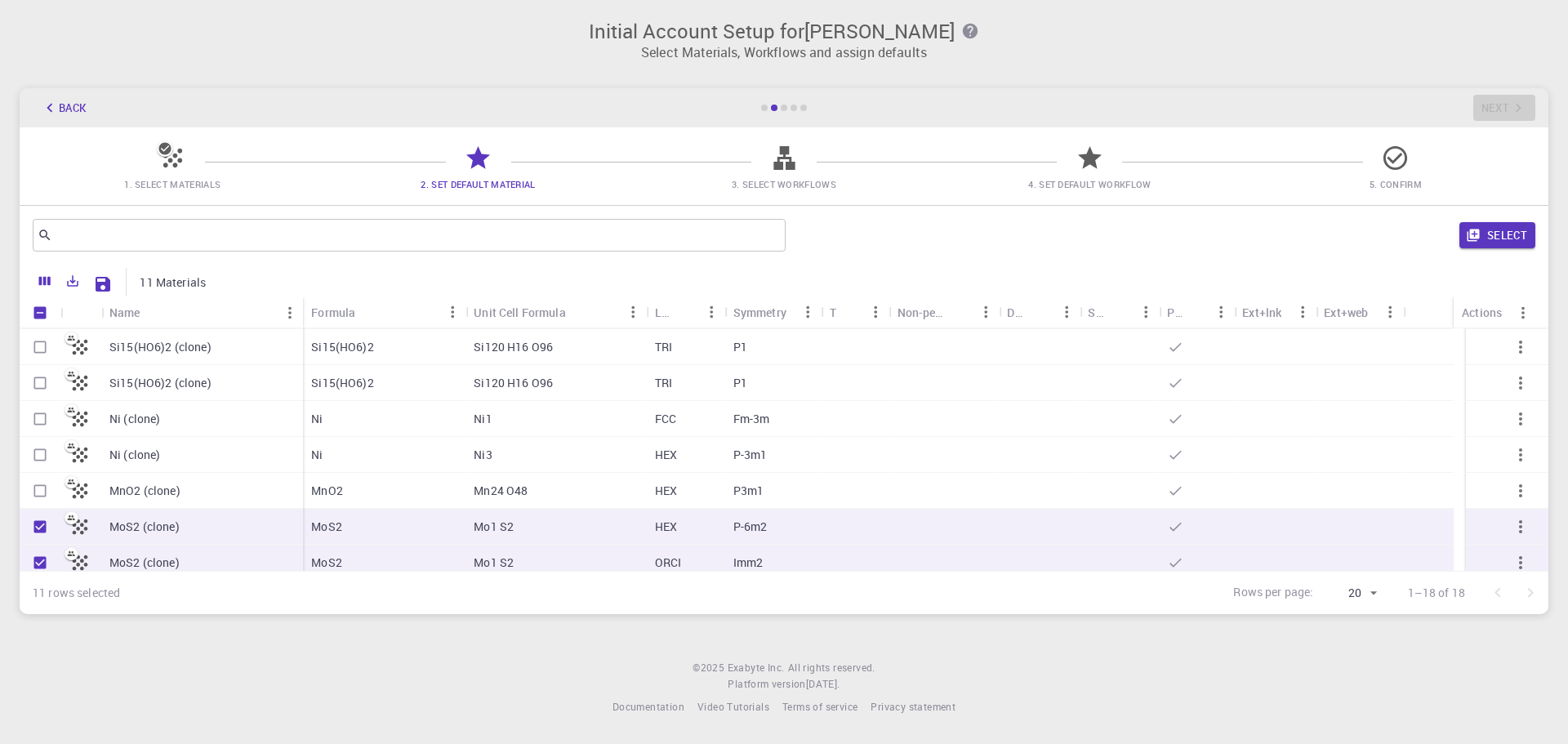
click at [41, 491] on input "Select row" at bounding box center [40, 491] width 31 height 31
checkbox input "true"
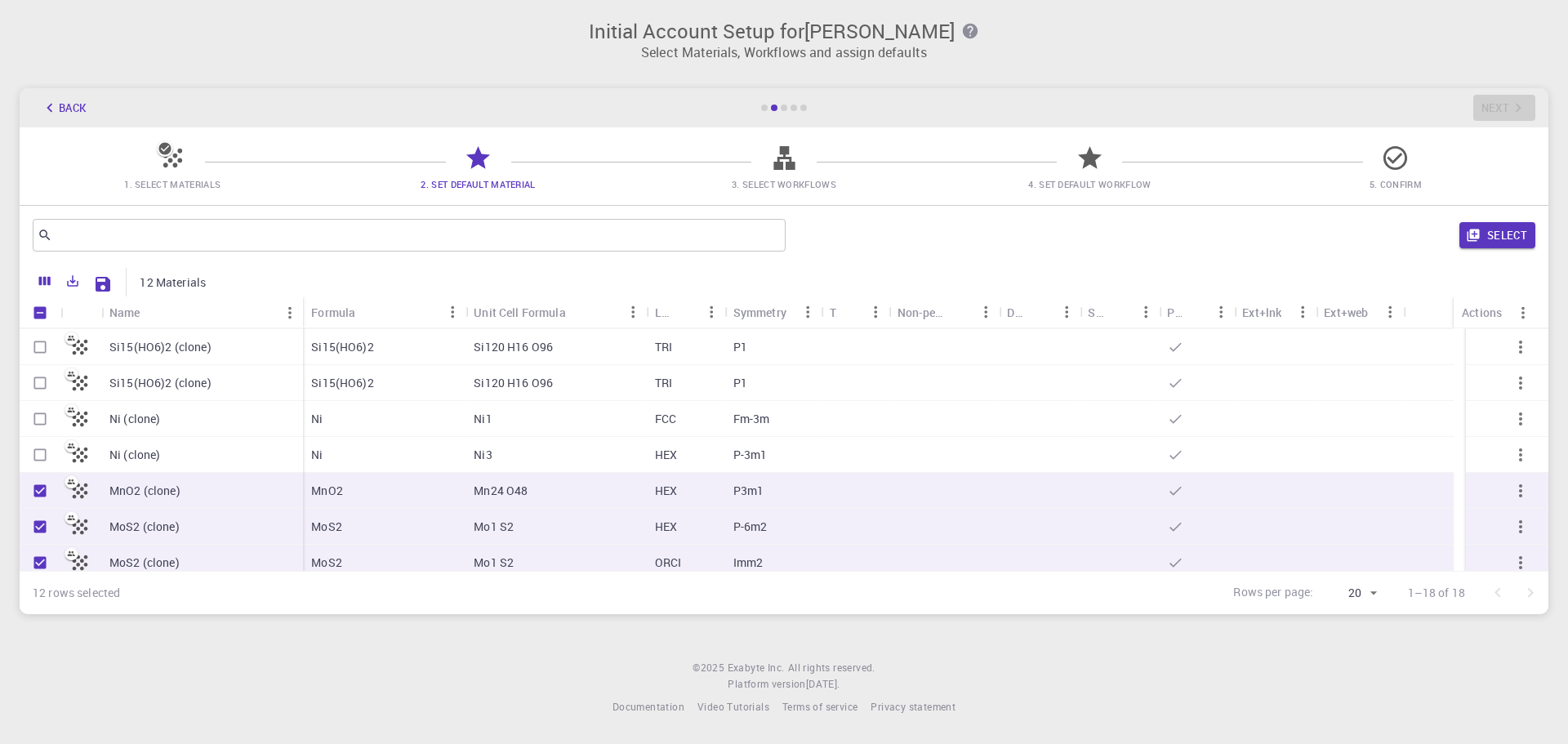
click at [40, 454] on input "Select row" at bounding box center [40, 454] width 31 height 31
checkbox input "true"
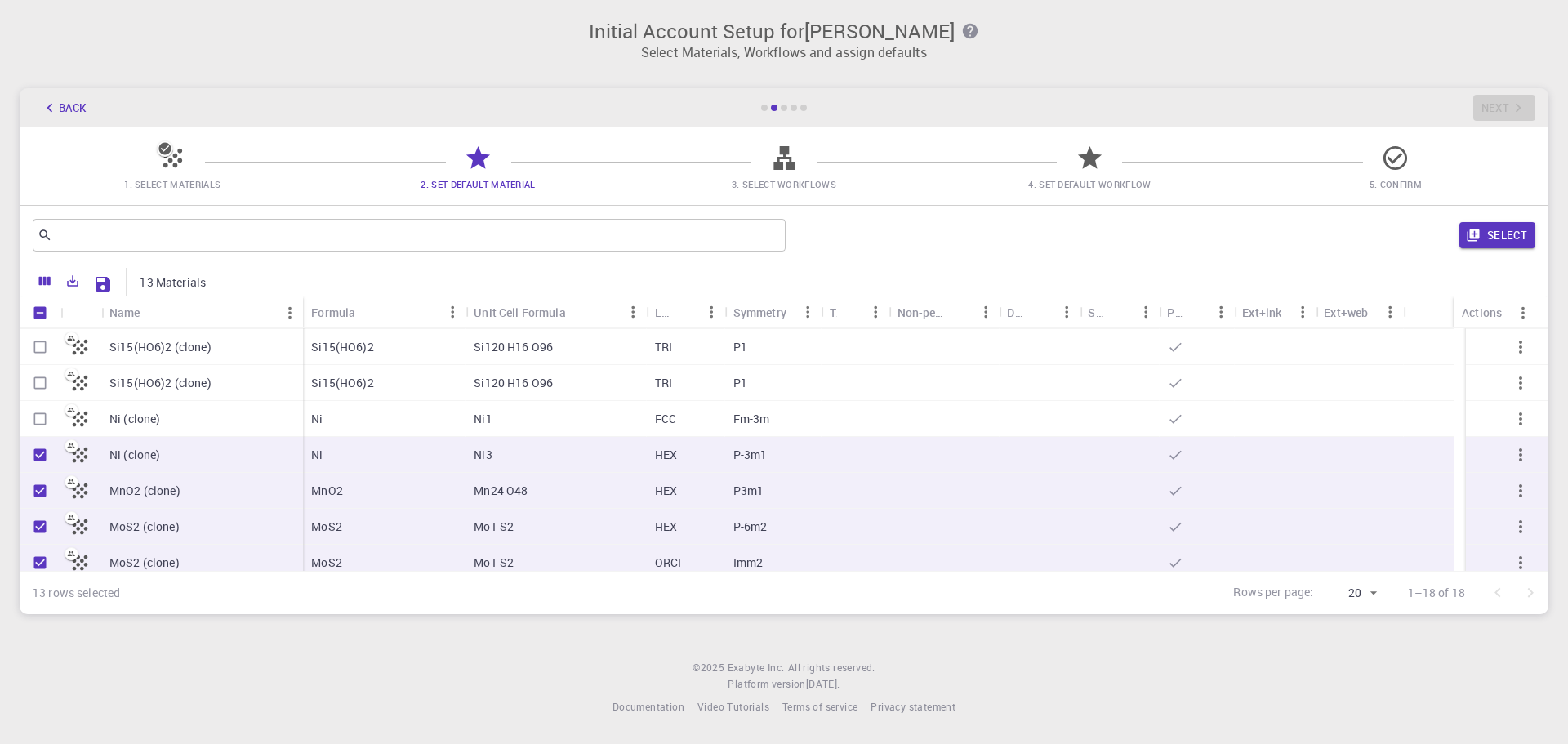
click at [37, 427] on input "Select row" at bounding box center [40, 418] width 31 height 31
checkbox input "true"
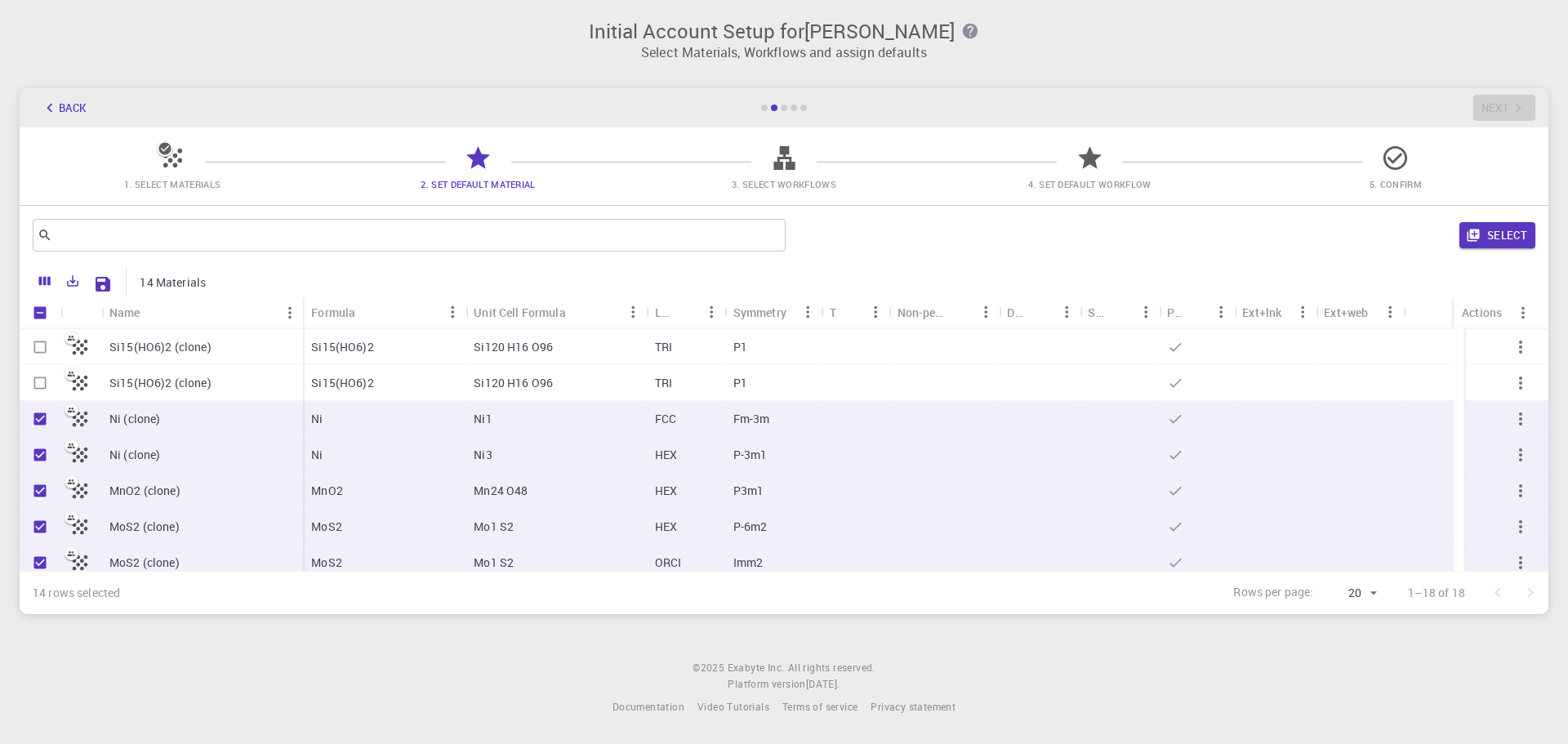
click at [35, 372] on input "Select row" at bounding box center [40, 383] width 31 height 31
checkbox input "true"
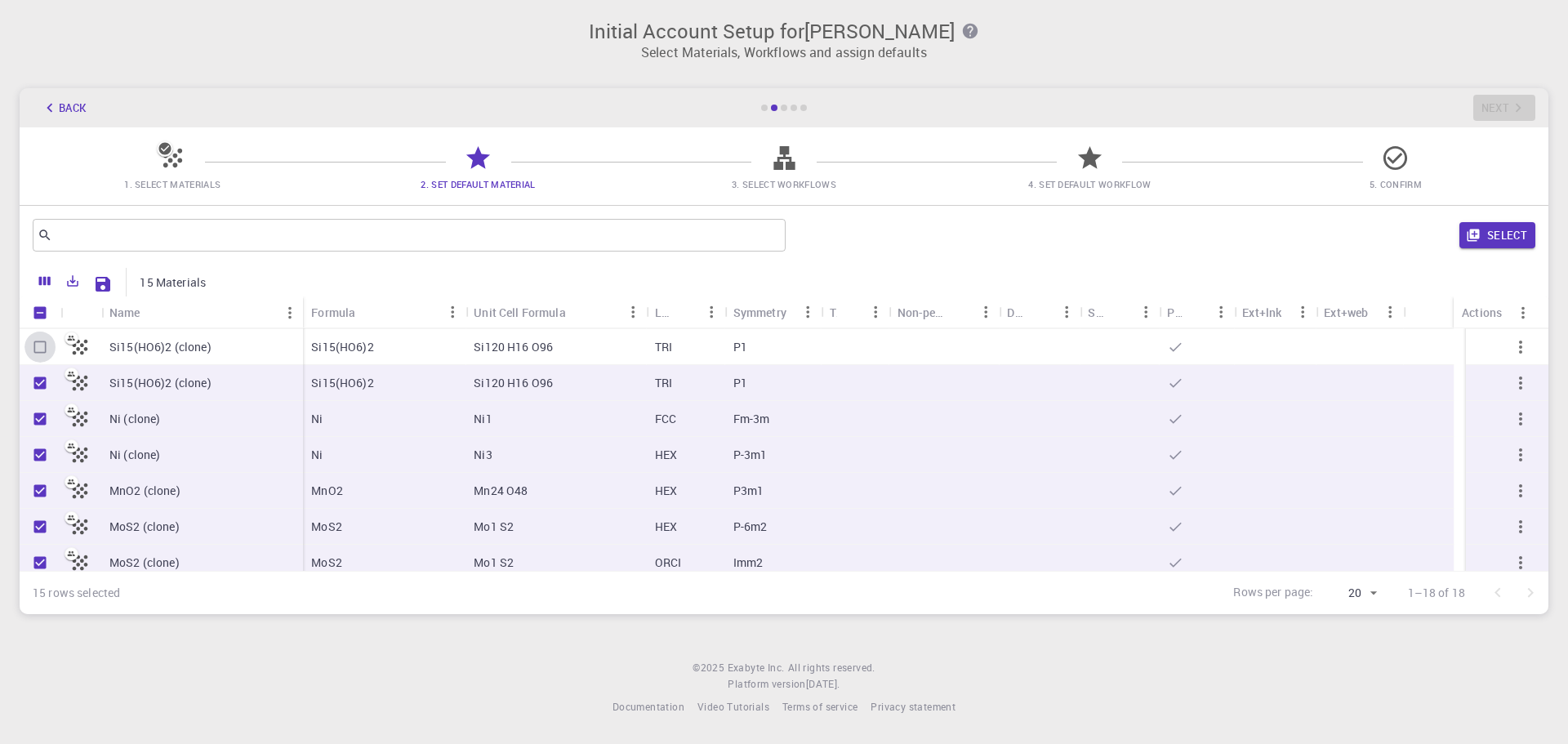
click at [38, 354] on input "Select row" at bounding box center [40, 346] width 31 height 31
checkbox input "true"
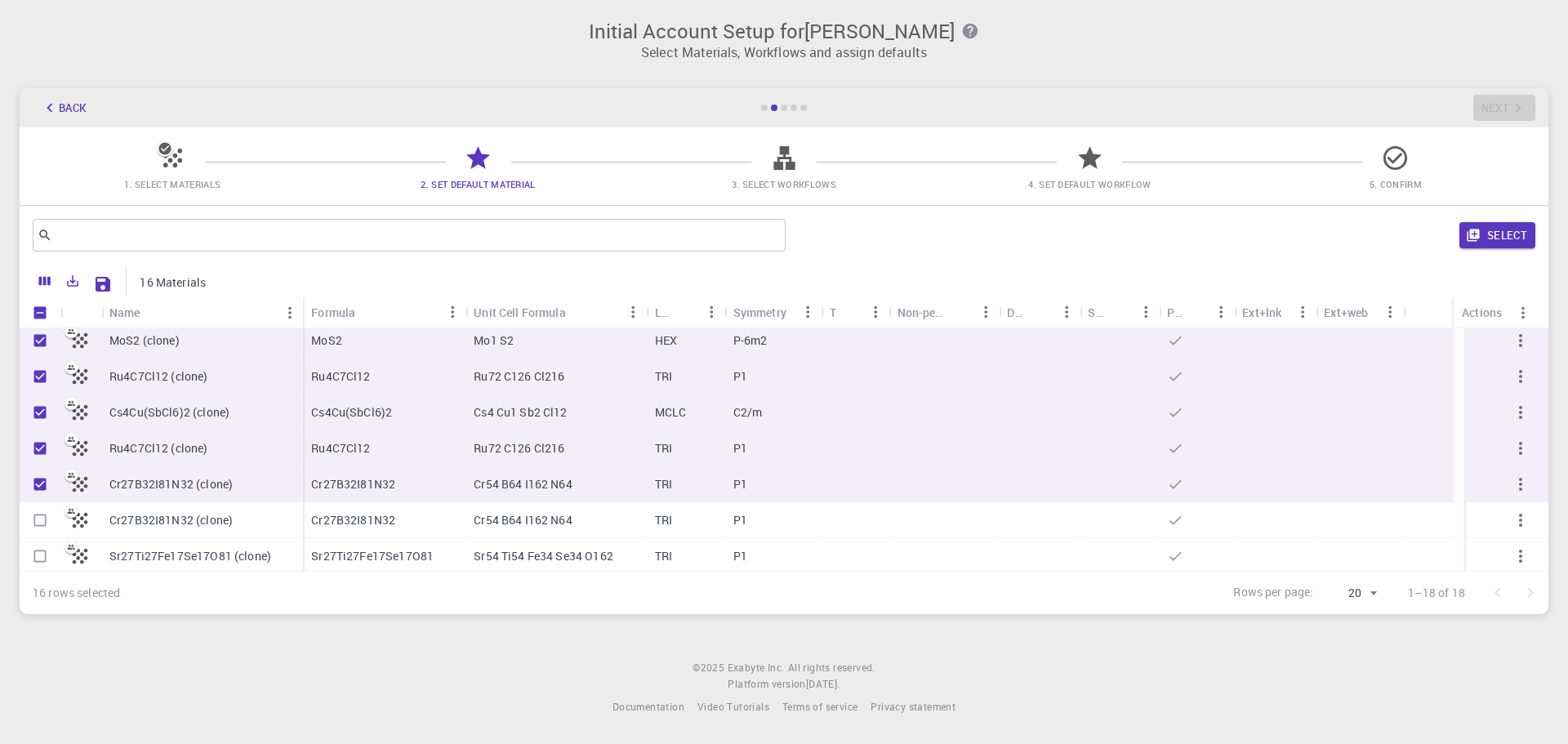
scroll to position [159, 0]
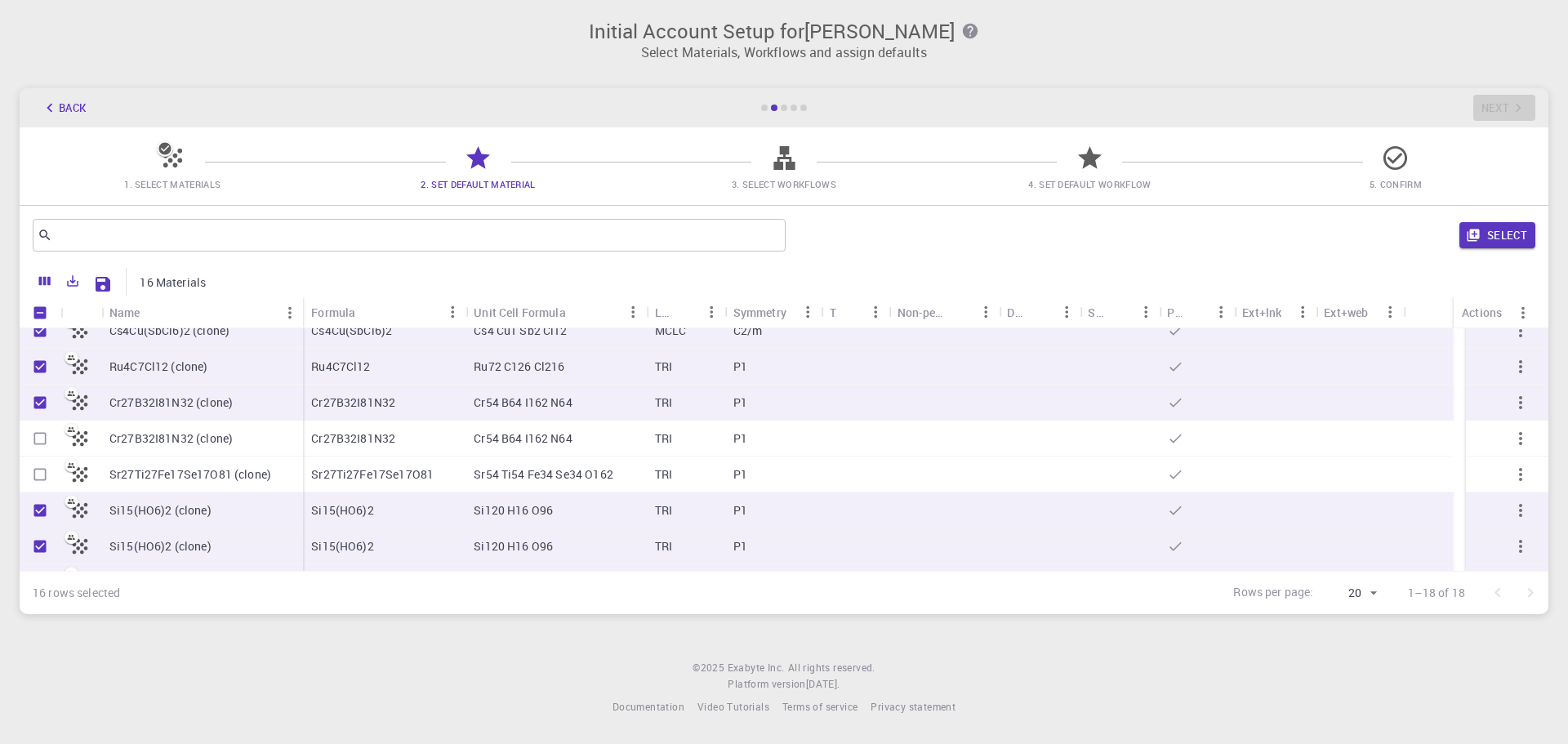
click at [46, 444] on input "Select row" at bounding box center [40, 438] width 31 height 31
checkbox input "true"
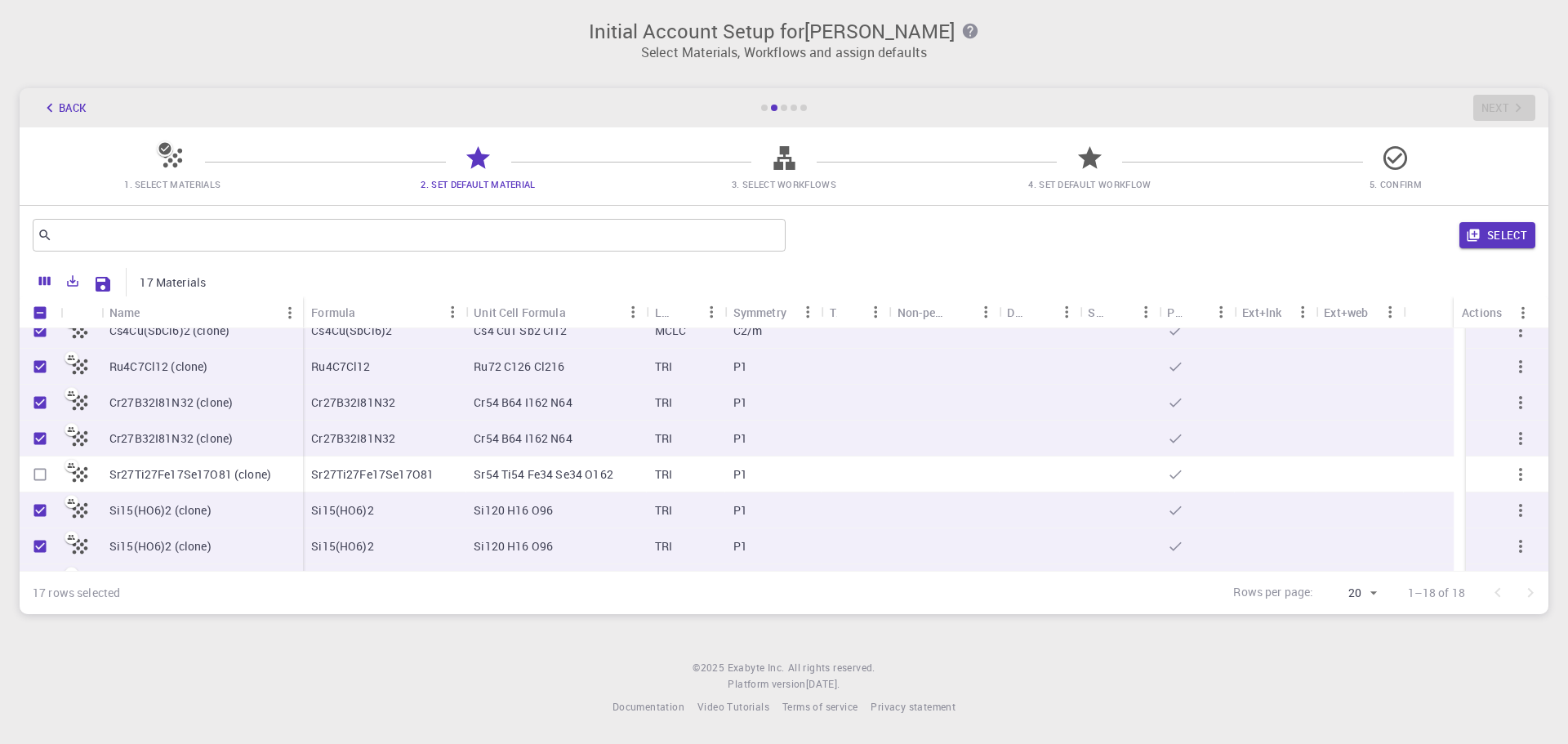
click at [34, 481] on input "Select row" at bounding box center [40, 474] width 31 height 31
checkbox input "true"
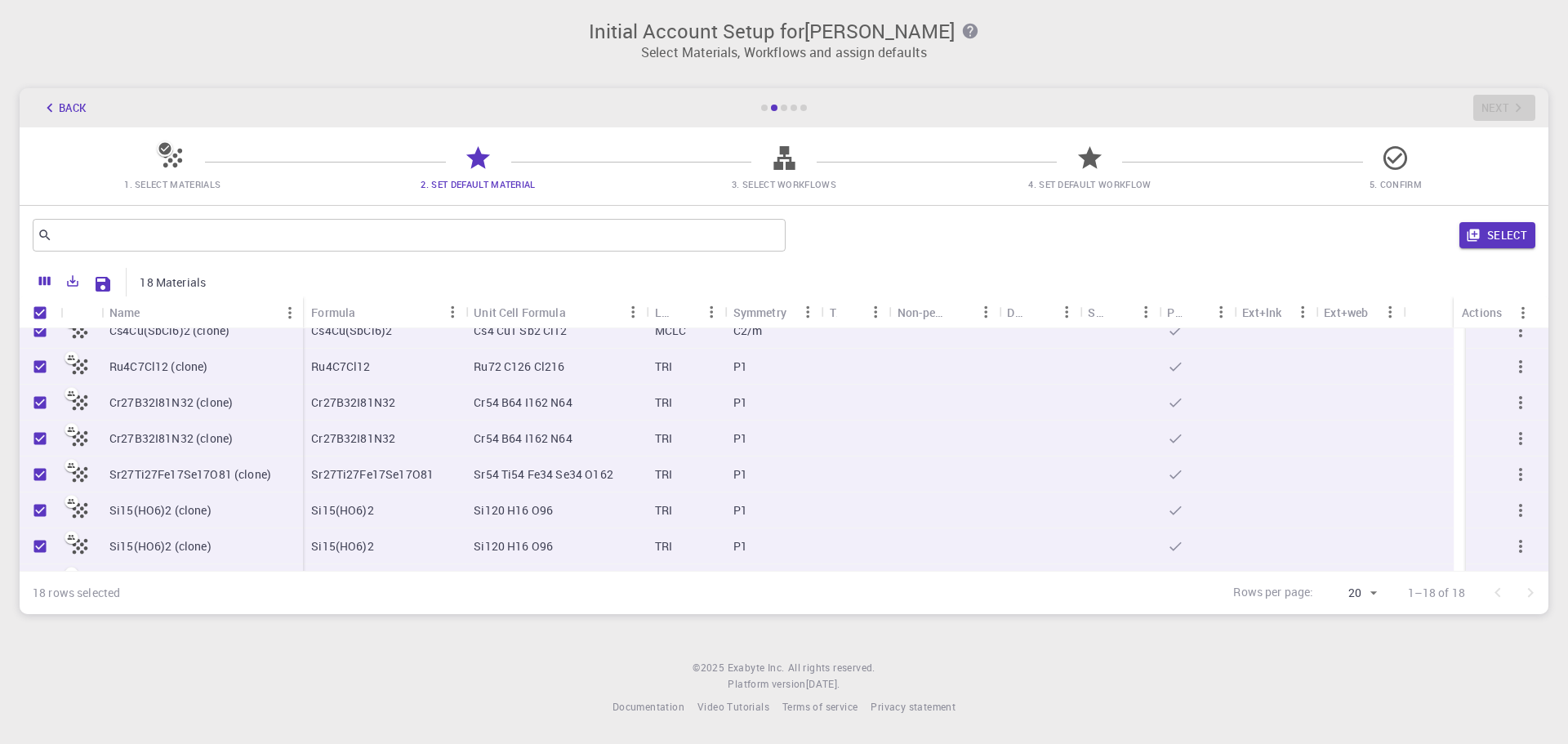
click at [1539, 240] on div "​ Select" at bounding box center [784, 234] width 1529 height 58
click at [1527, 236] on button "Select" at bounding box center [1498, 235] width 76 height 26
checkbox input "false"
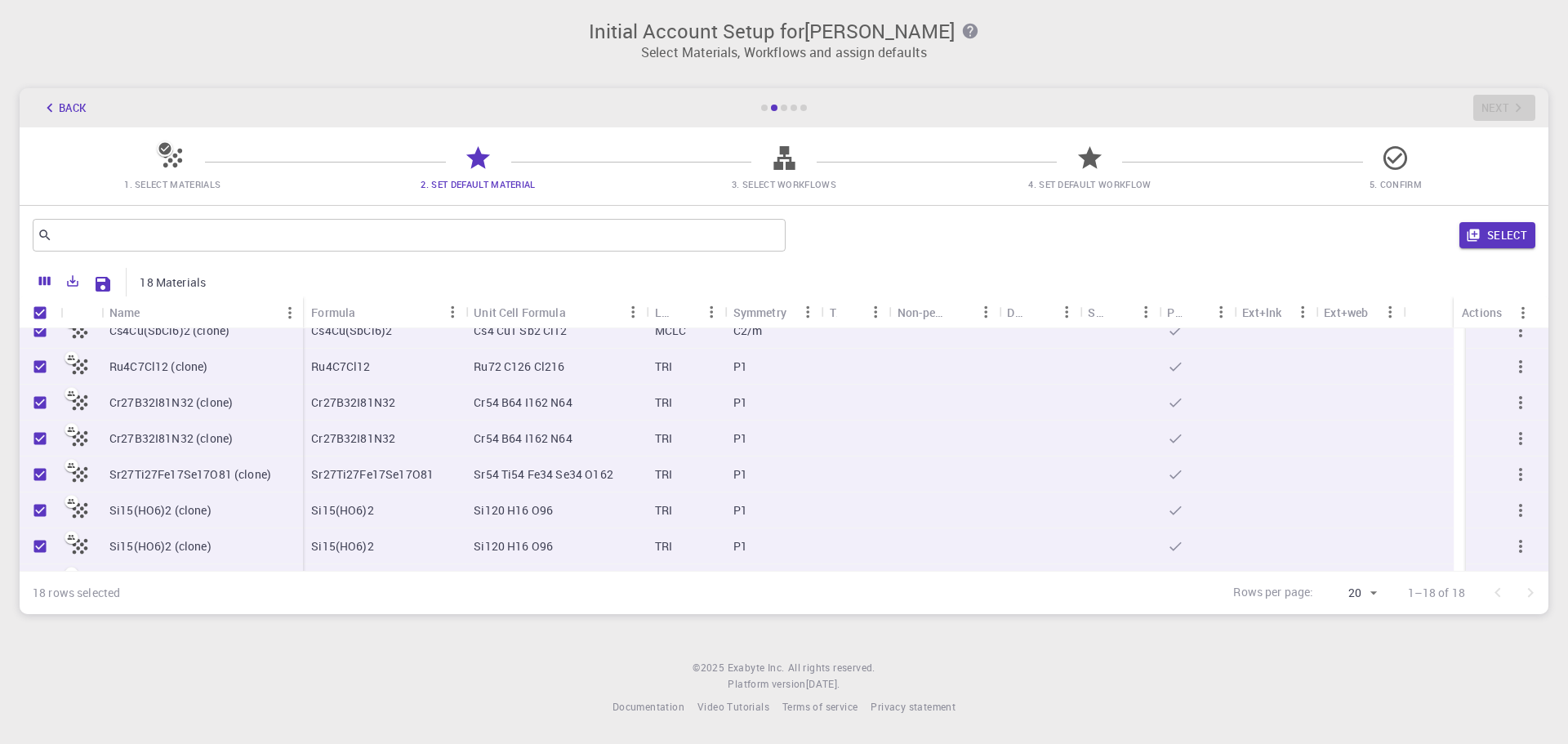
checkbox input "false"
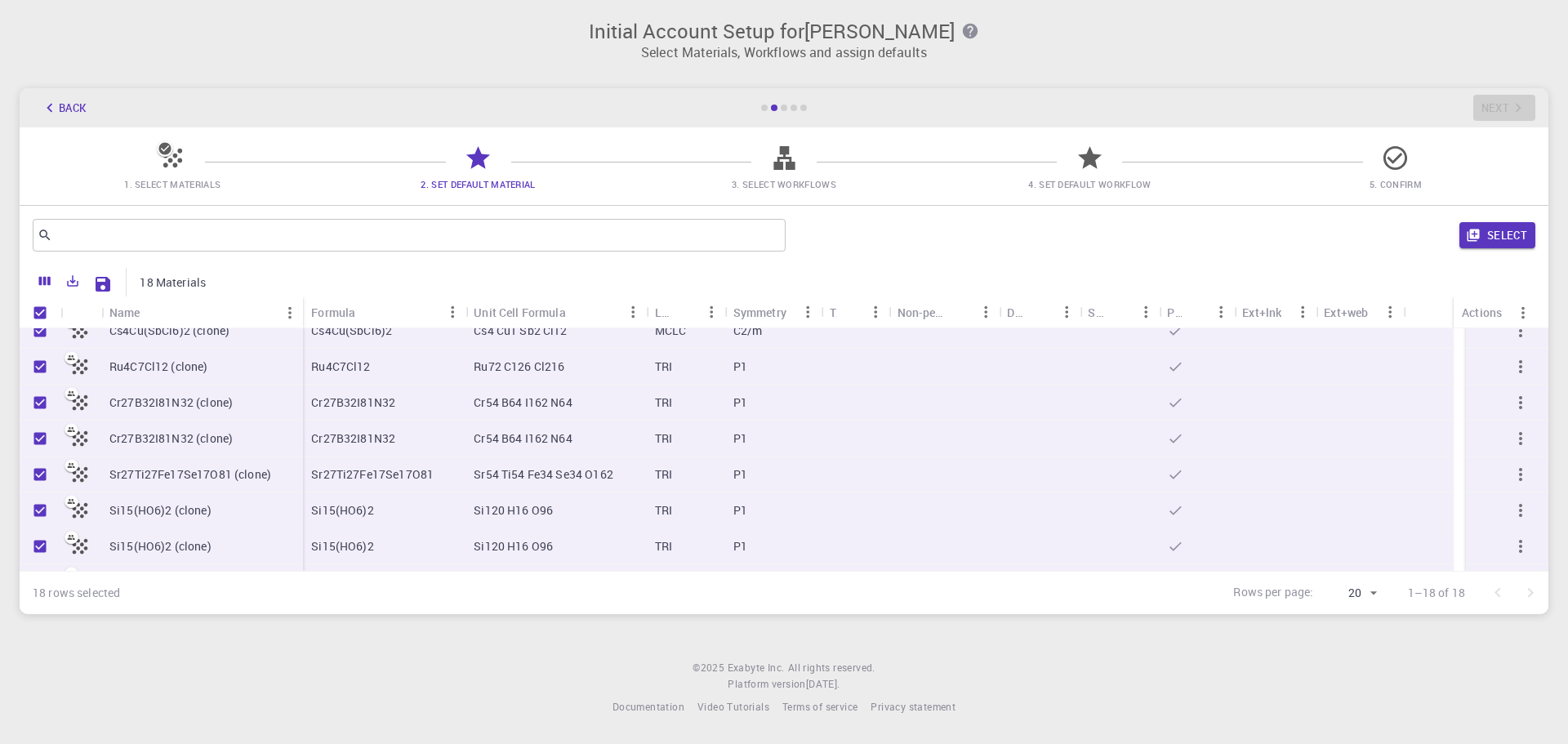
checkbox input "false"
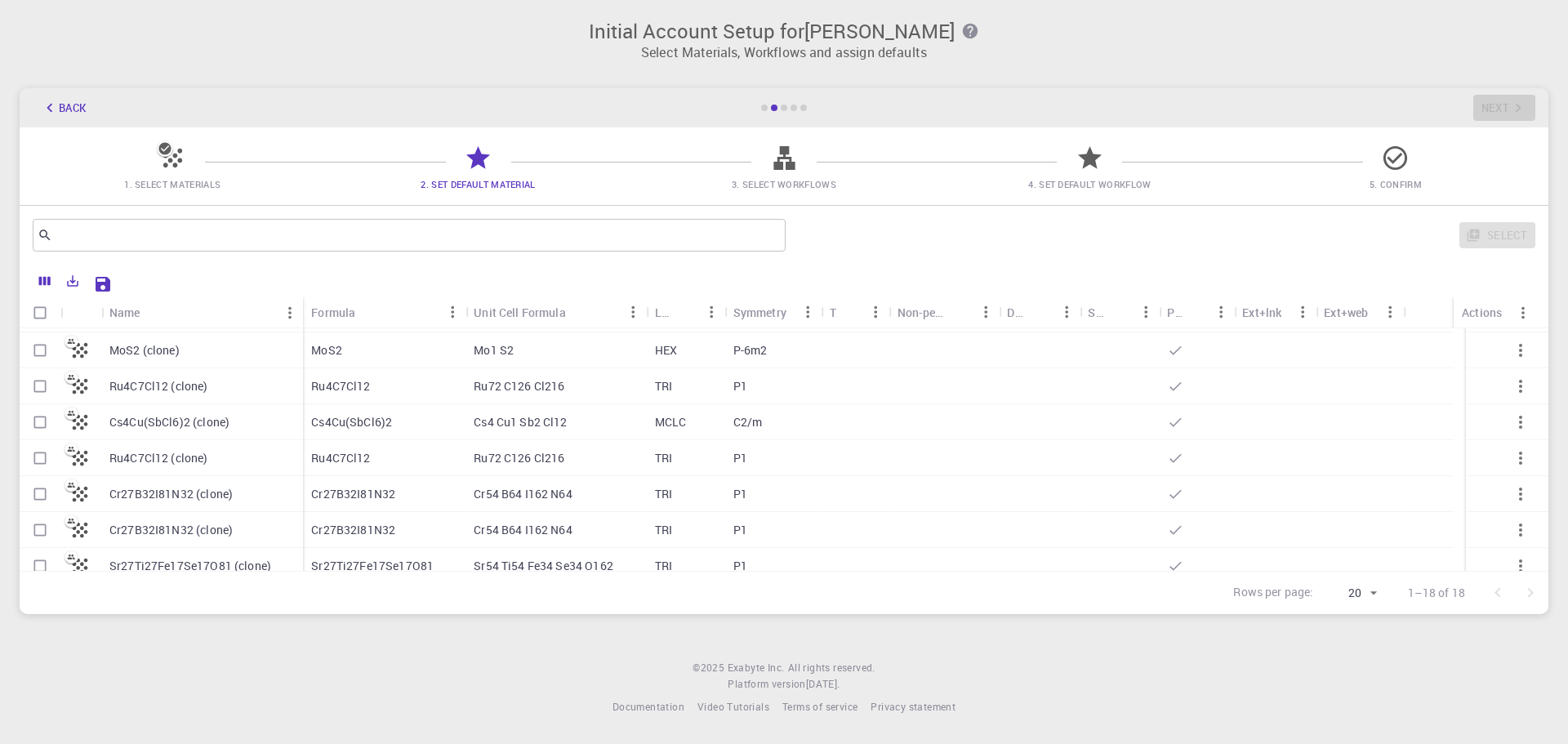
scroll to position [0, 0]
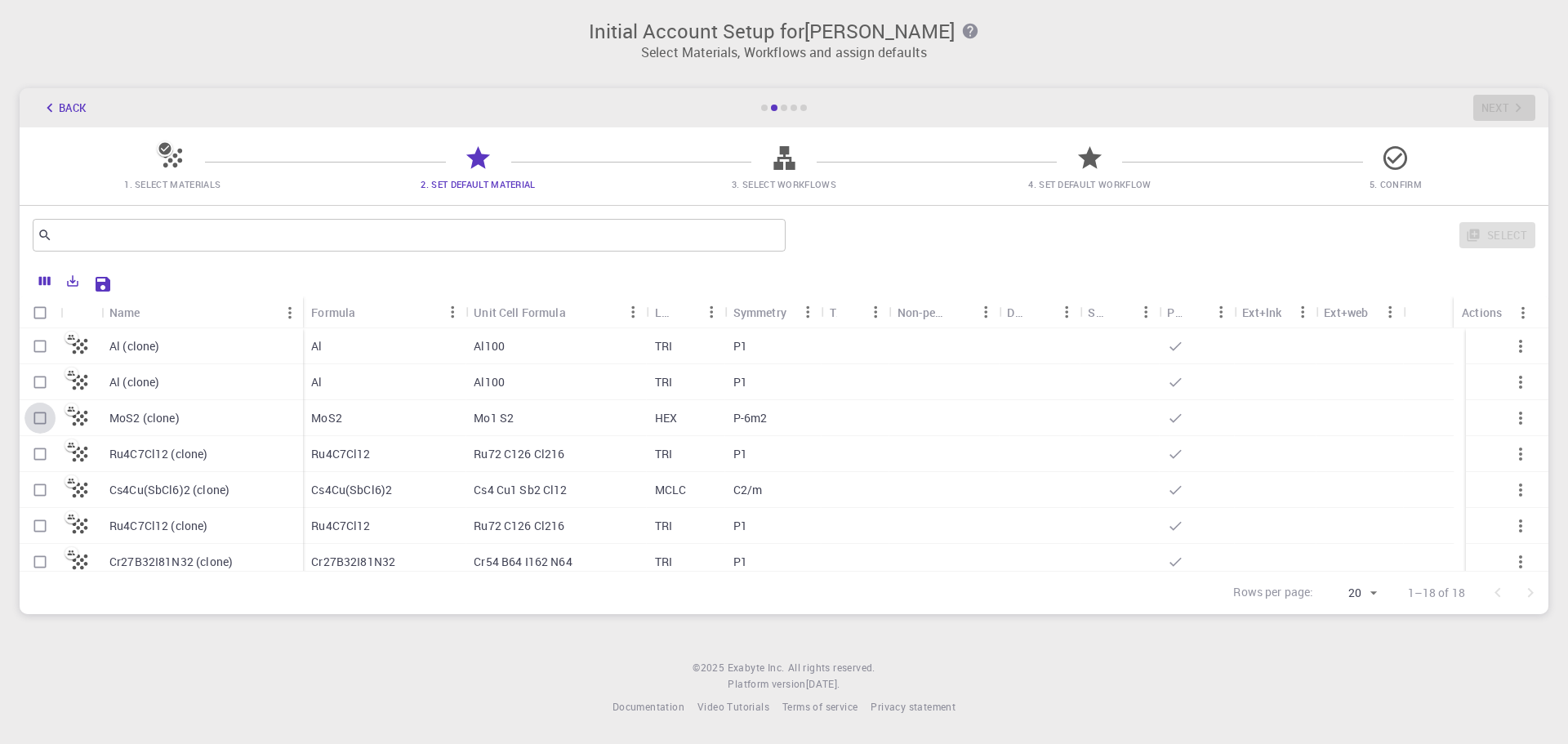
click at [39, 419] on input "Select row" at bounding box center [40, 418] width 31 height 31
checkbox input "true"
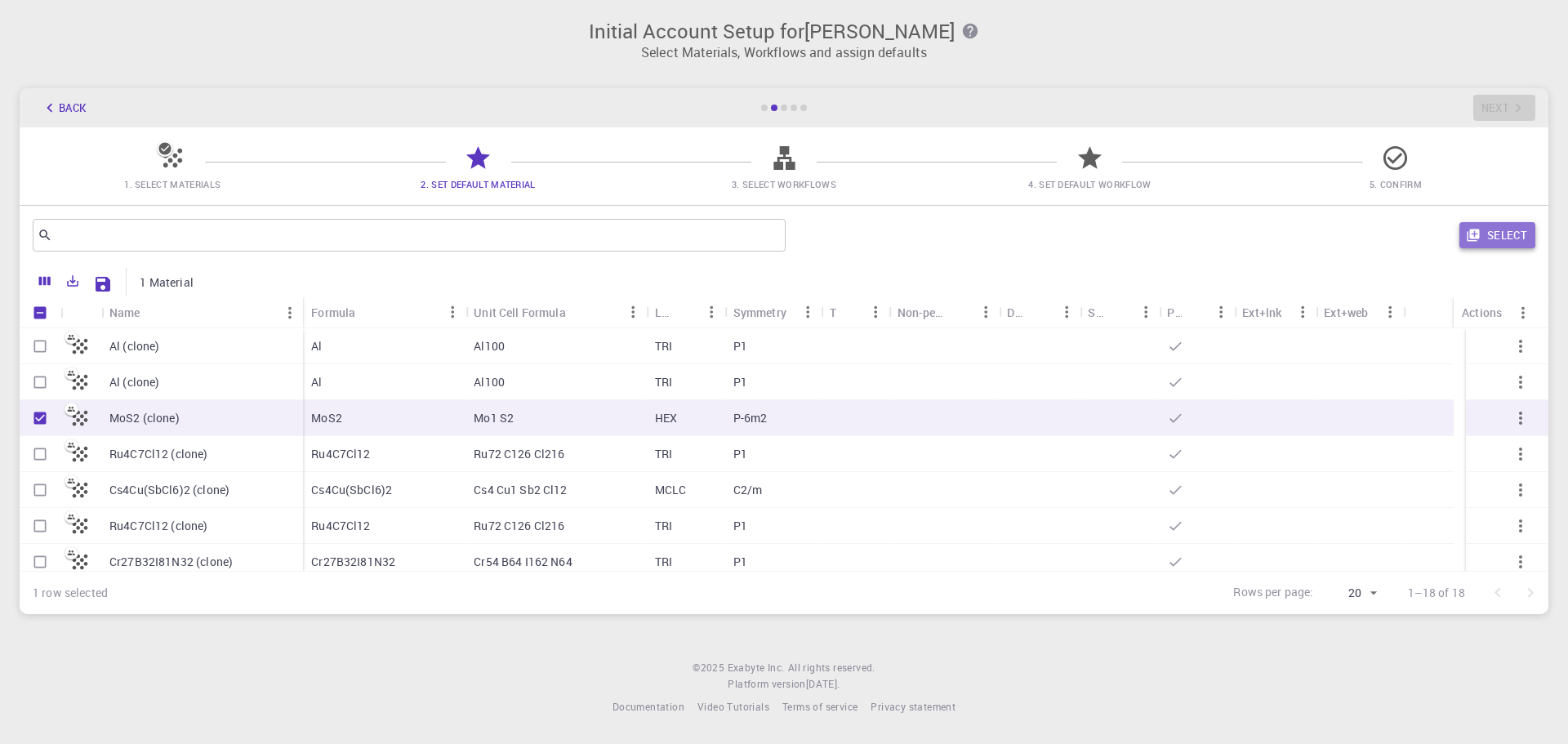
click at [1487, 229] on button "Select" at bounding box center [1498, 235] width 76 height 26
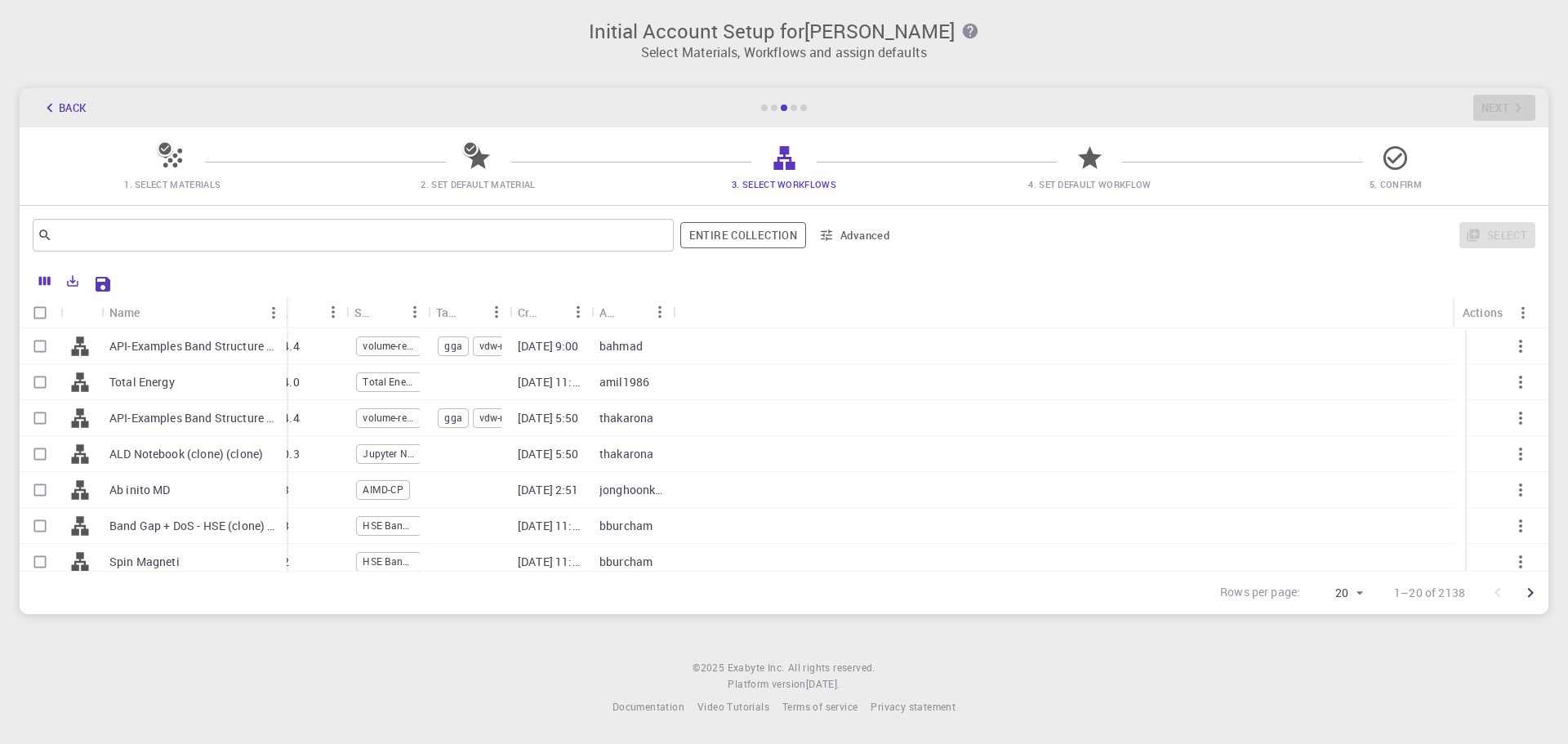
drag, startPoint x: 177, startPoint y: 299, endPoint x: 281, endPoint y: 312, distance: 104.8
click at [281, 312] on div "Name" at bounding box center [288, 313] width 17 height 32
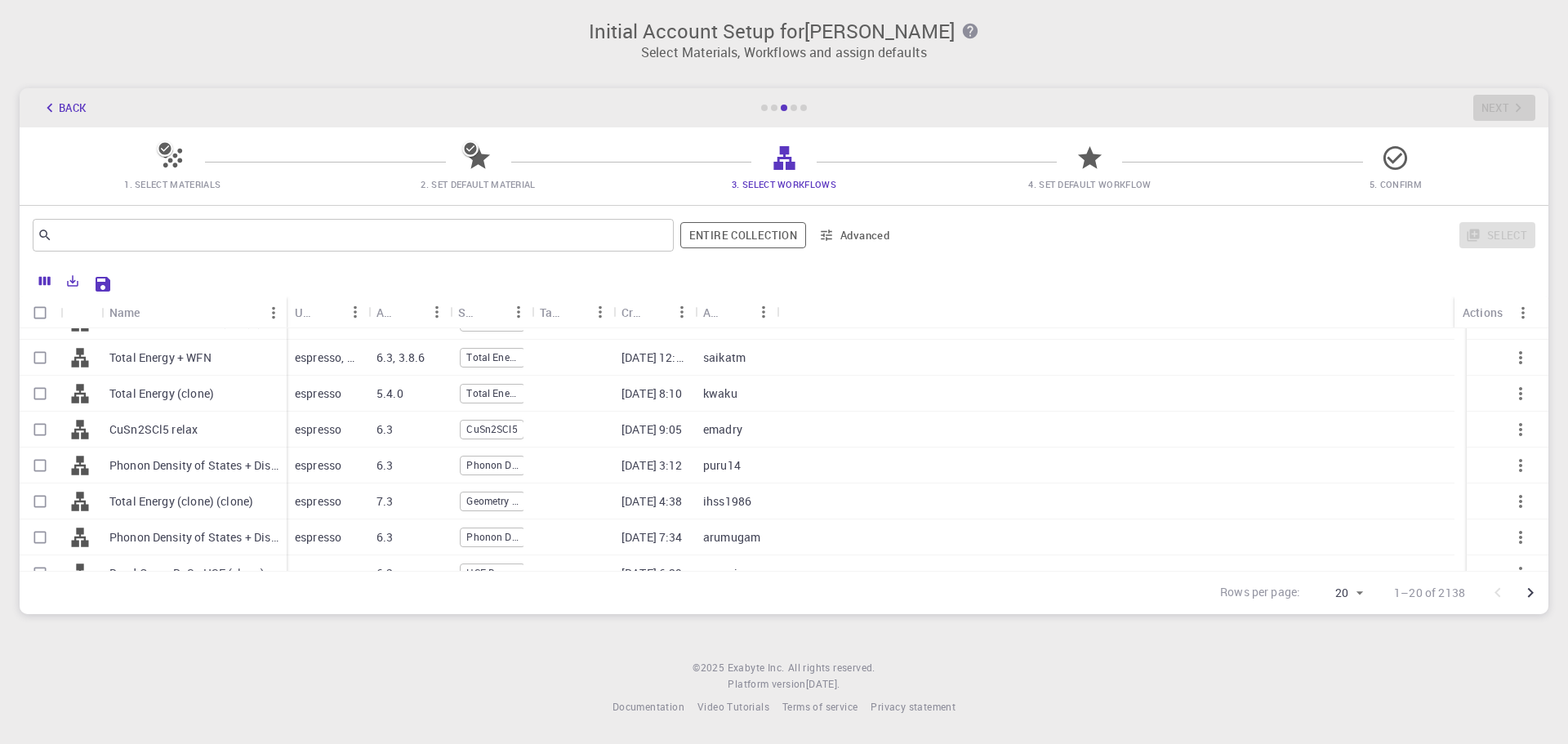
scroll to position [476, 0]
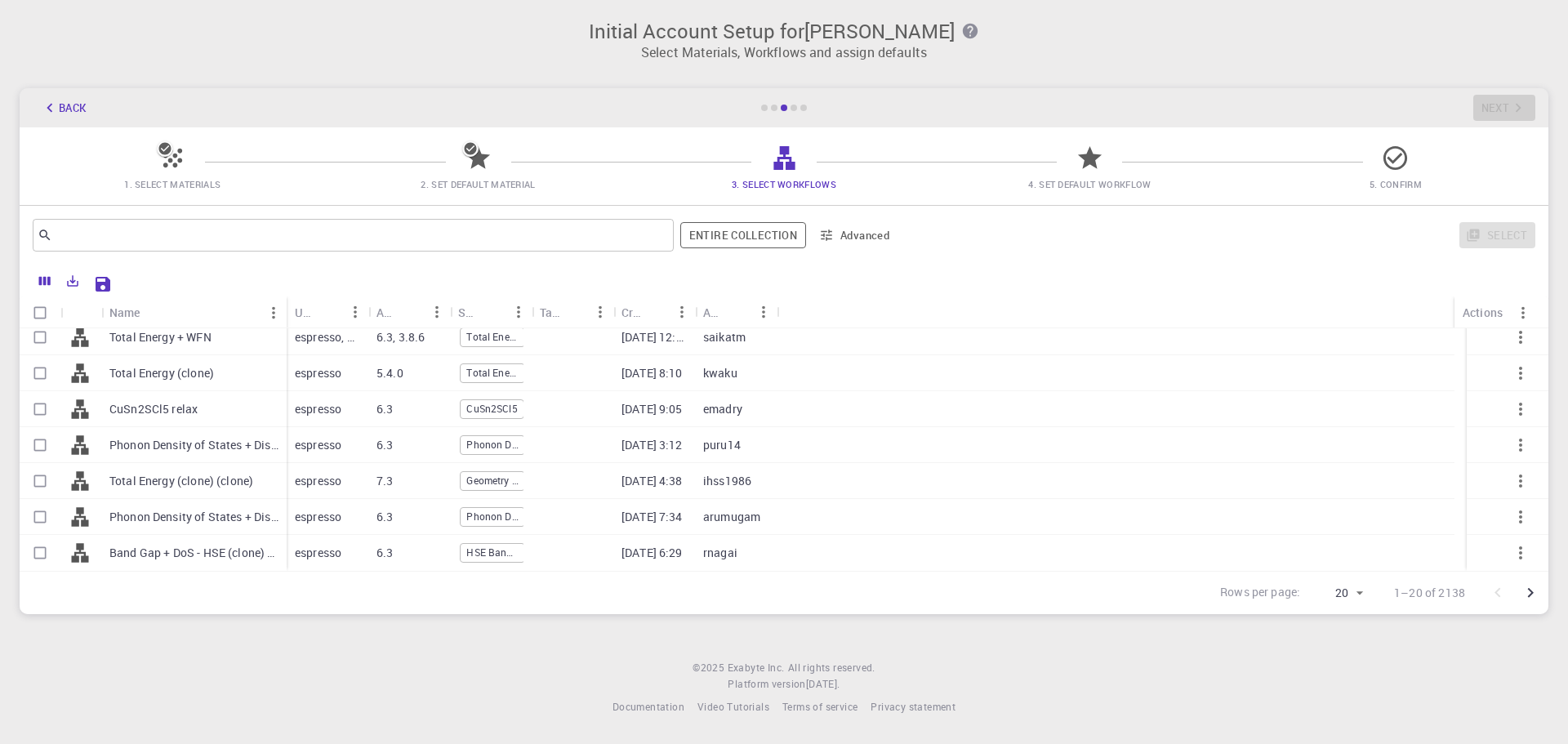
click at [40, 553] on input "Select row" at bounding box center [40, 552] width 31 height 31
checkbox input "true"
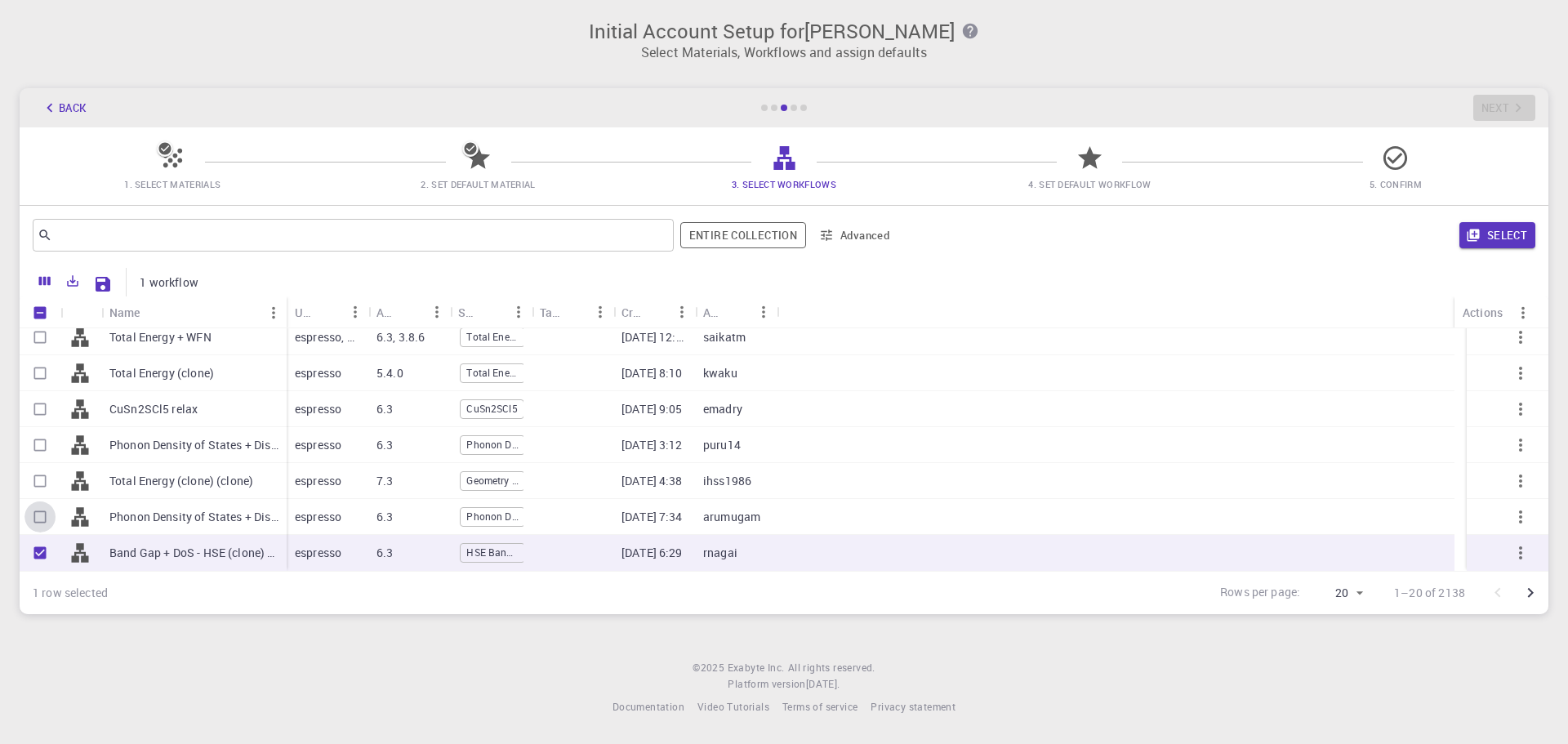
click at [43, 521] on input "Select row" at bounding box center [40, 516] width 31 height 31
checkbox input "true"
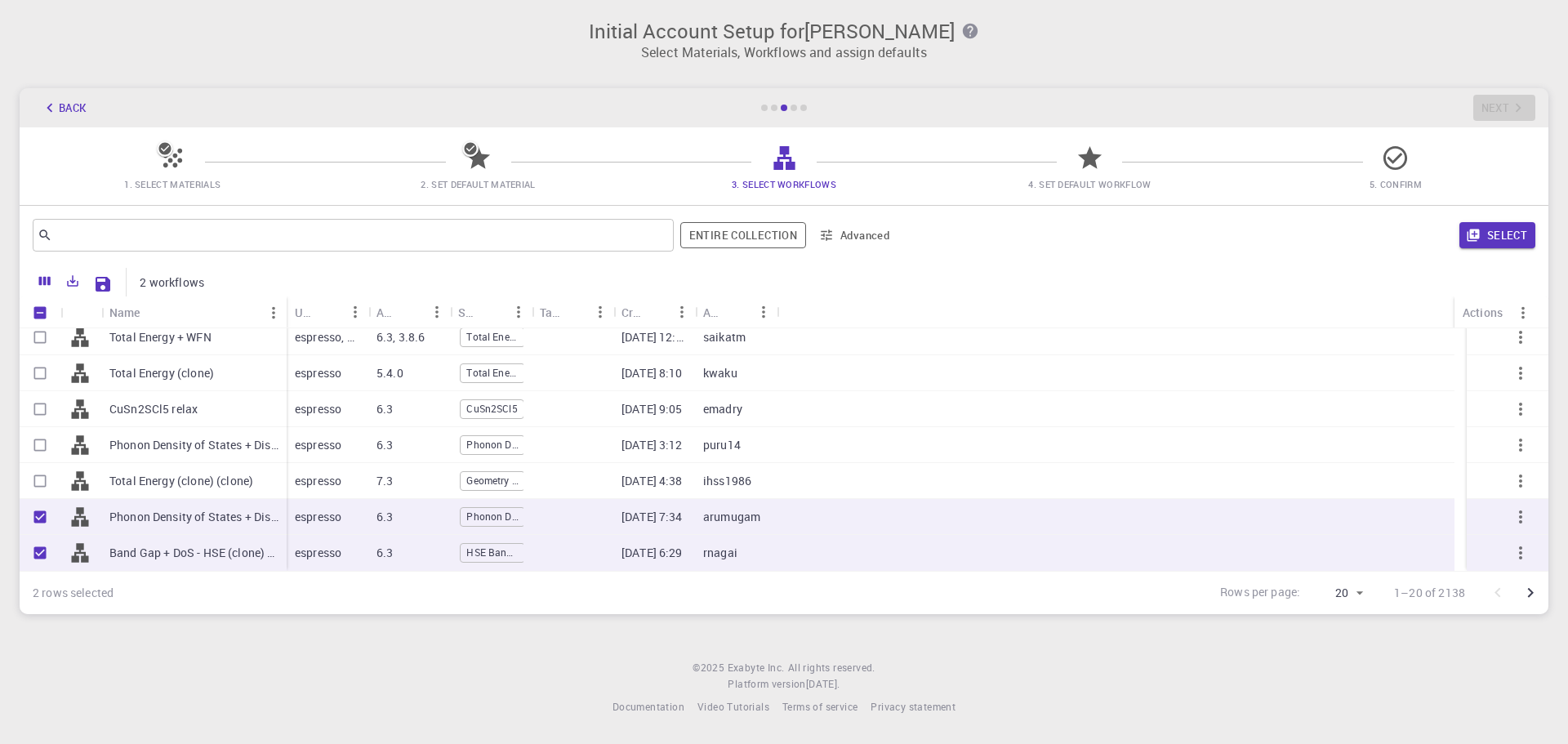
click at [40, 473] on input "Select row" at bounding box center [40, 481] width 31 height 31
checkbox input "true"
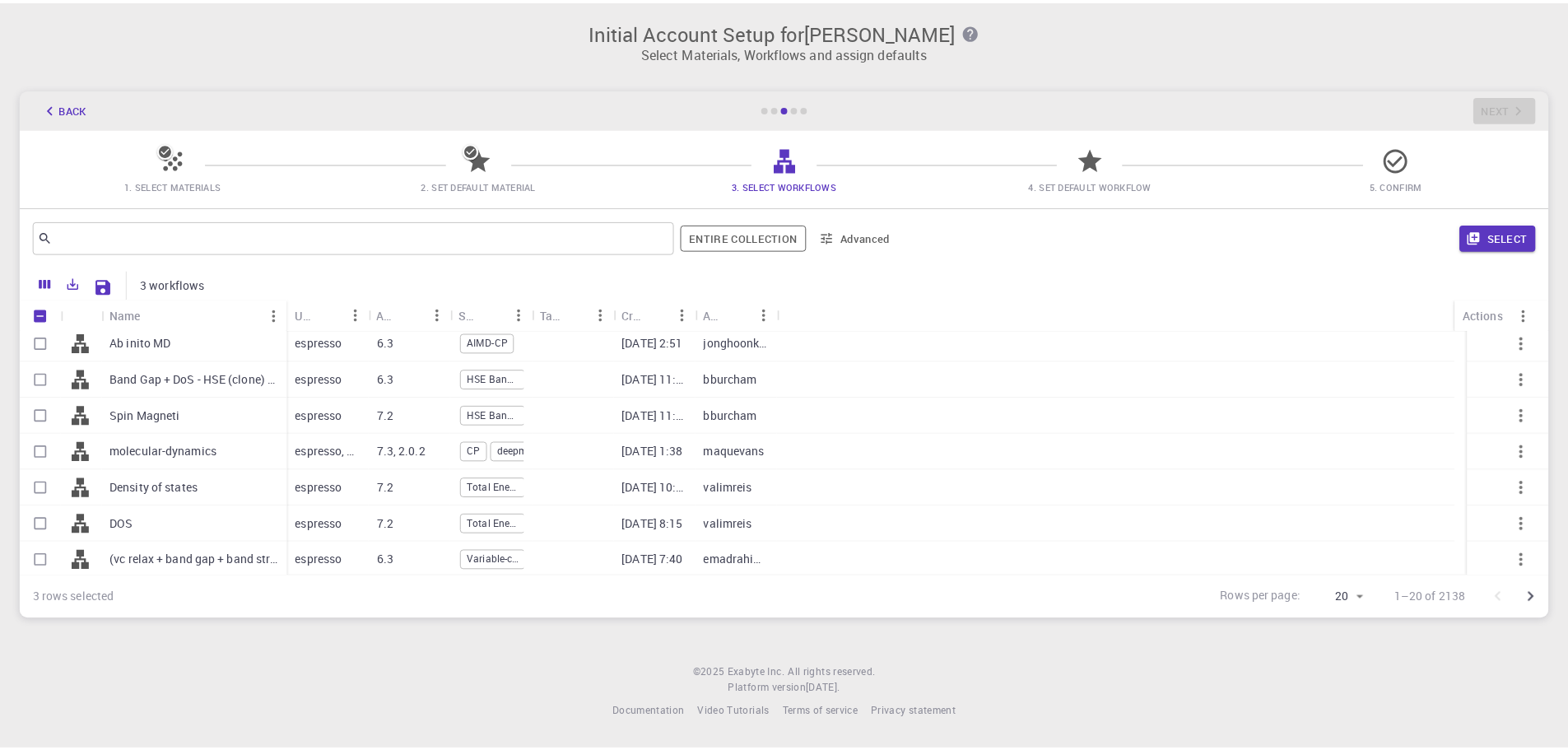
scroll to position [0, 0]
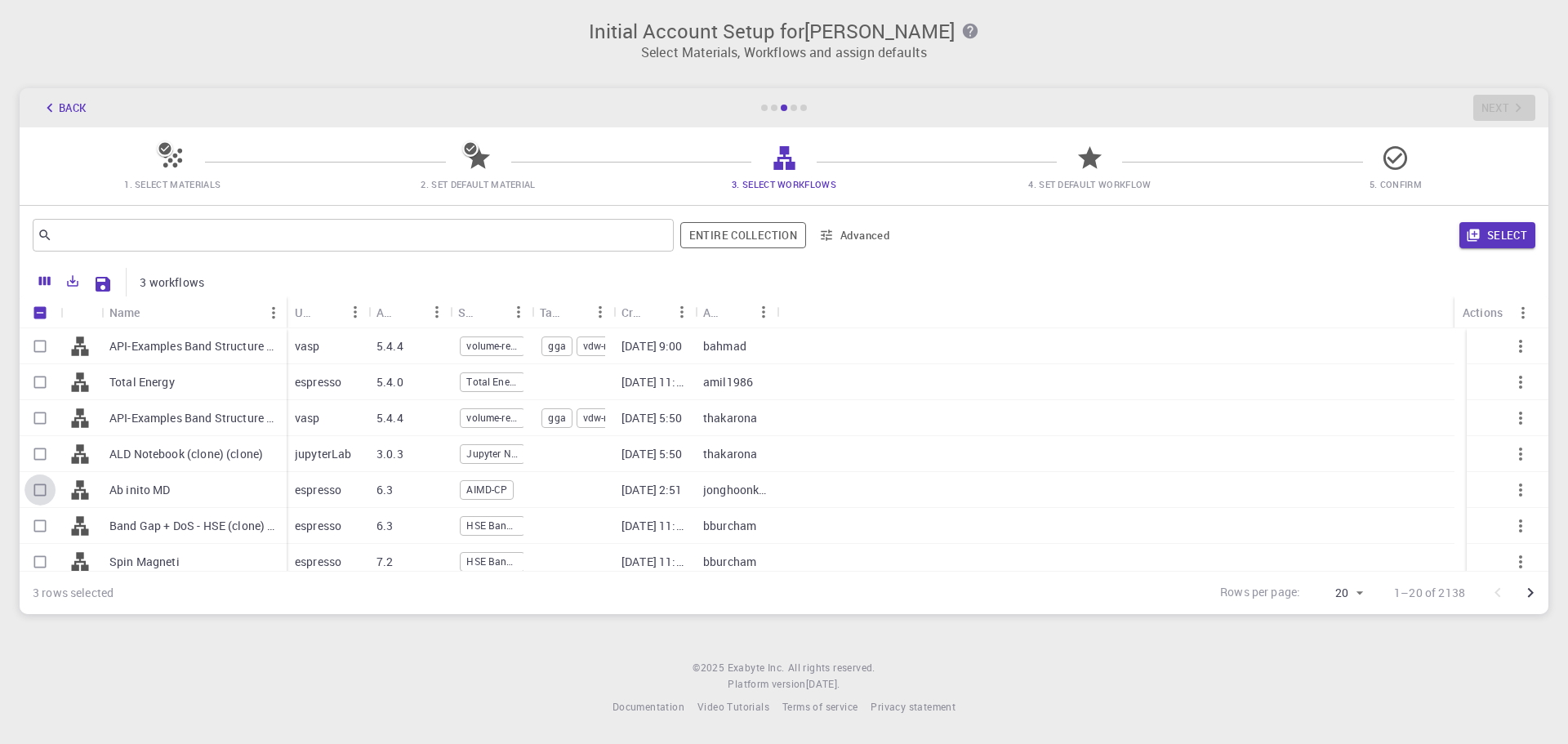
click at [41, 485] on input "Select row" at bounding box center [40, 490] width 31 height 31
checkbox input "true"
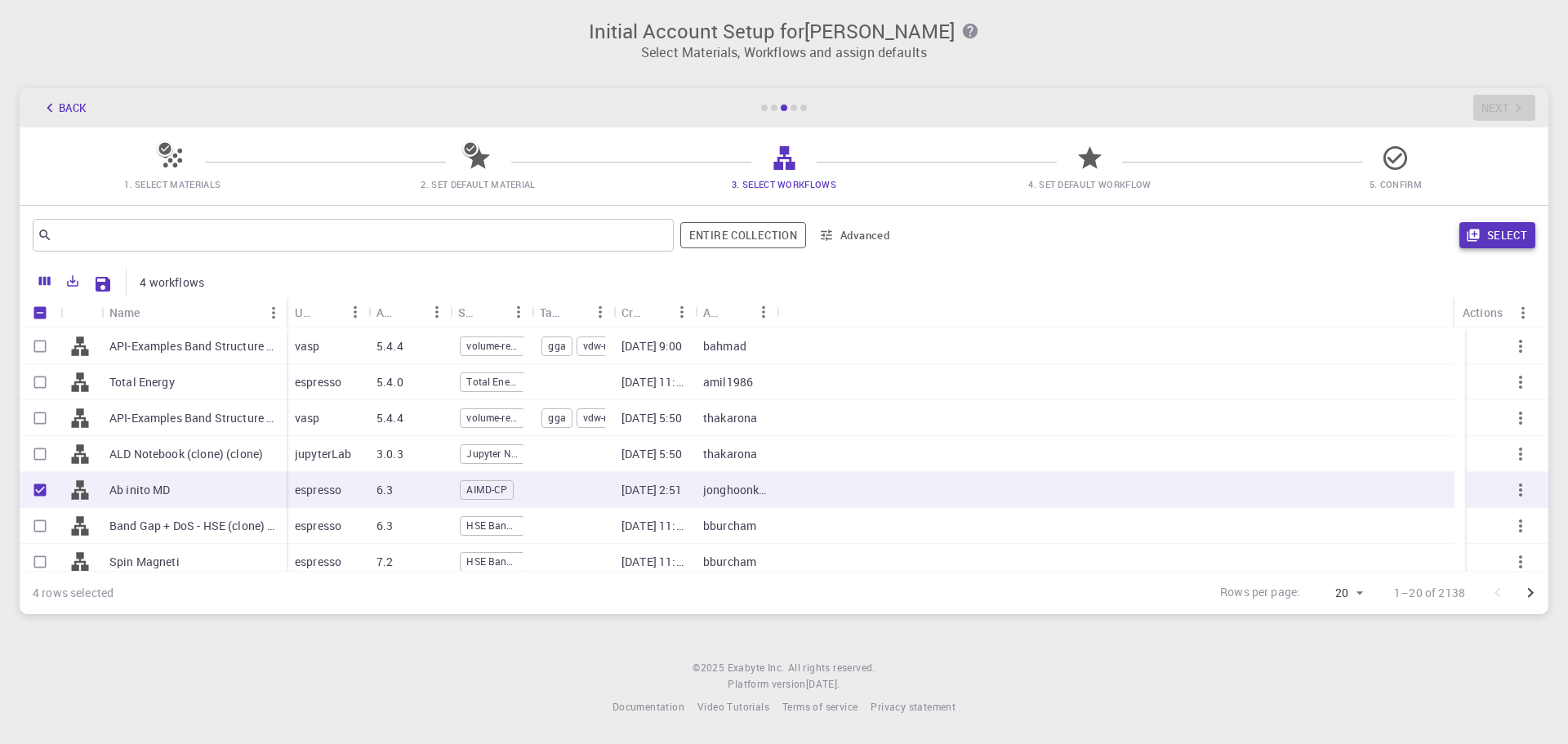
click at [1502, 232] on button "Select" at bounding box center [1498, 235] width 76 height 26
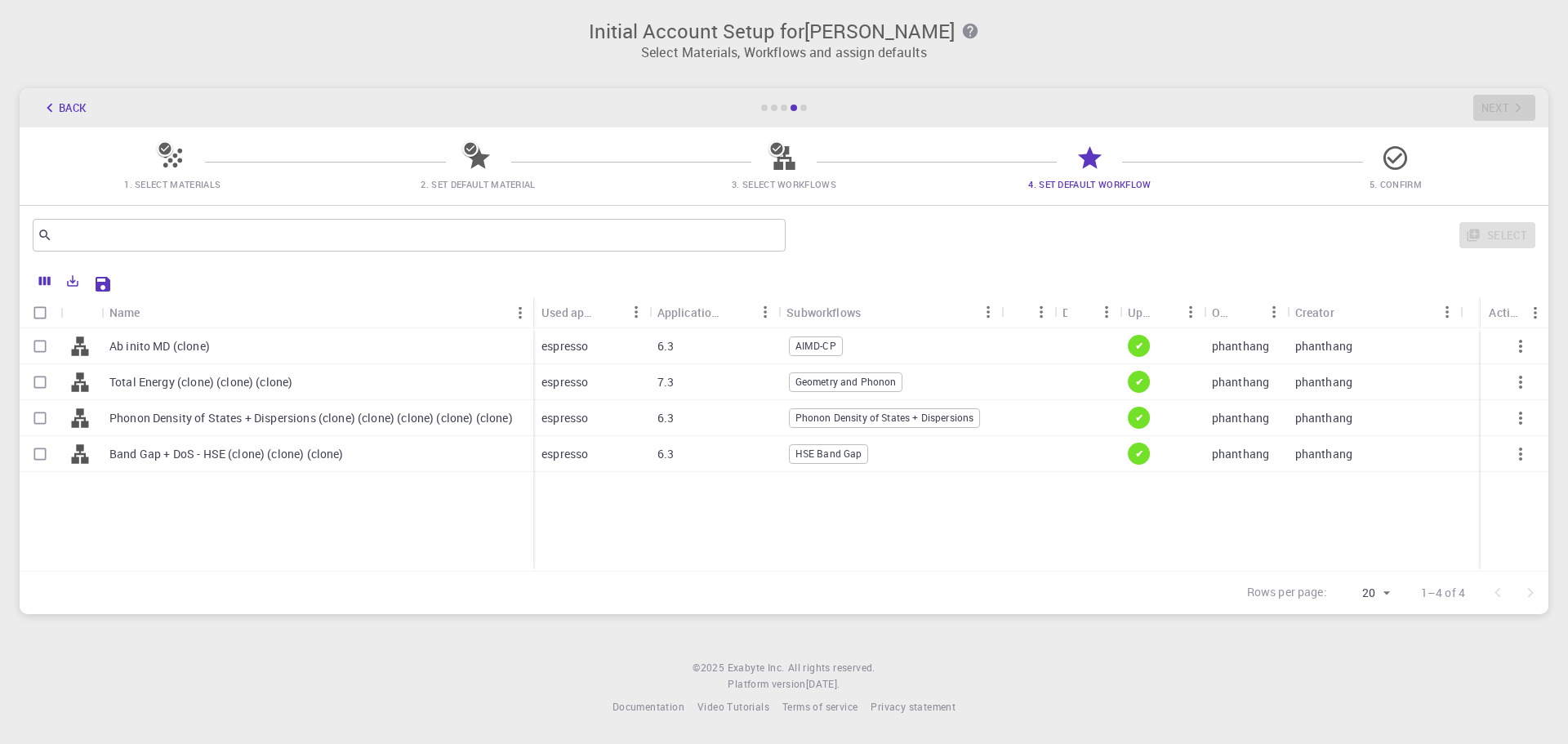
click at [38, 350] on input "Select row" at bounding box center [40, 345] width 31 height 31
checkbox input "true"
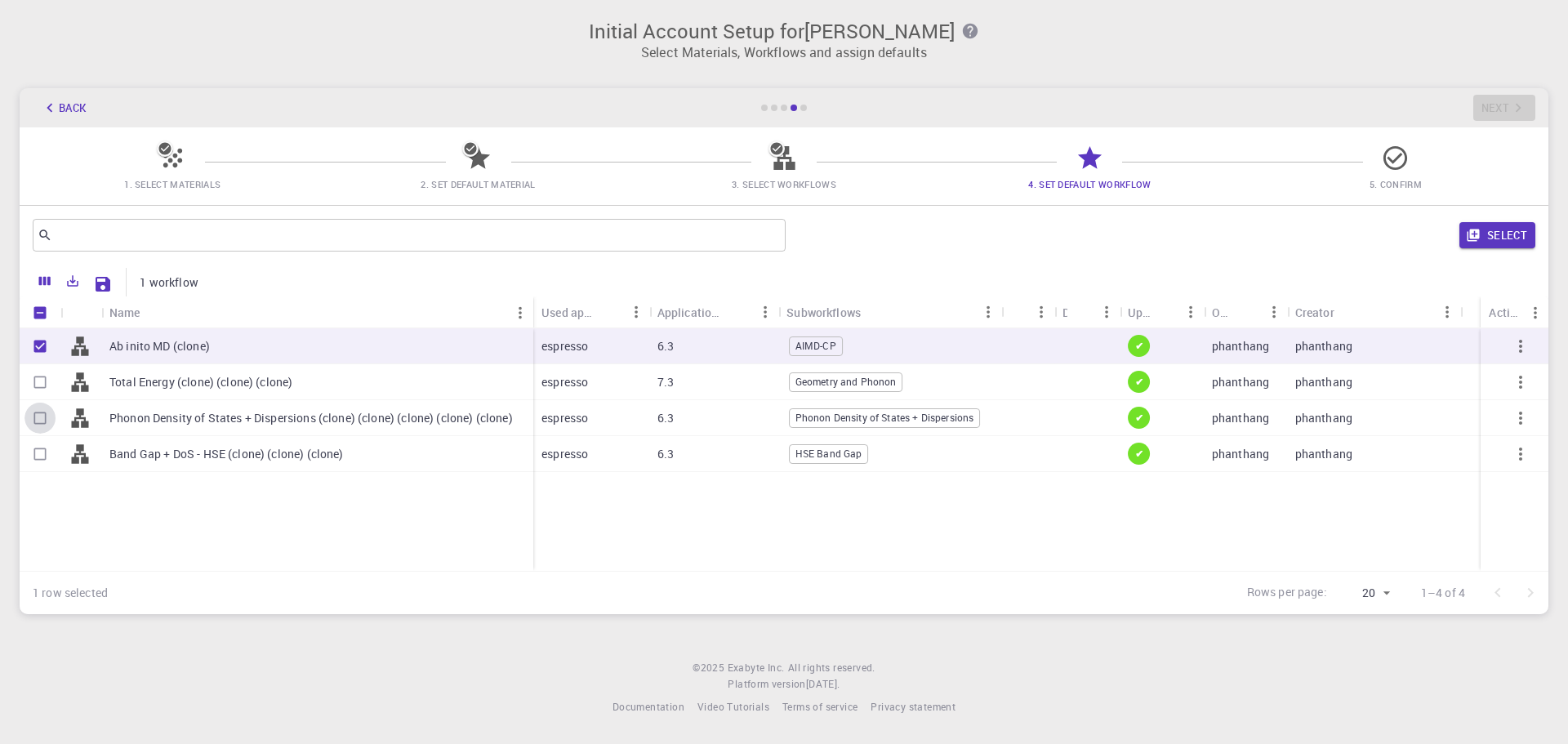
click at [45, 419] on input "Select row" at bounding box center [40, 418] width 31 height 31
checkbox input "true"
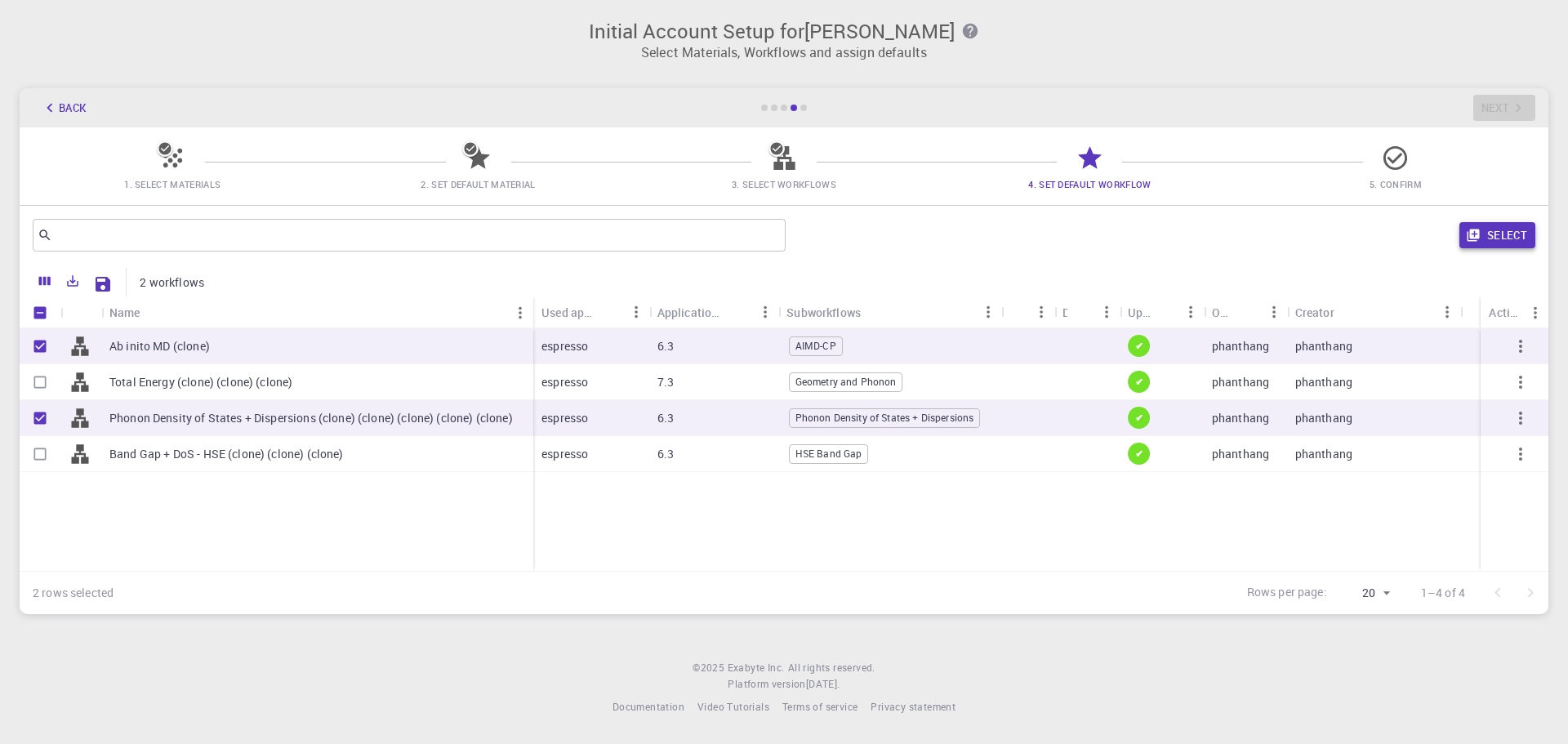
click at [1507, 232] on button "Select" at bounding box center [1498, 235] width 76 height 26
checkbox input "false"
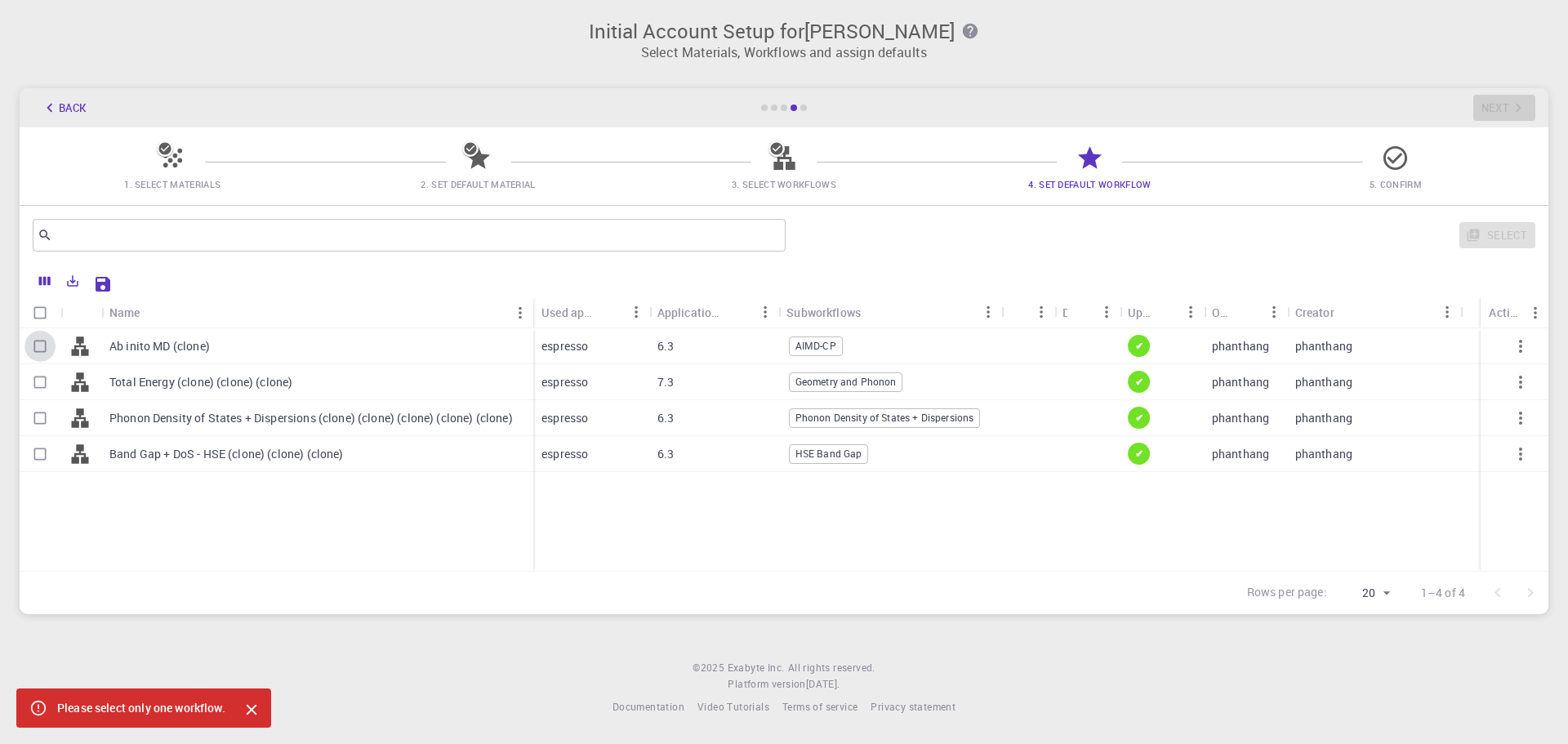
click at [34, 341] on input "Select row" at bounding box center [40, 345] width 31 height 31
checkbox input "true"
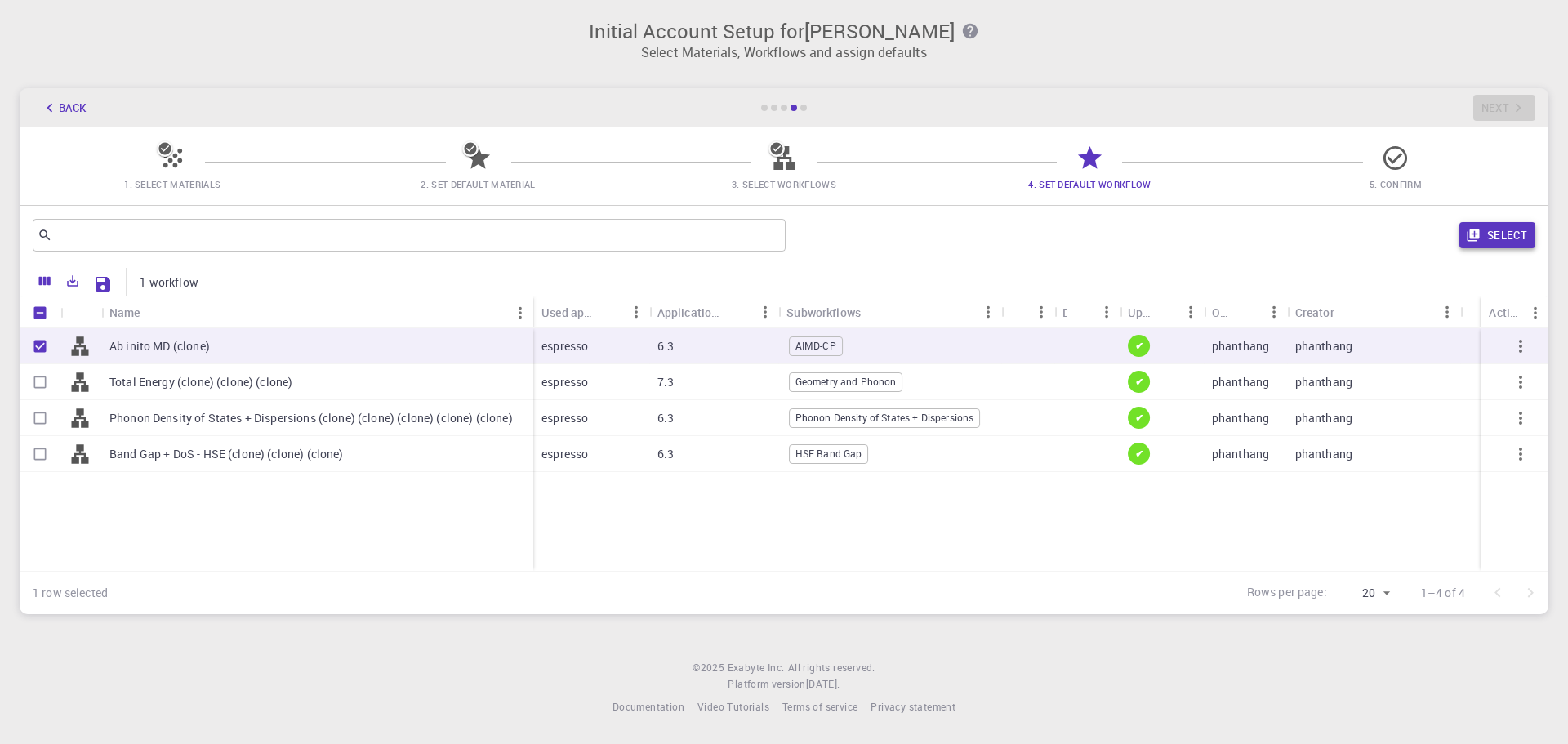
click at [1499, 240] on button "Select" at bounding box center [1498, 235] width 76 height 26
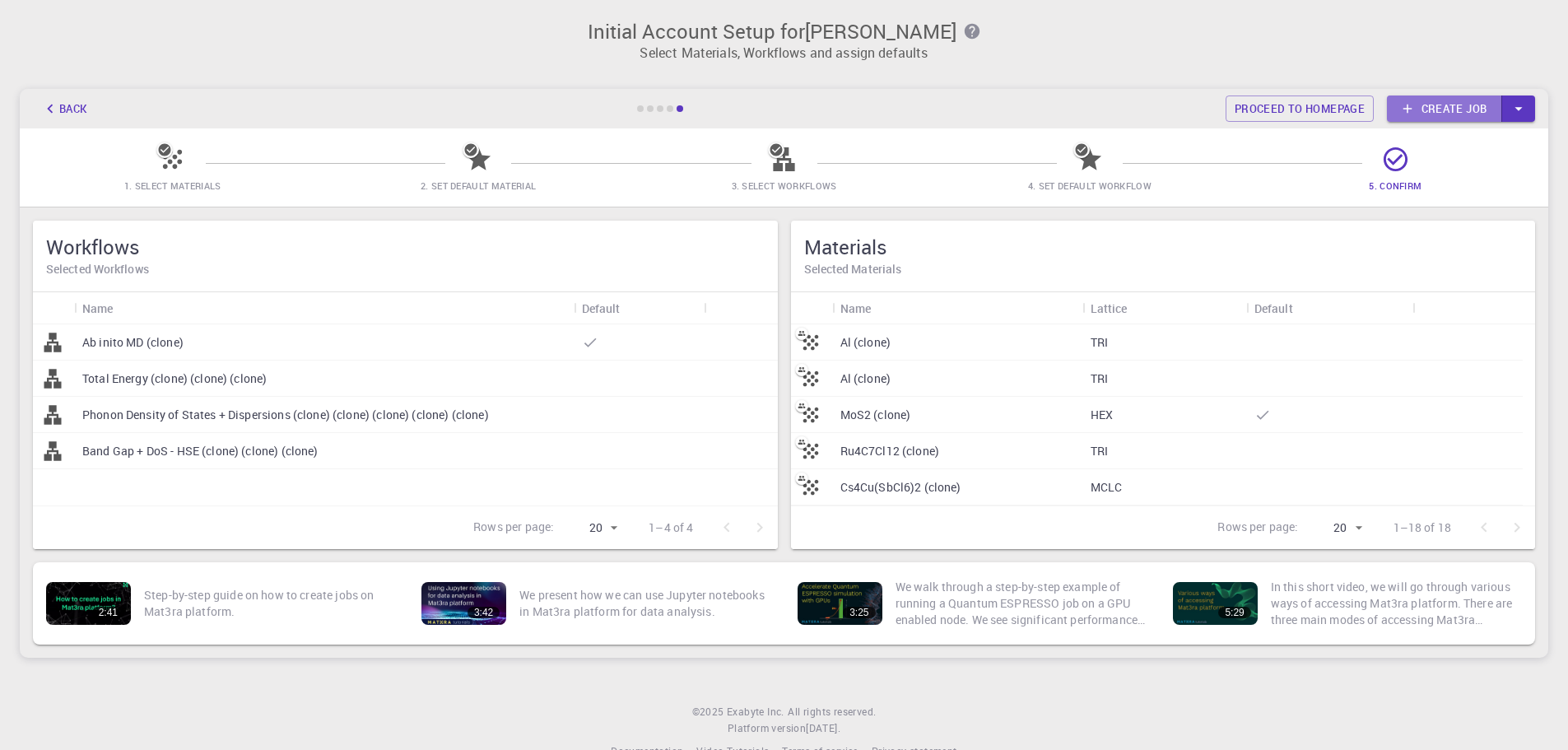
click at [1452, 97] on link "Create job" at bounding box center [1444, 109] width 116 height 26
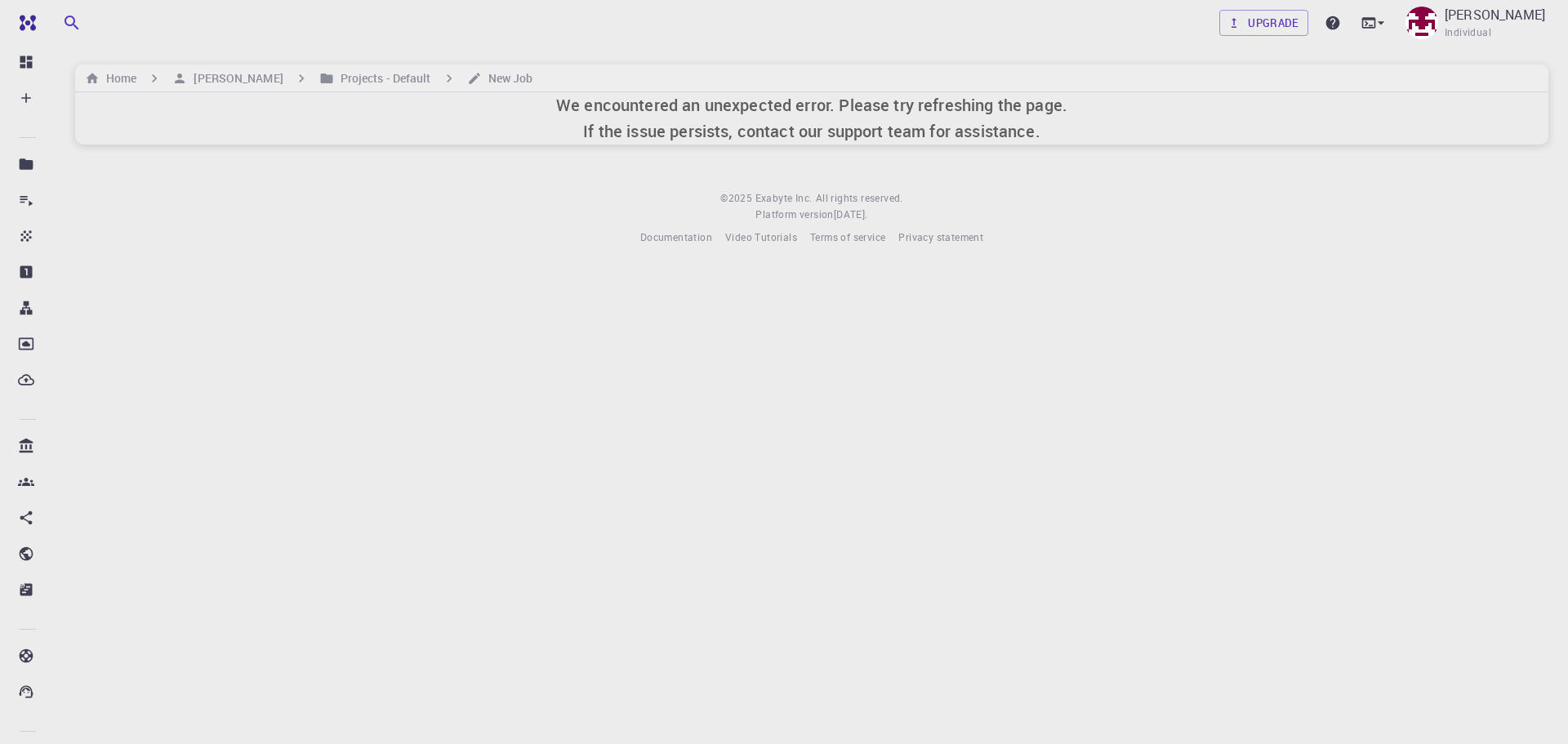
click at [693, 157] on div "Upgrade Phan Dinh Thang Individual Home Phan Dinh Thang Projects - Default New …" at bounding box center [811, 136] width 1513 height 272
click at [588, 150] on div "Upgrade Phan Dinh Thang Individual Home Phan Dinh Thang Projects - Default New …" at bounding box center [811, 136] width 1513 height 272
click at [593, 127] on h6 "We encountered an unexpected error. Please try refreshing the page. If the issu…" at bounding box center [811, 118] width 511 height 52
click at [261, 77] on h6 "[PERSON_NAME]" at bounding box center [234, 78] width 96 height 18
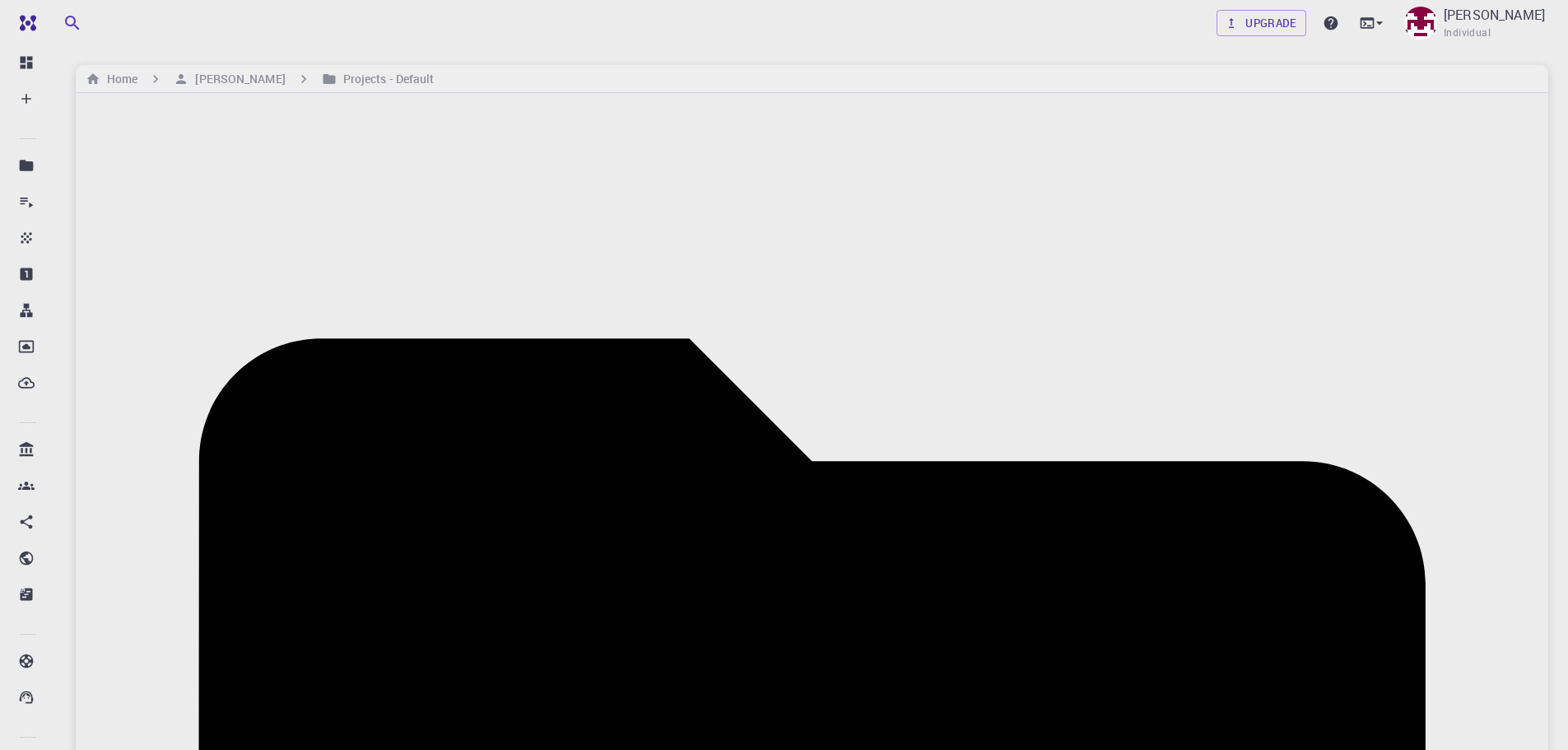
click at [50, 550] on link "Materials" at bounding box center [31, 565] width 36 height 33
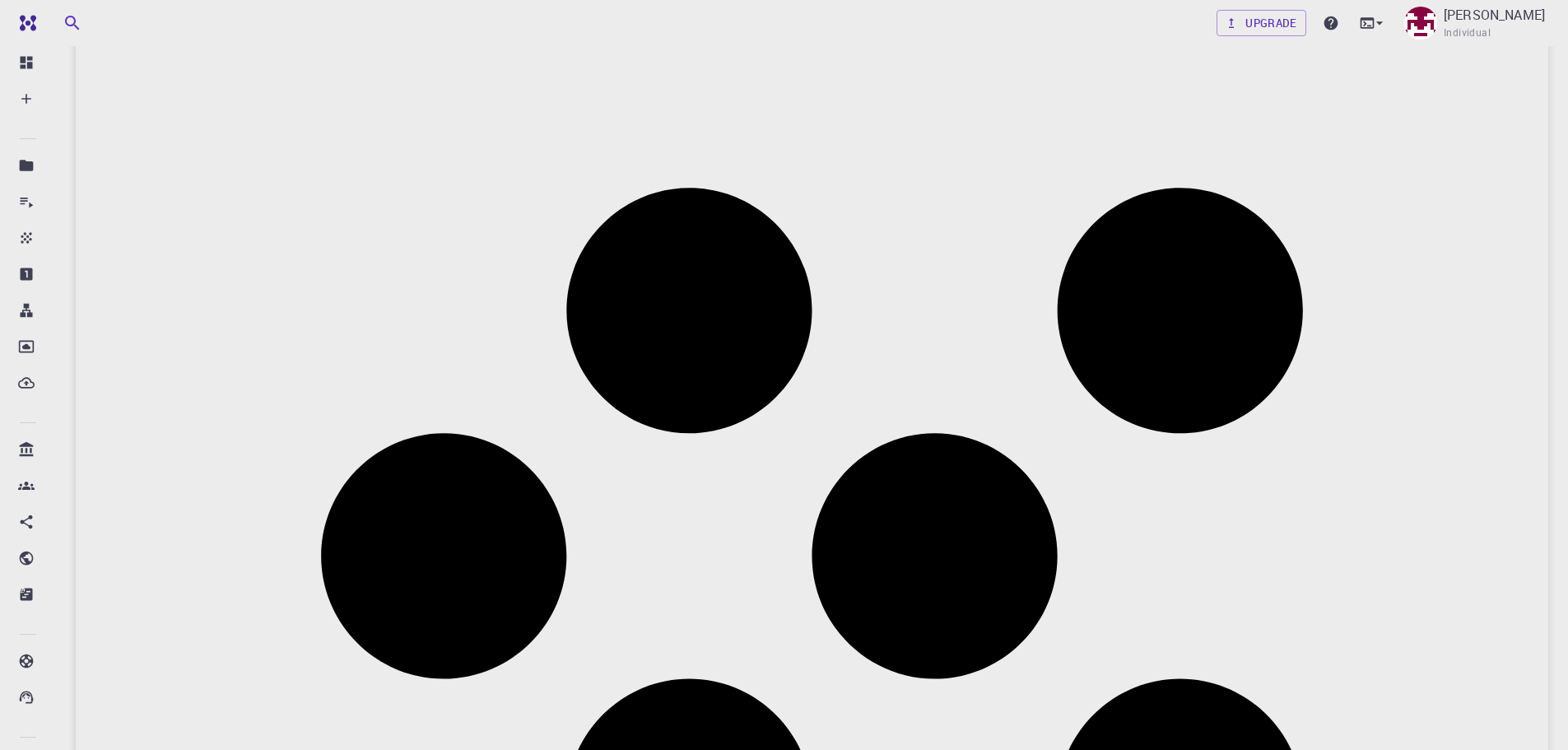
scroll to position [83, 0]
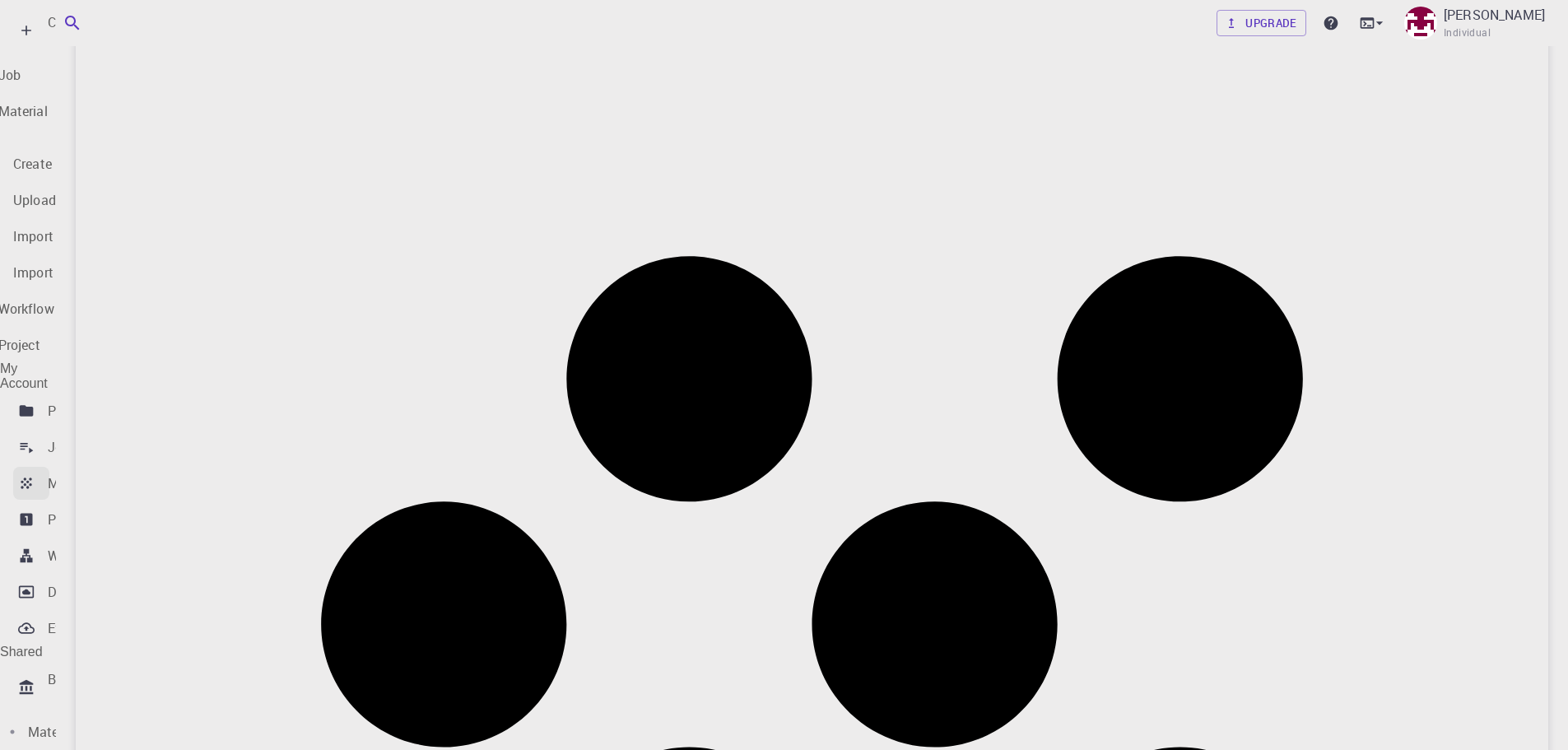
click at [56, 474] on p "Materials" at bounding box center [76, 484] width 56 height 20
